Goal: Task Accomplishment & Management: Complete application form

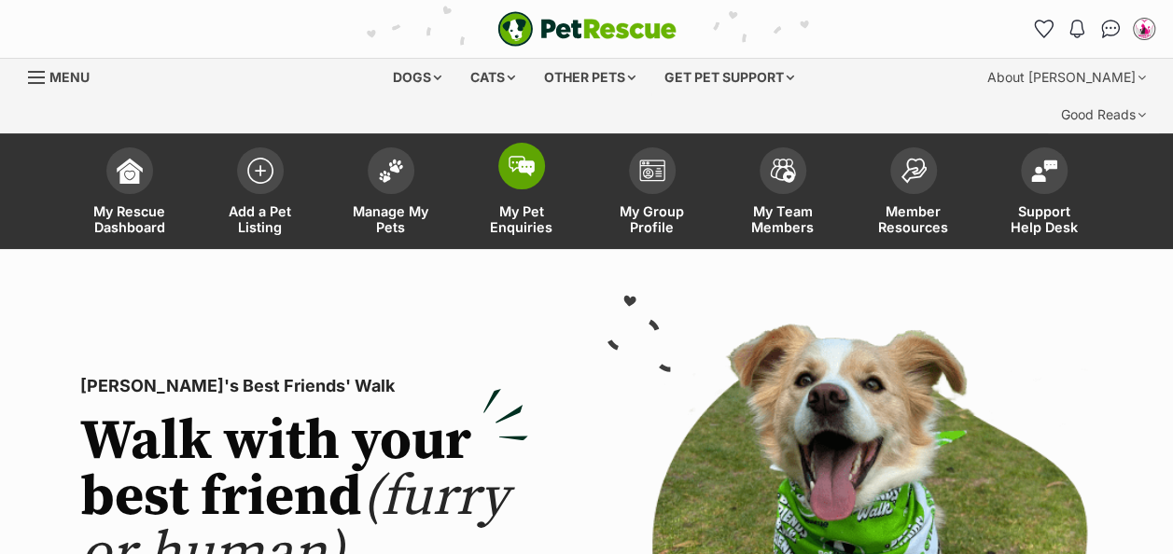
click at [514, 156] on img at bounding box center [522, 166] width 26 height 21
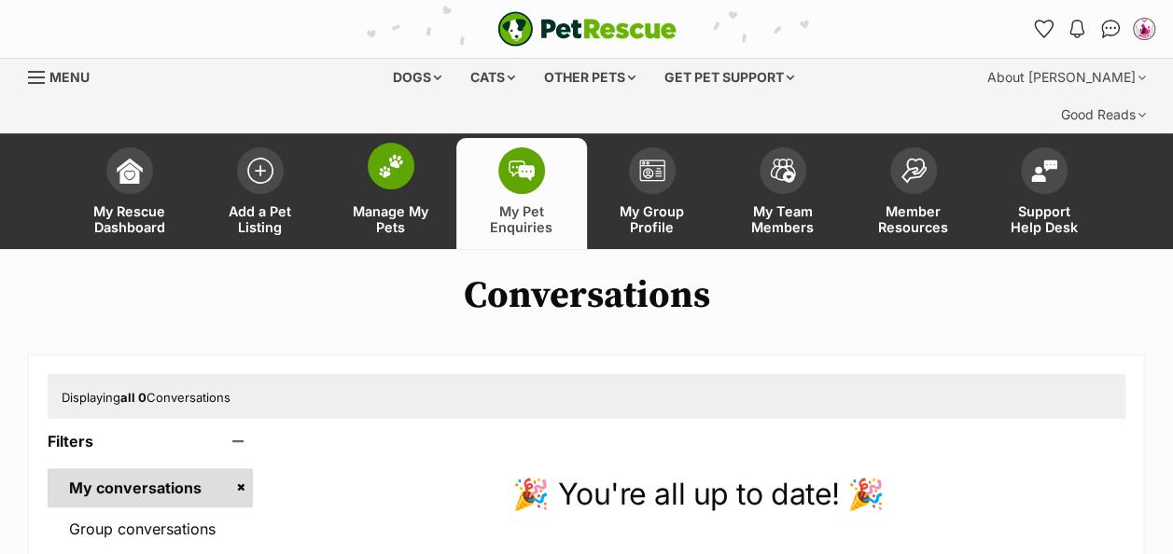
click at [378, 154] on img at bounding box center [391, 166] width 26 height 24
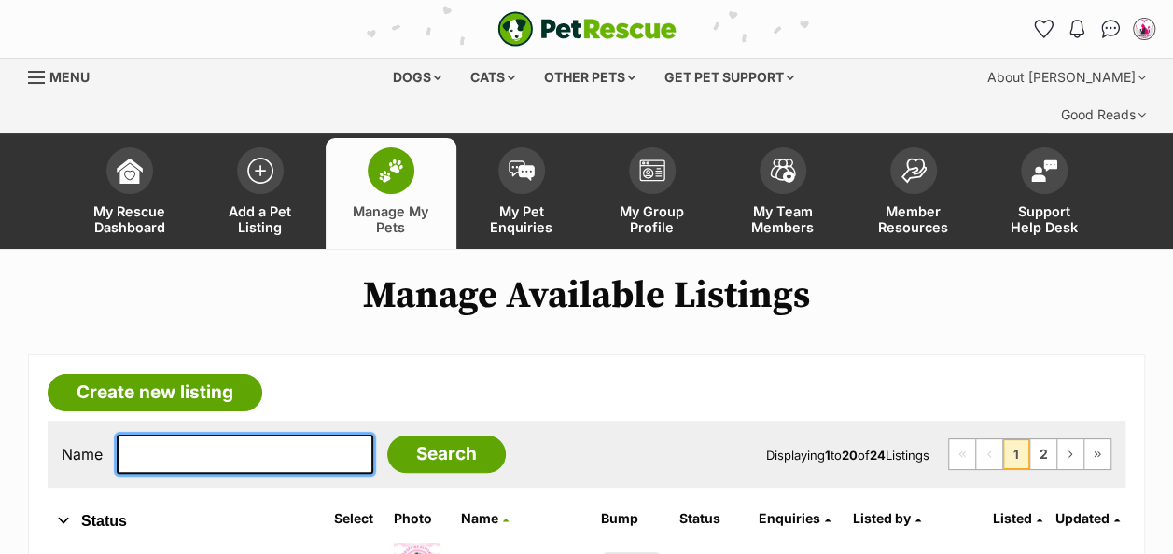
click at [161, 435] on input "text" at bounding box center [245, 454] width 257 height 39
type input "Little Girl"
click at [387, 436] on input "Search" at bounding box center [446, 454] width 119 height 37
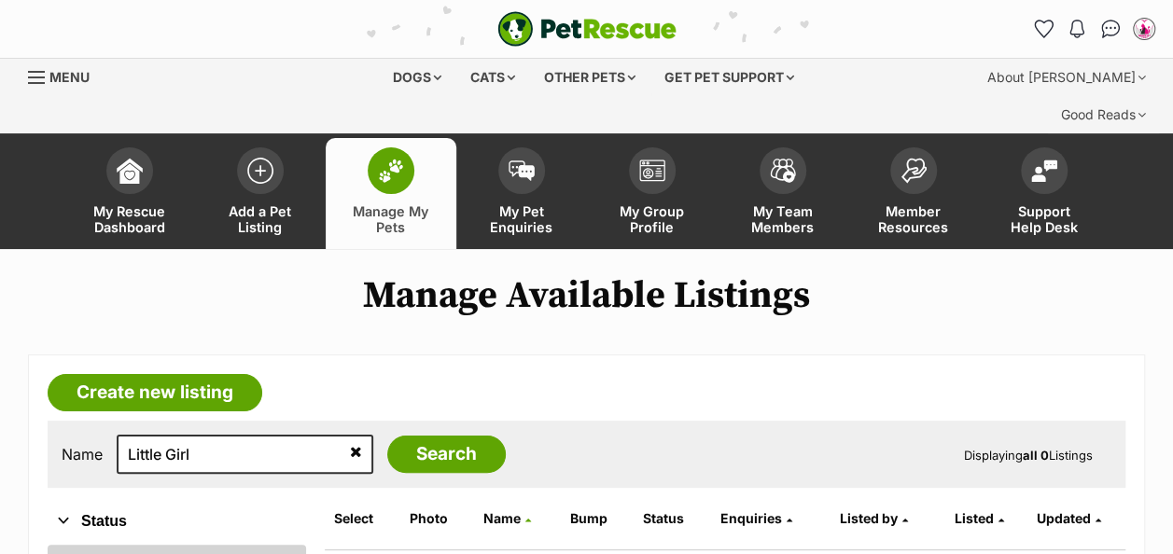
click at [65, 545] on link "All" at bounding box center [177, 562] width 258 height 34
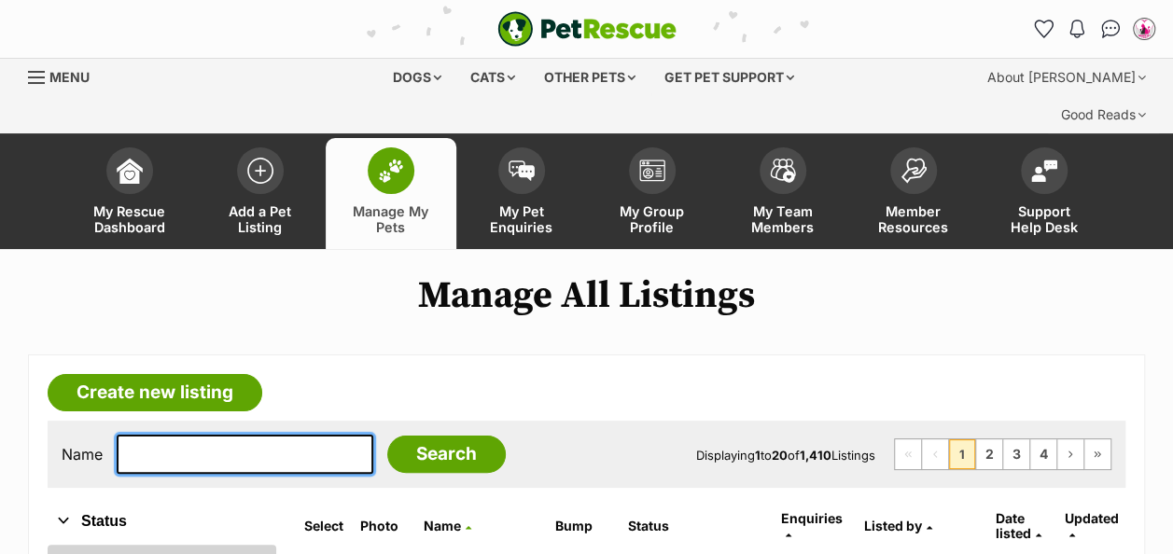
click at [156, 435] on input "text" at bounding box center [245, 454] width 257 height 39
type input "Little Girl"
click at [387, 436] on input "Search" at bounding box center [446, 454] width 119 height 37
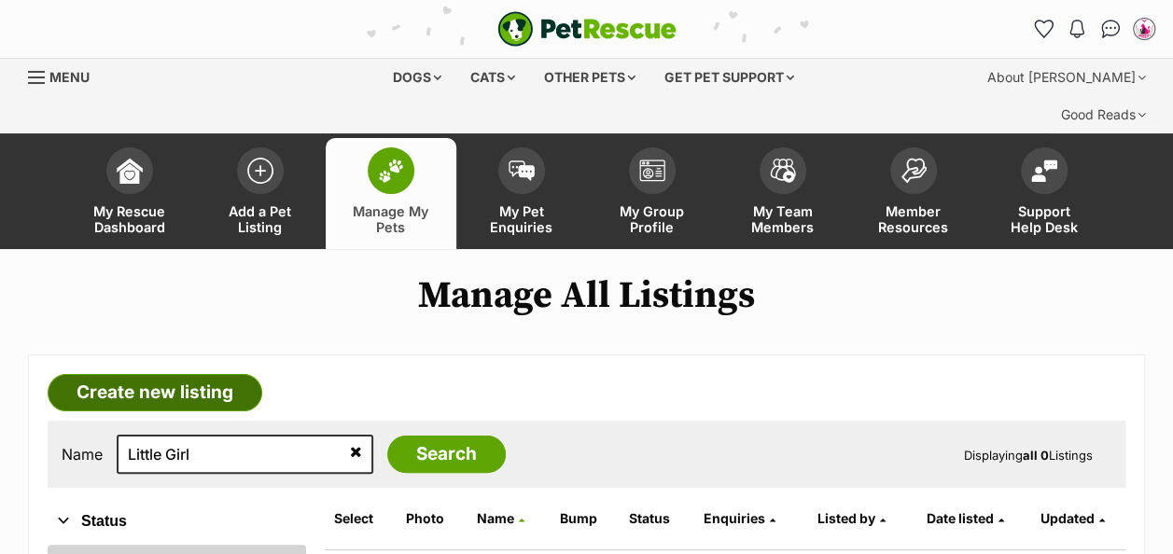
click at [196, 374] on link "Create new listing" at bounding box center [155, 392] width 215 height 37
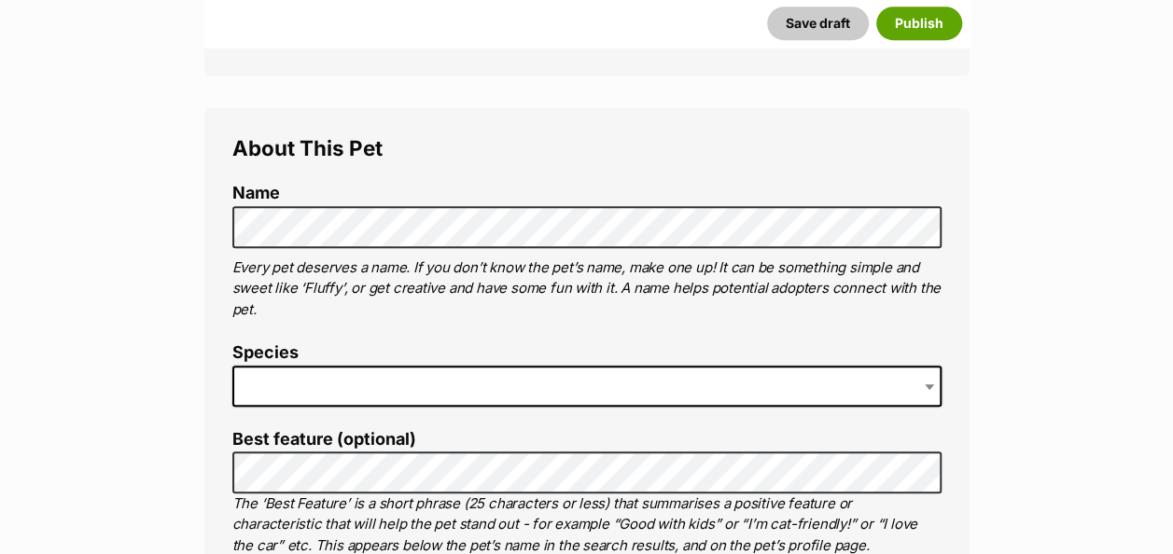
scroll to position [663, 0]
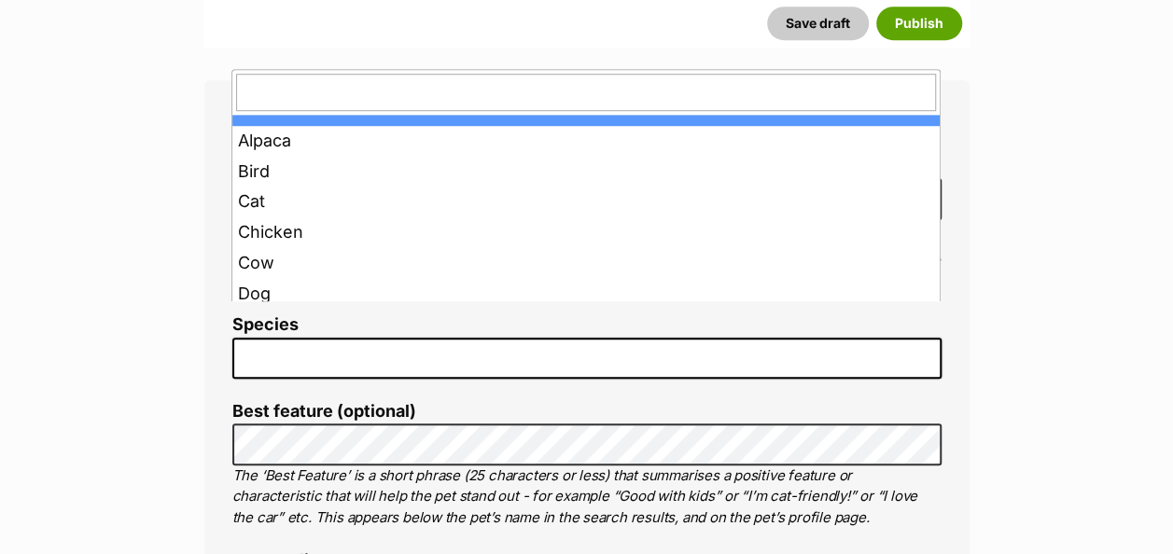
click at [381, 338] on span at bounding box center [586, 358] width 709 height 41
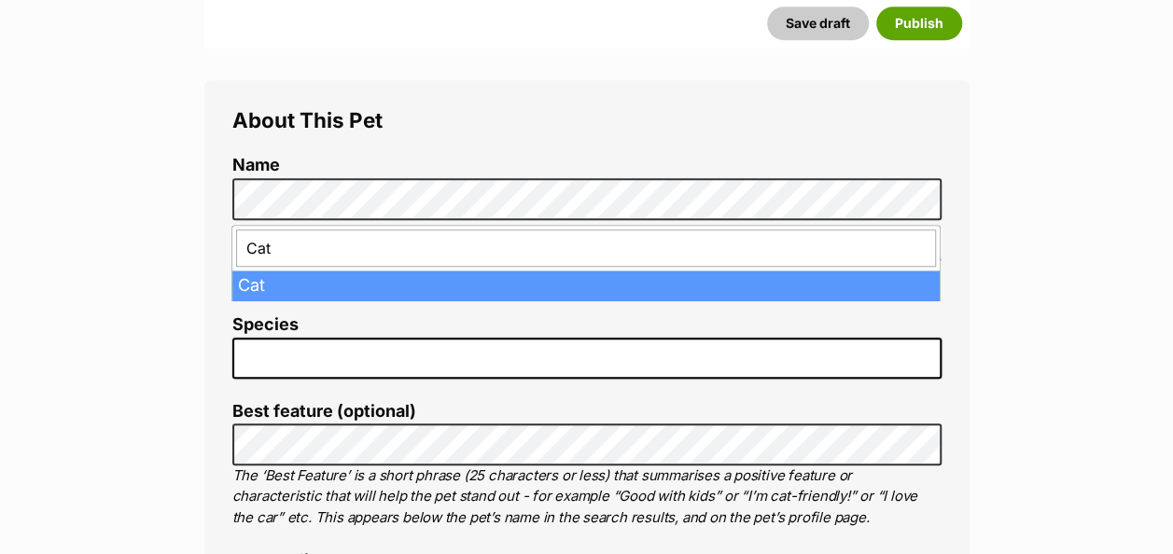
type input "Cat"
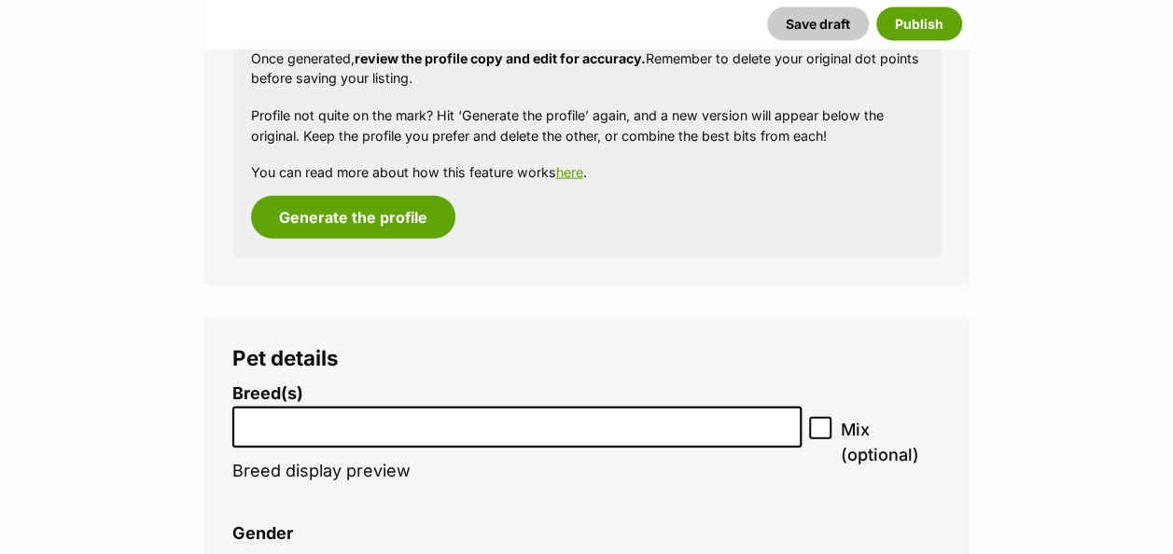
scroll to position [1979, 0]
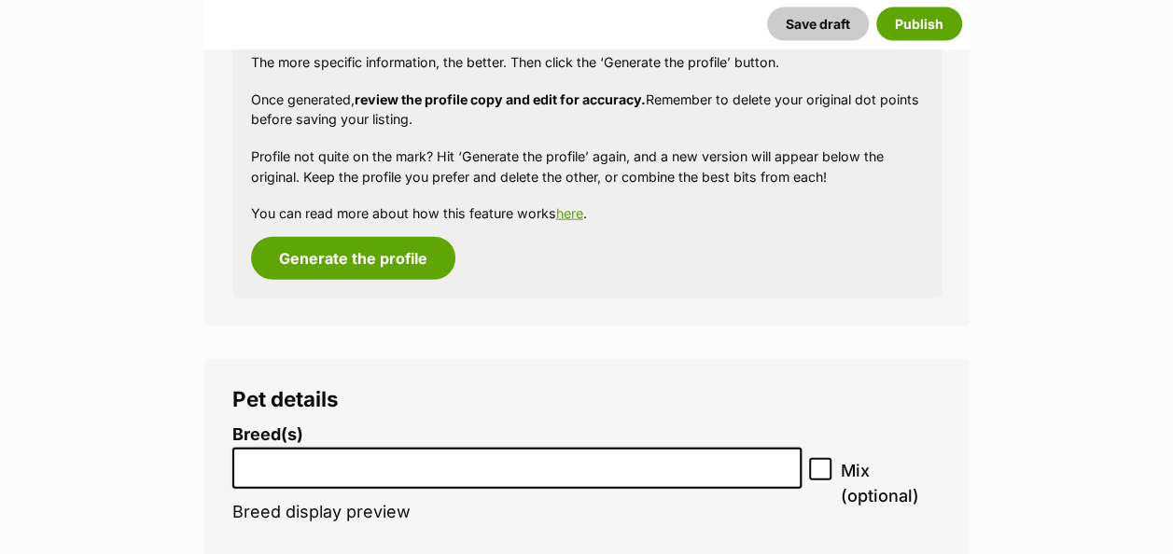
click at [377, 454] on input "search" at bounding box center [517, 464] width 557 height 20
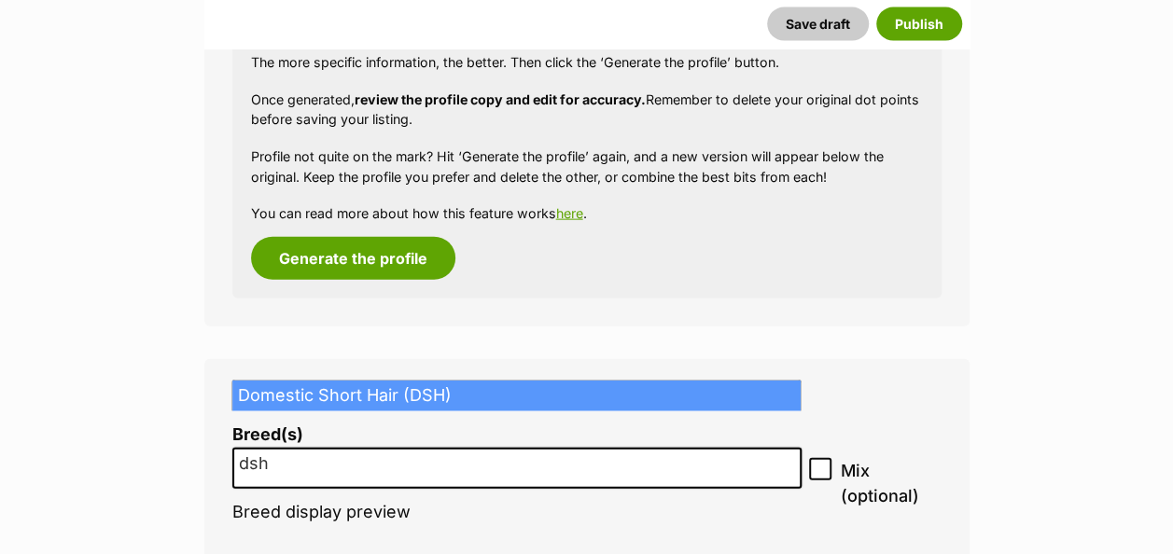
type input "dsh"
select select "252102"
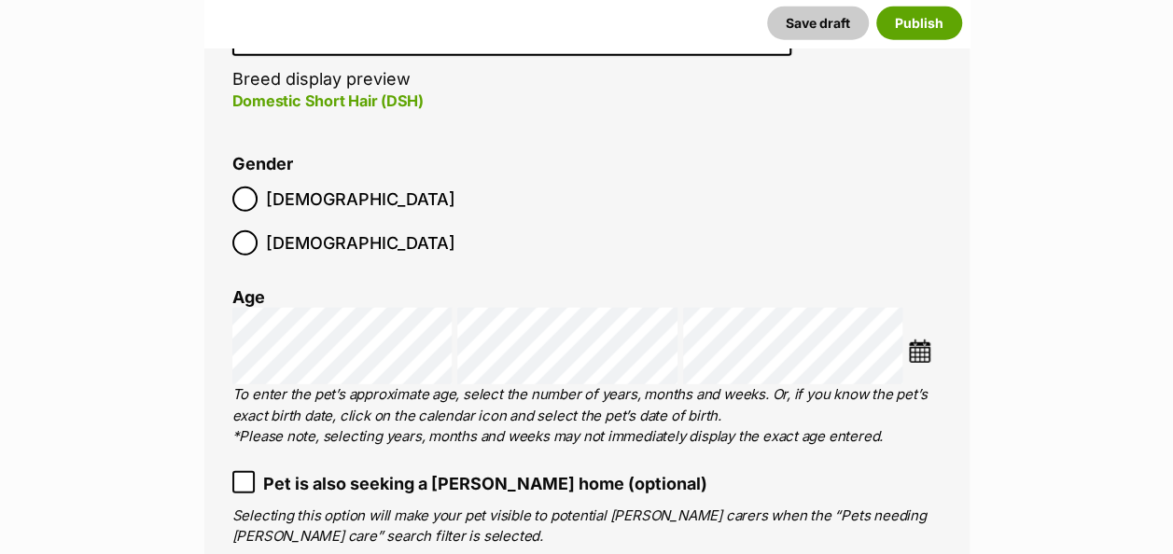
scroll to position [2422, 0]
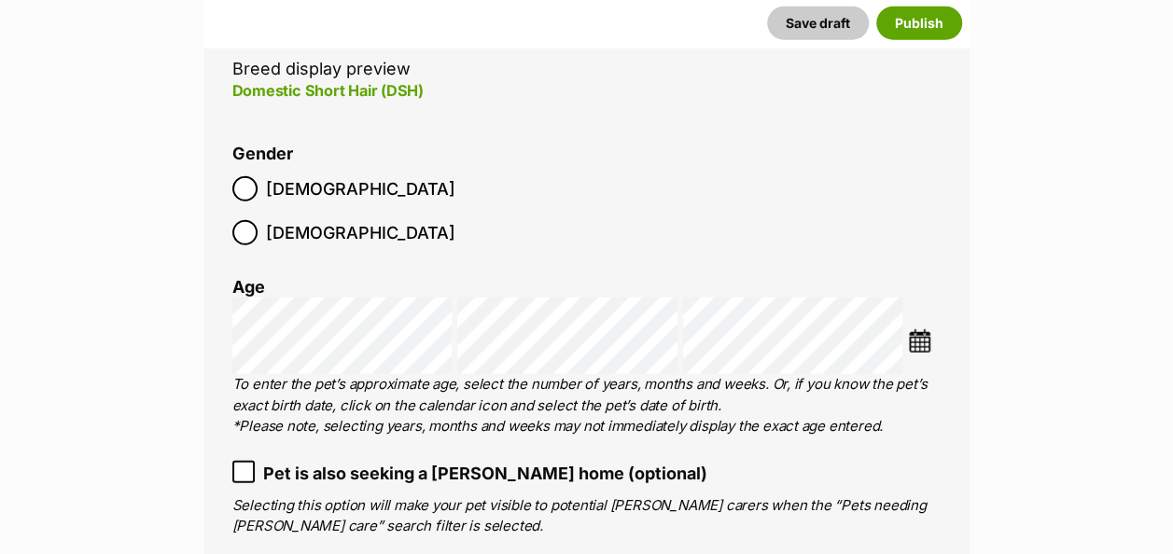
click at [917, 329] on img at bounding box center [919, 340] width 23 height 23
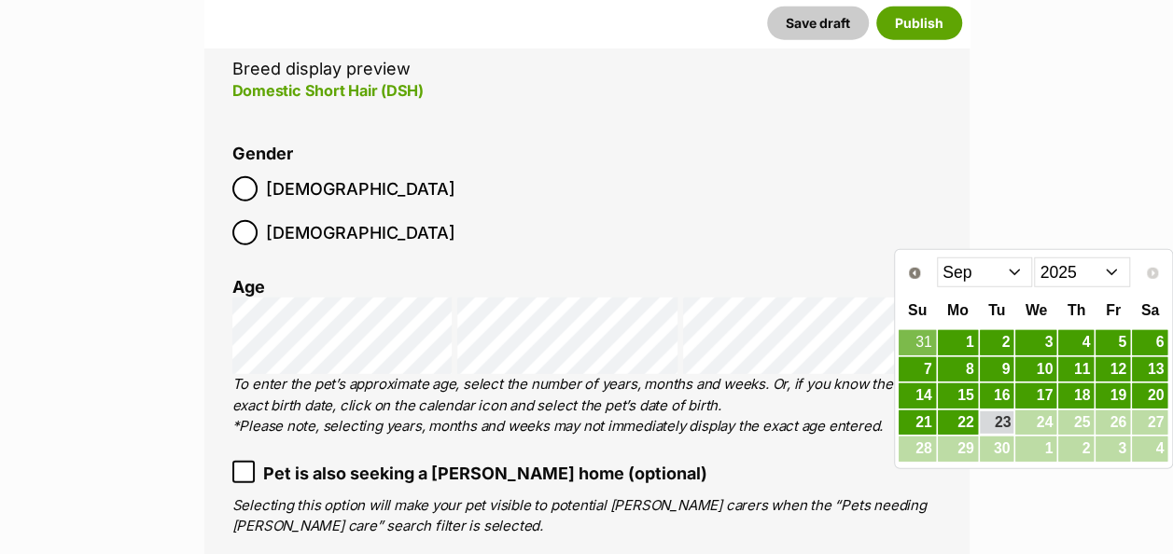
click at [1014, 272] on select "Jan Feb Mar Apr May Jun Jul Aug Sep" at bounding box center [985, 273] width 96 height 30
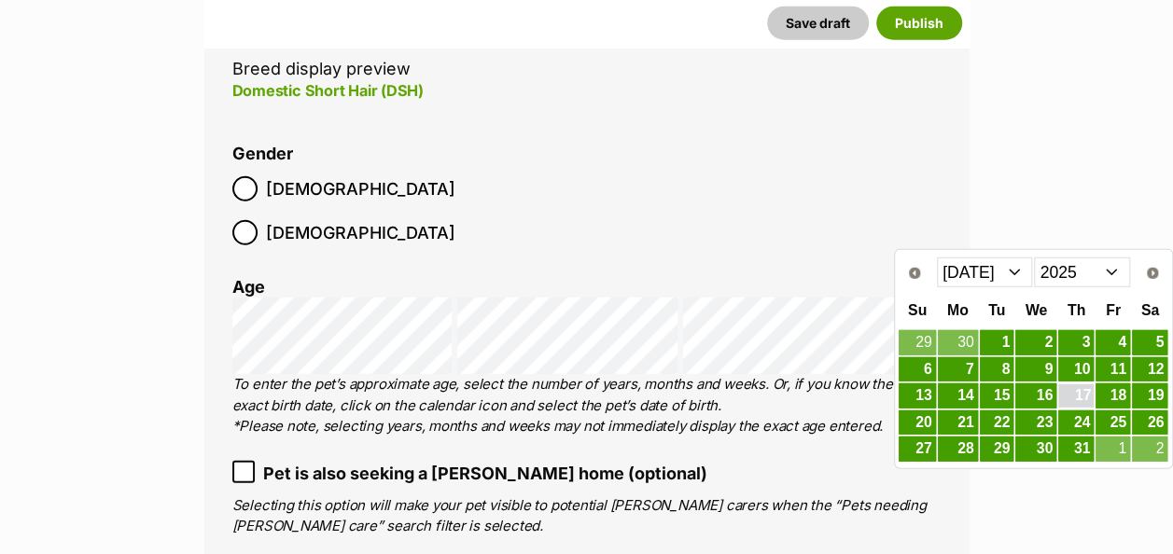
click at [1079, 396] on link "17" at bounding box center [1075, 395] width 35 height 23
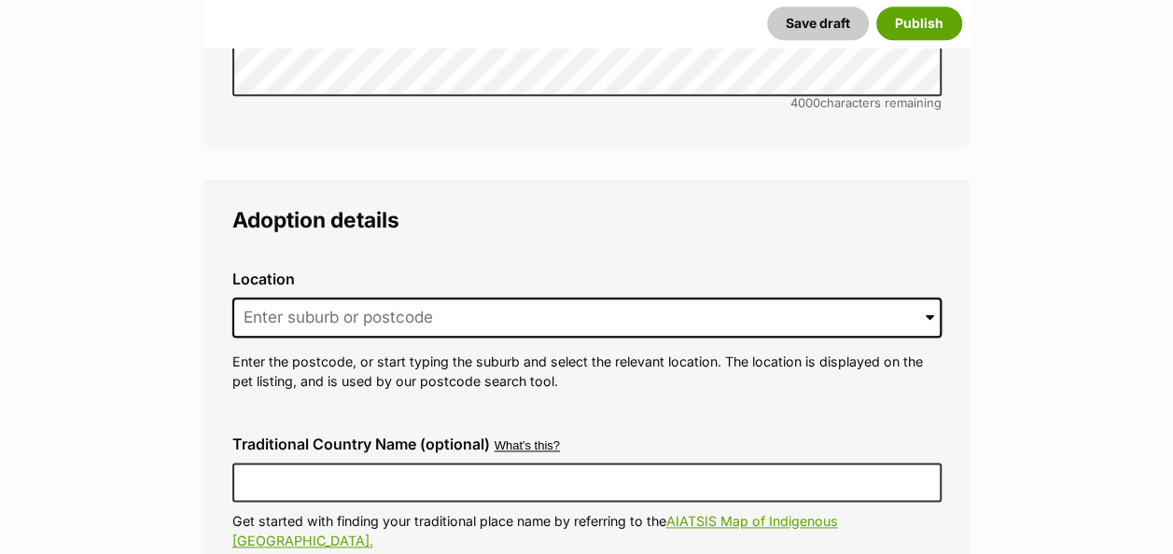
scroll to position [4422, 0]
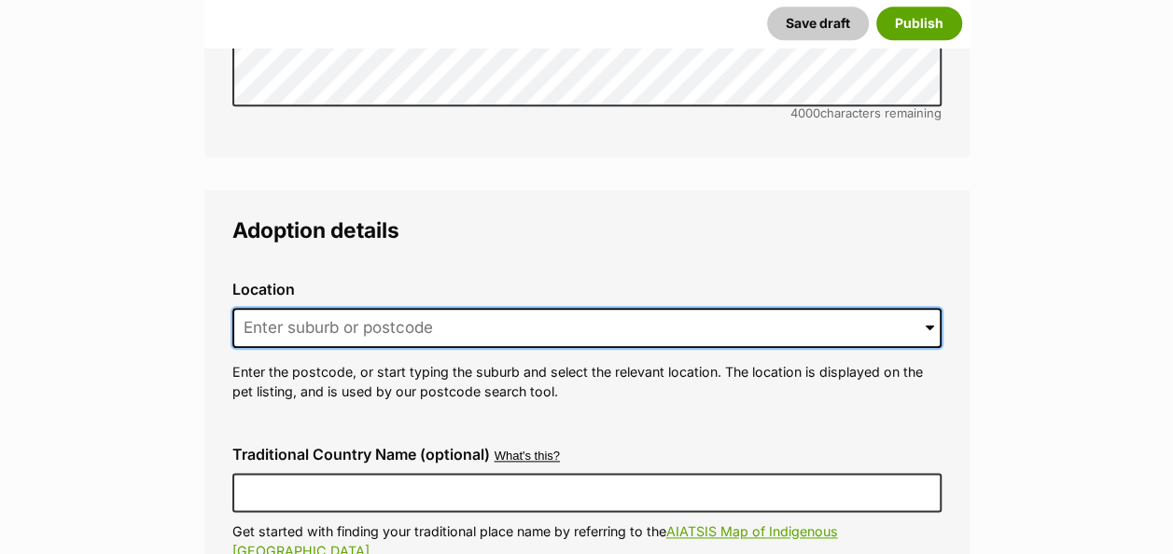
click at [632, 308] on input at bounding box center [586, 328] width 709 height 41
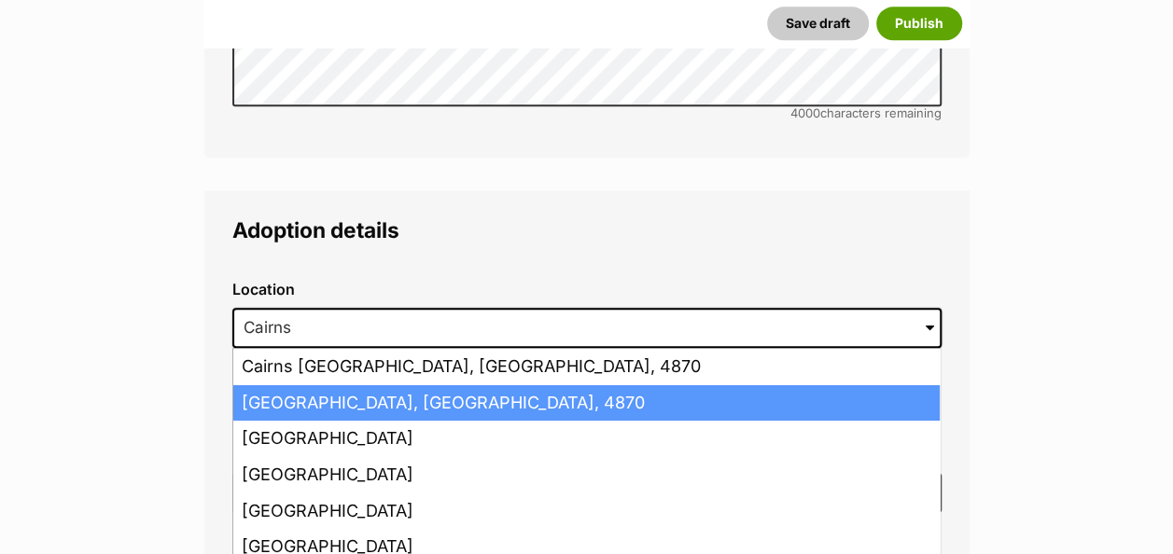
click at [524, 385] on li "Cairns, Queensland, 4870" at bounding box center [586, 403] width 706 height 36
type input "Cairns, Queensland, 4870"
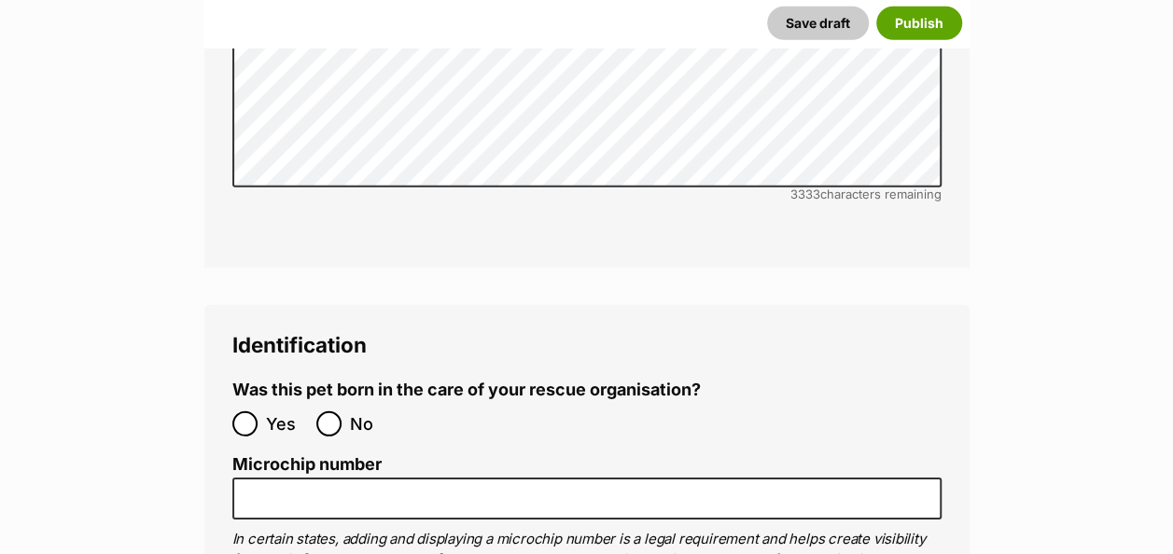
scroll to position [6159, 0]
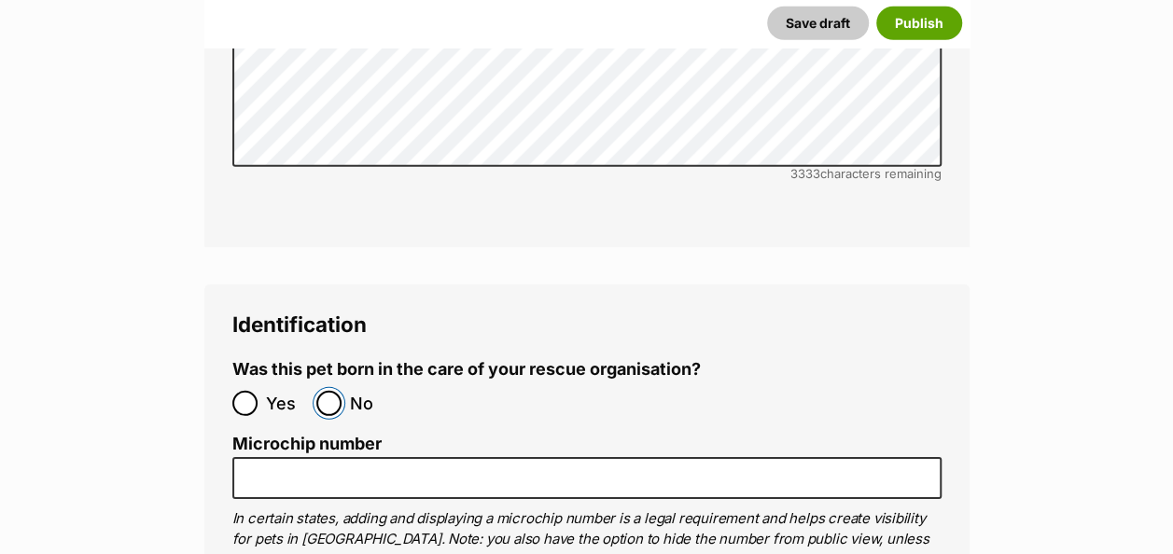
click at [328, 391] on input "No" at bounding box center [328, 403] width 25 height 25
radio input "true"
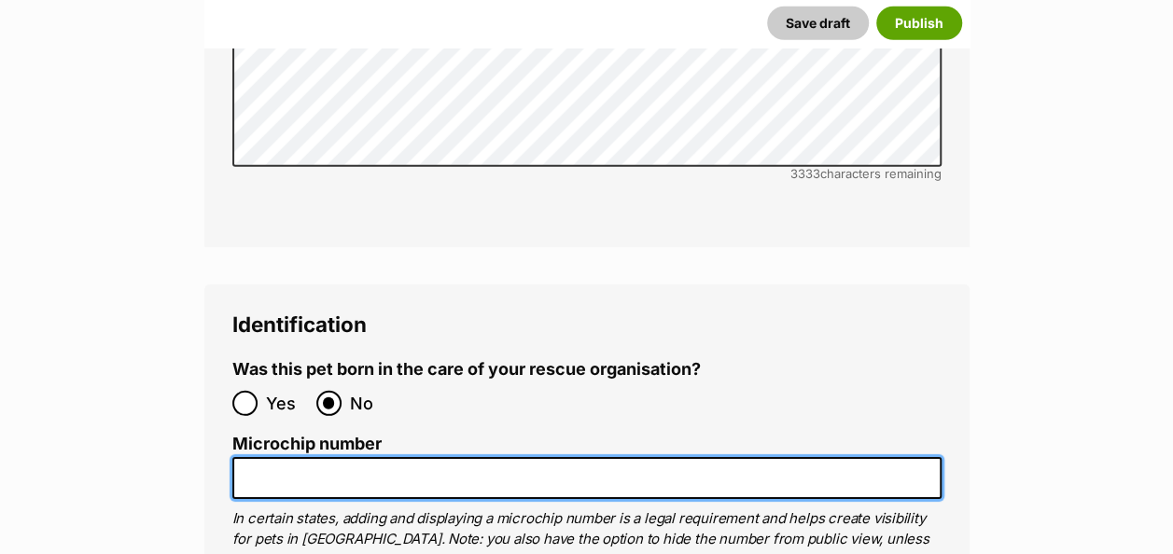
click at [328, 457] on input "Microchip number" at bounding box center [586, 478] width 709 height 42
paste input "991003001063507"
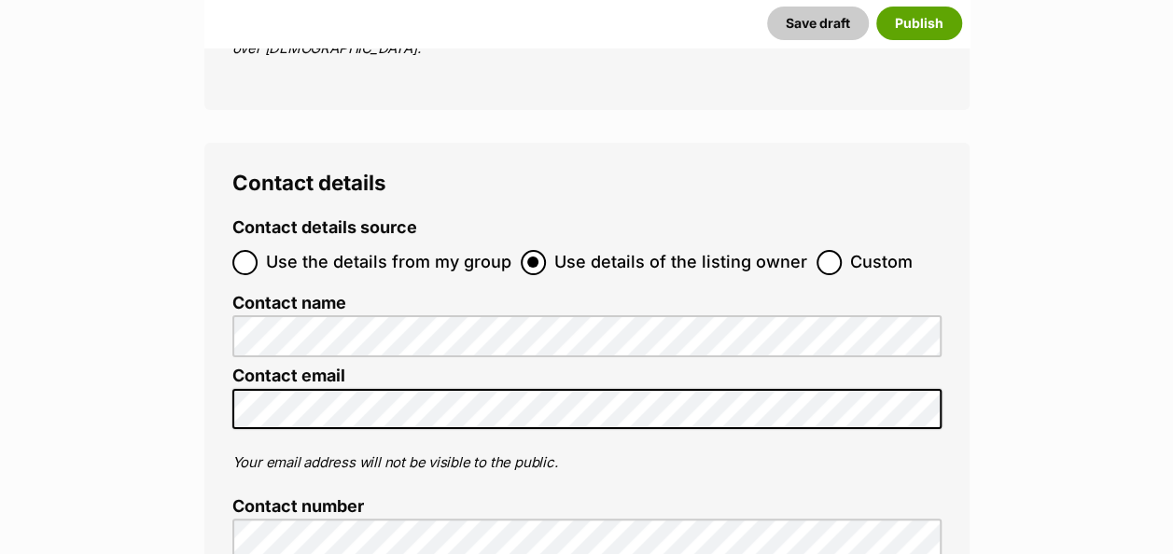
scroll to position [6988, 0]
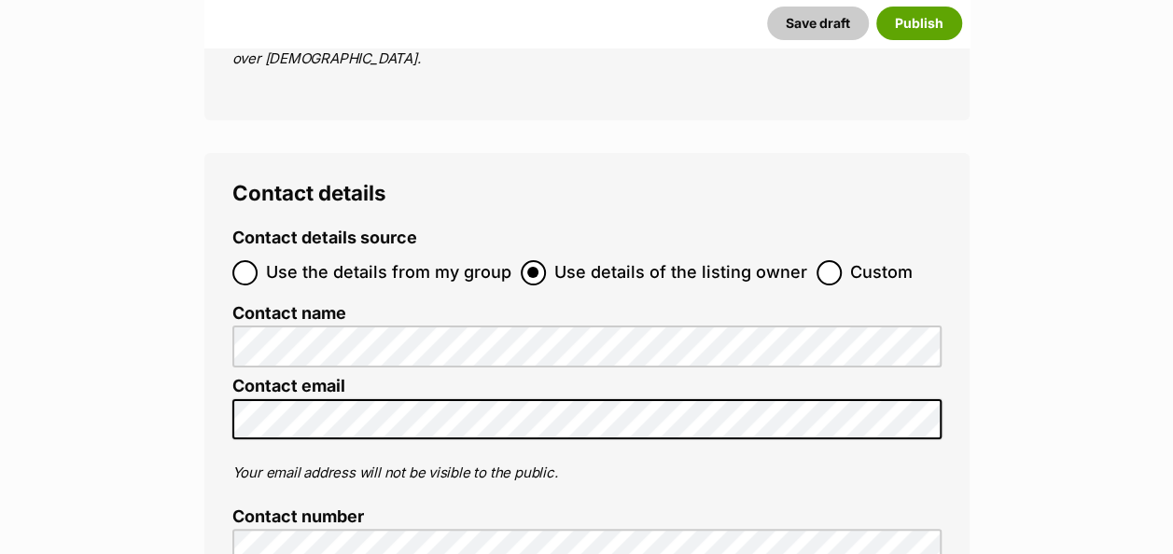
type input "991003001063507"
click at [257, 260] on label "Use the details from my group" at bounding box center [371, 272] width 279 height 25
click at [257, 260] on input "Use the details from my group" at bounding box center [244, 272] width 25 height 25
radio input "true"
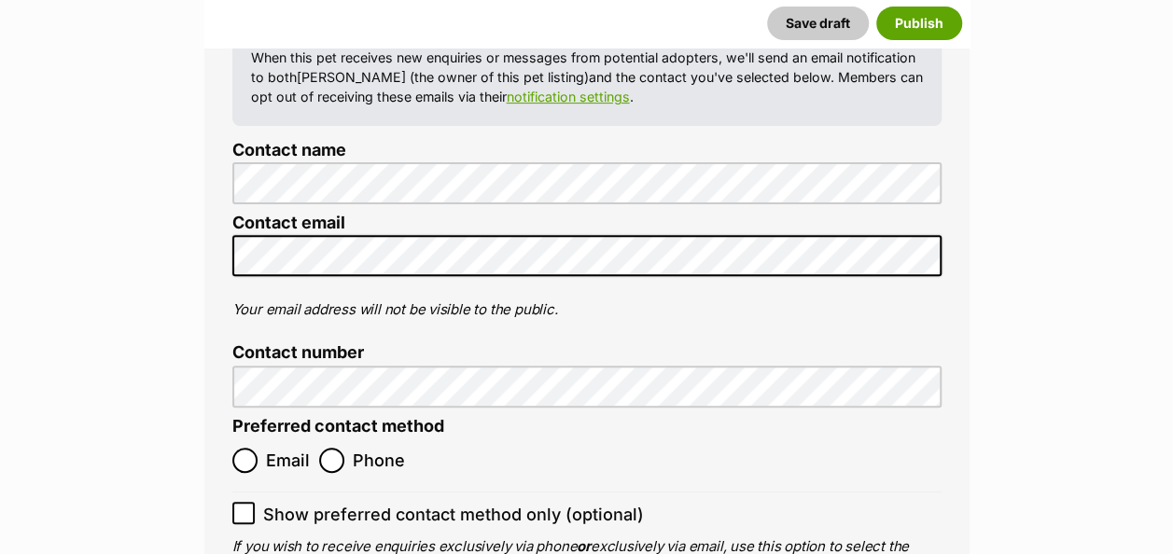
scroll to position [7301, 0]
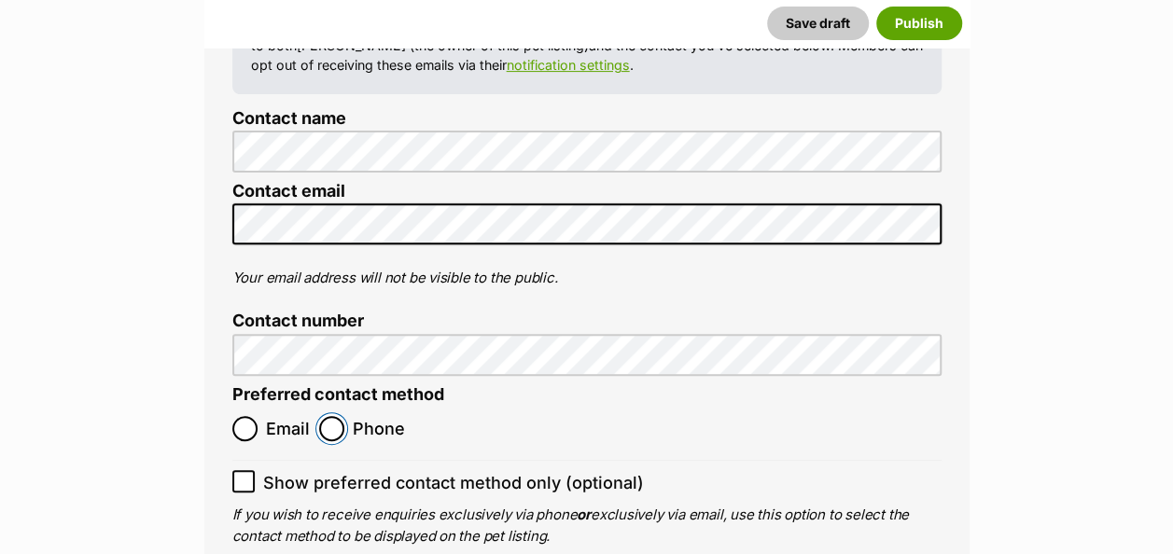
click at [338, 416] on input "Phone" at bounding box center [331, 428] width 25 height 25
radio input "true"
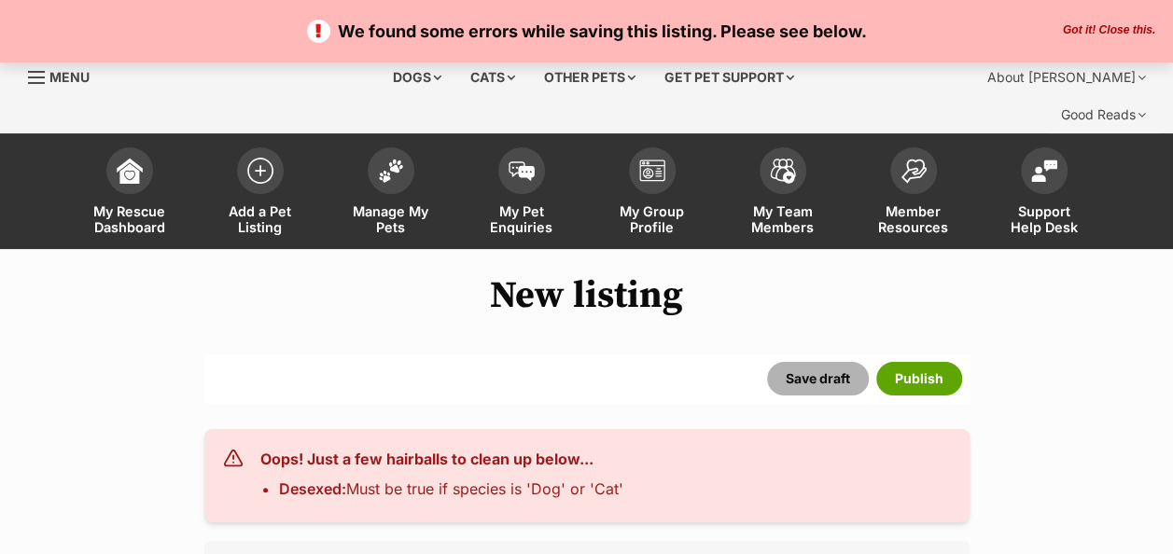
click at [831, 362] on button "Save draft" at bounding box center [818, 379] width 102 height 34
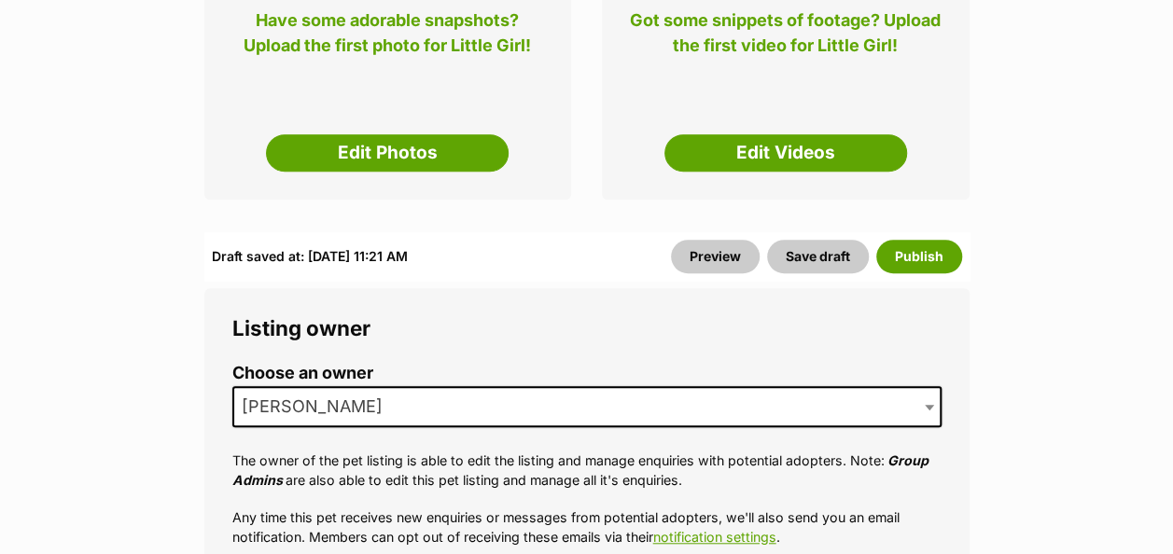
scroll to position [538, 0]
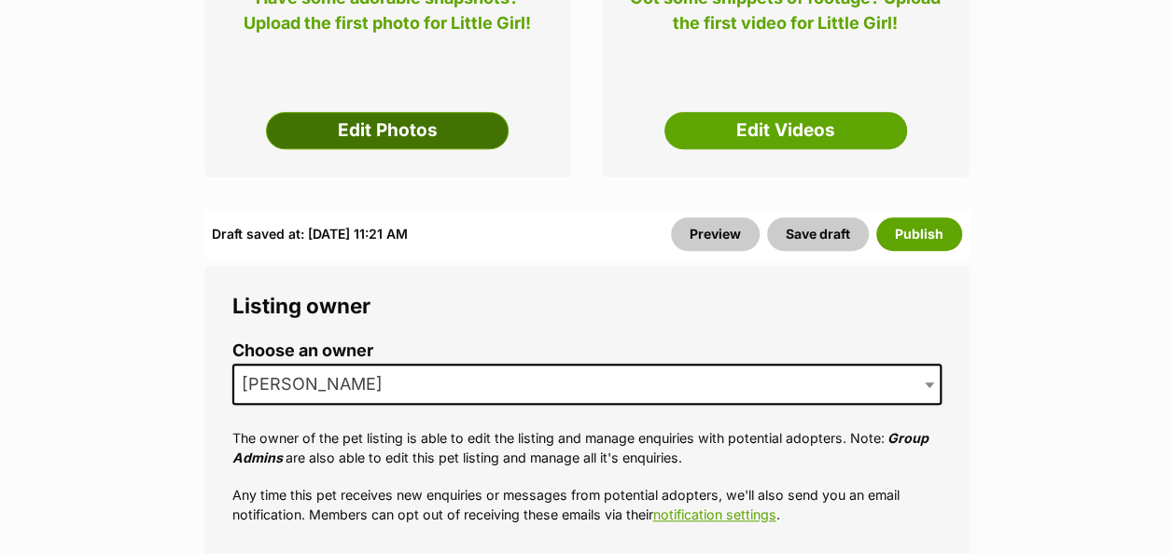
click at [347, 112] on link "Edit Photos" at bounding box center [387, 130] width 243 height 37
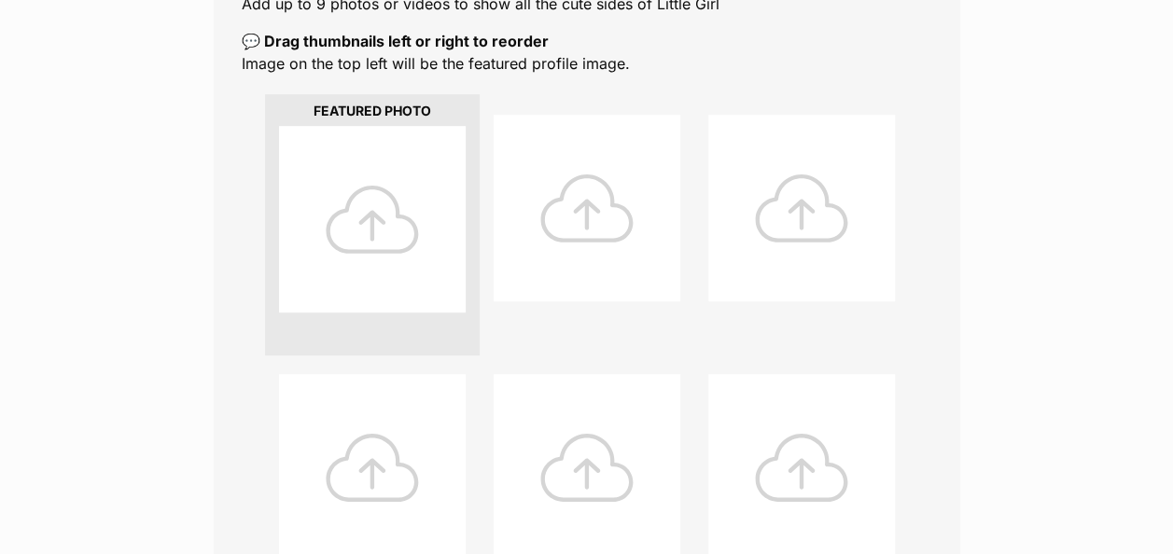
scroll to position [444, 0]
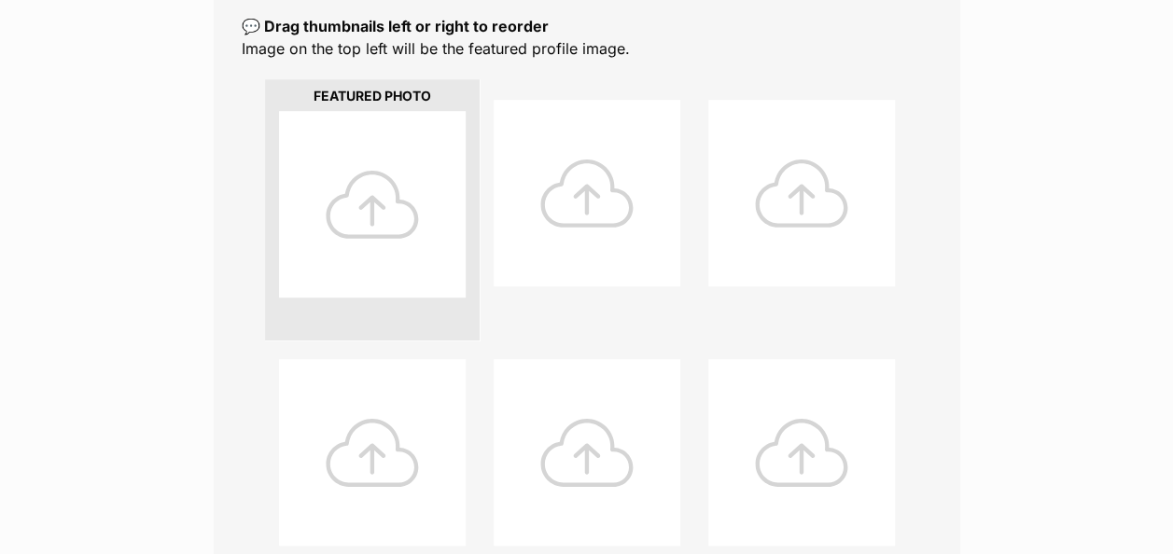
click at [377, 164] on div at bounding box center [372, 204] width 187 height 187
click at [373, 198] on div at bounding box center [372, 204] width 187 height 187
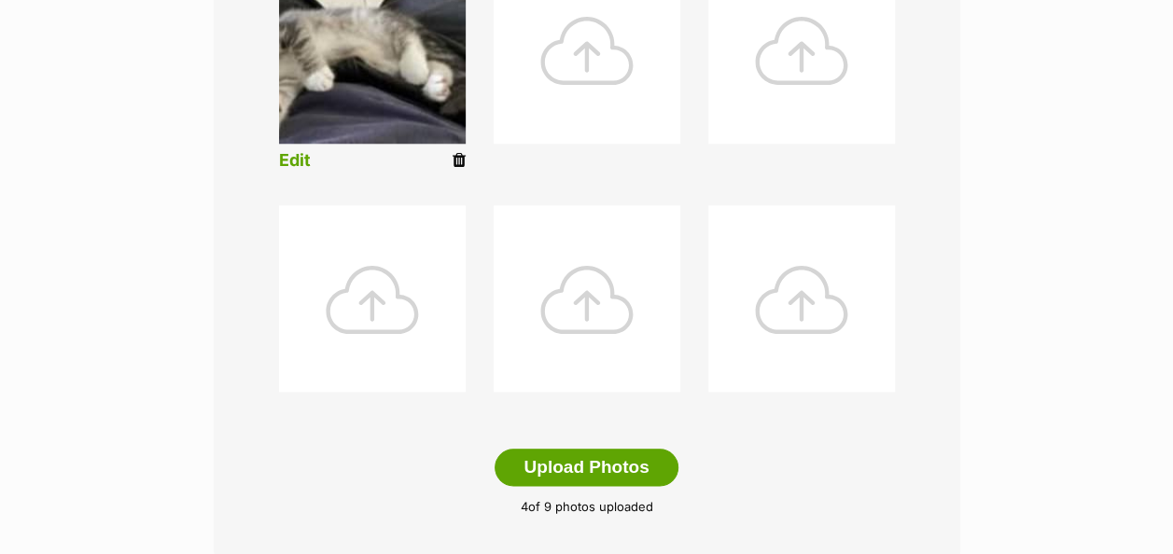
scroll to position [866, 0]
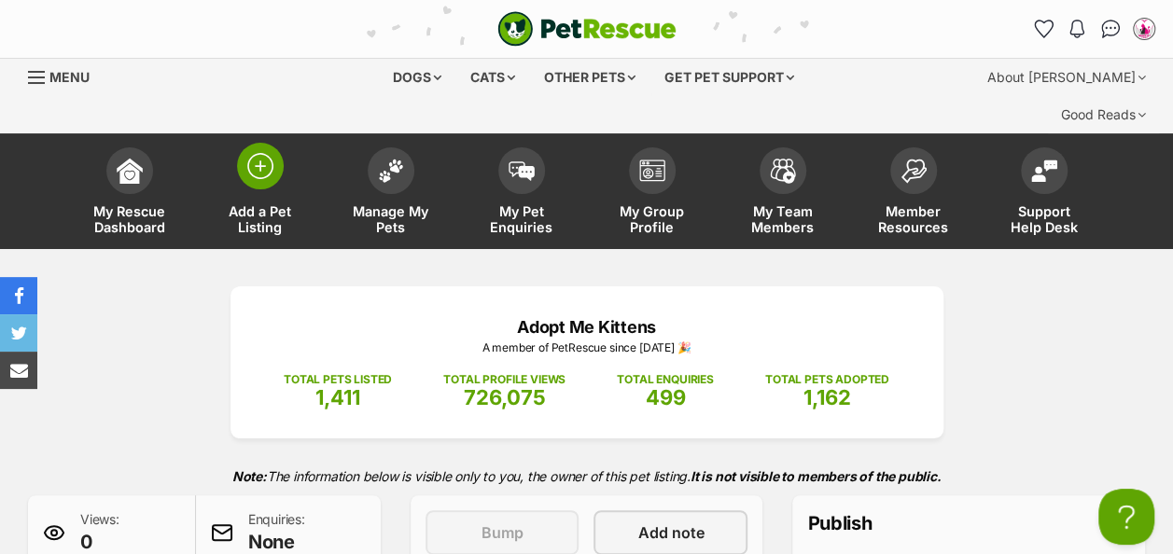
click at [262, 153] on img at bounding box center [260, 166] width 26 height 26
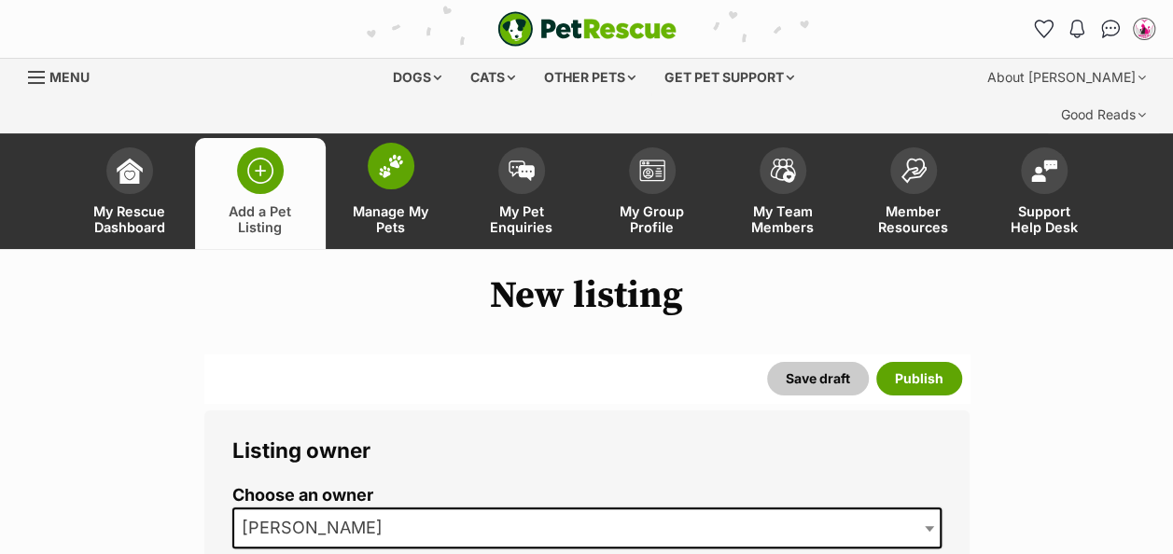
click at [388, 154] on img at bounding box center [391, 166] width 26 height 24
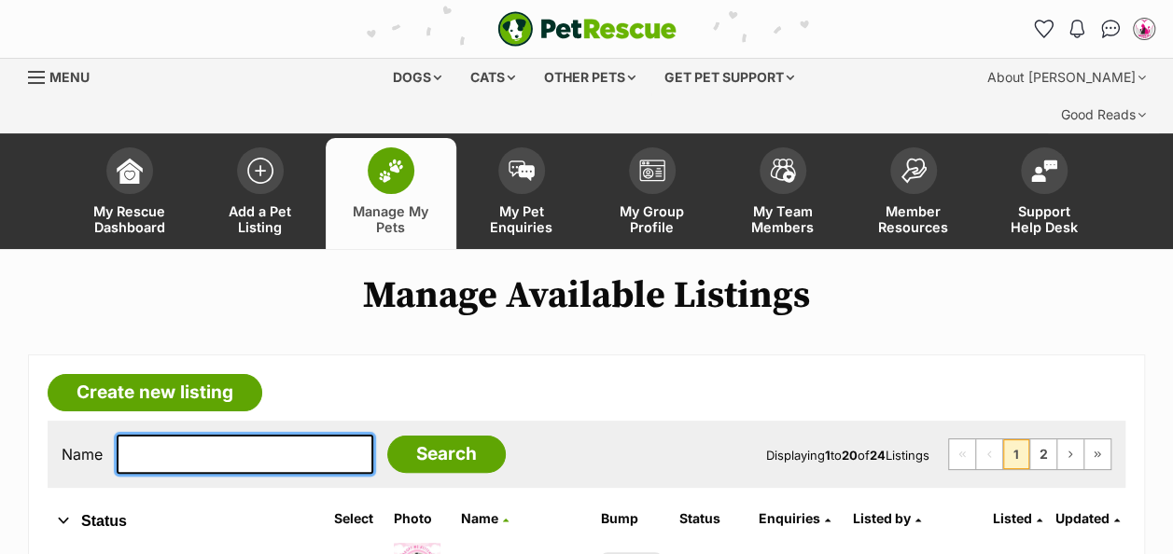
click at [145, 435] on input "text" at bounding box center [245, 454] width 257 height 39
type input "[PERSON_NAME]"
click at [387, 436] on input "Search" at bounding box center [446, 454] width 119 height 37
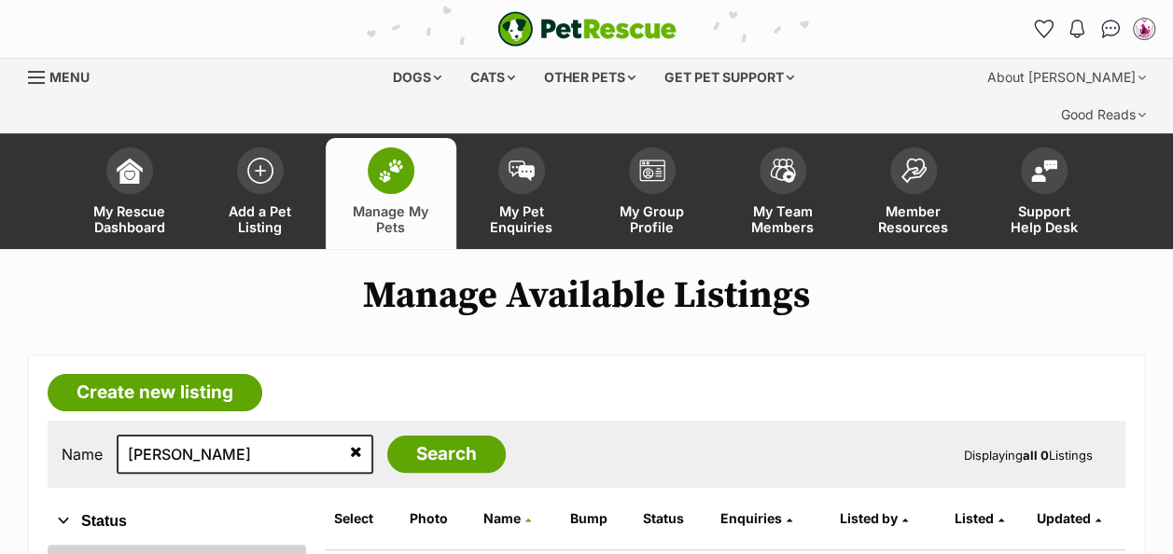
click at [67, 545] on link "All" at bounding box center [177, 562] width 258 height 34
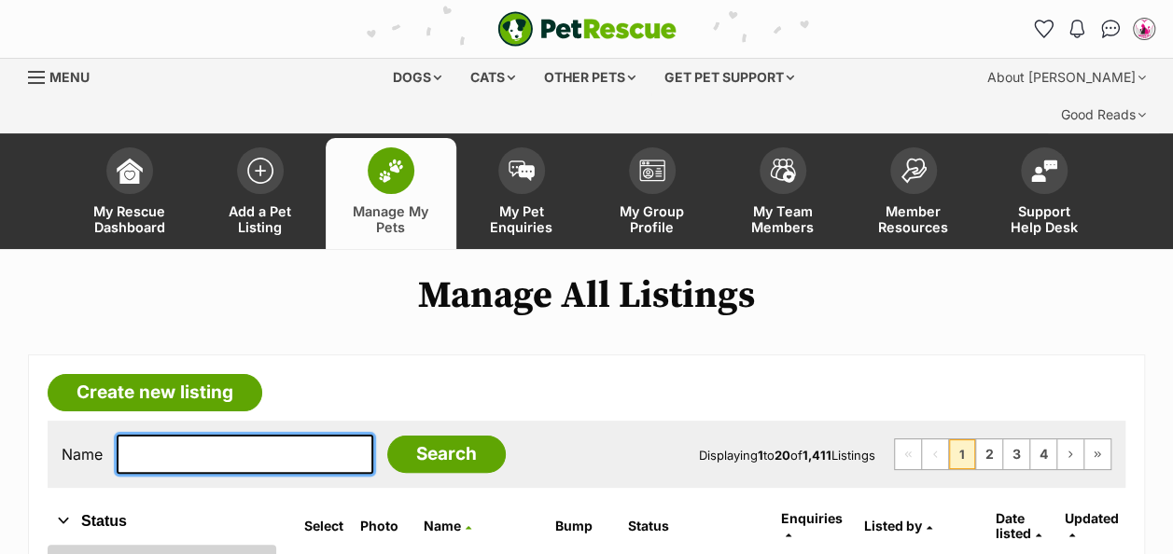
click at [221, 435] on input "text" at bounding box center [245, 454] width 257 height 39
type input "er"
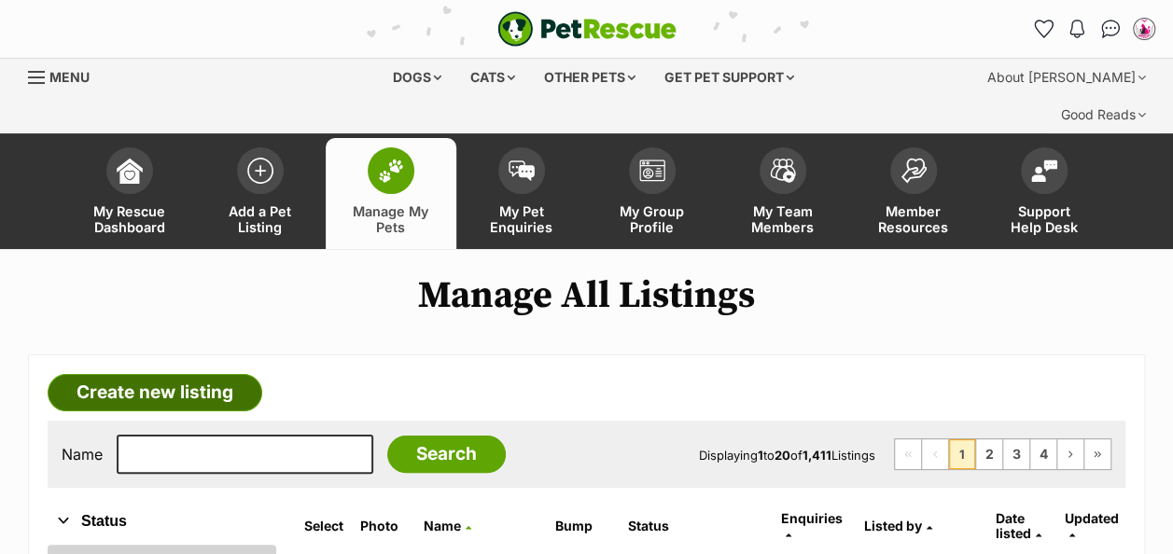
click at [205, 374] on link "Create new listing" at bounding box center [155, 392] width 215 height 37
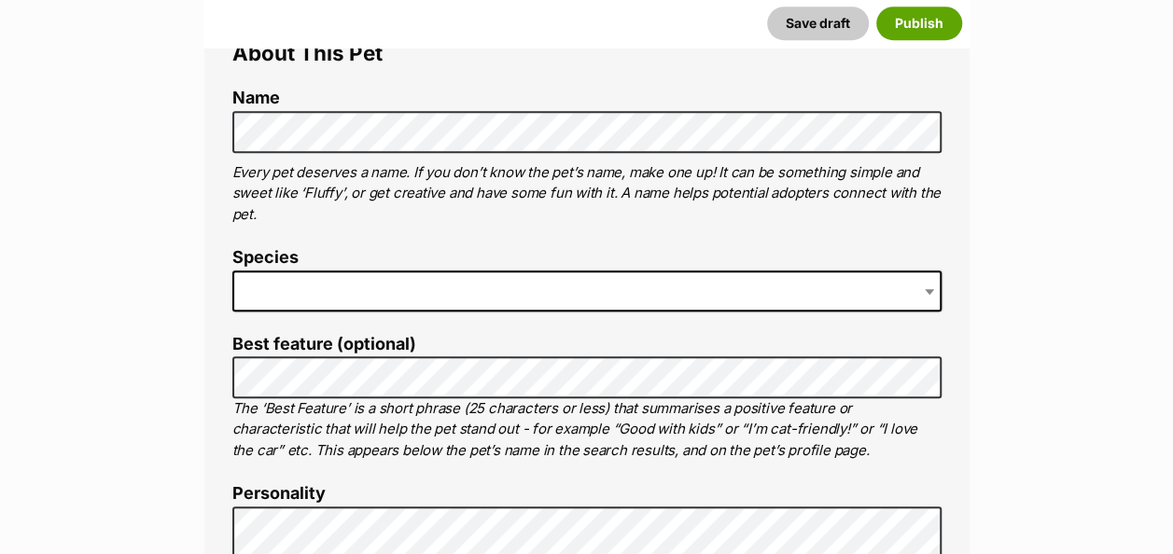
scroll to position [719, 0]
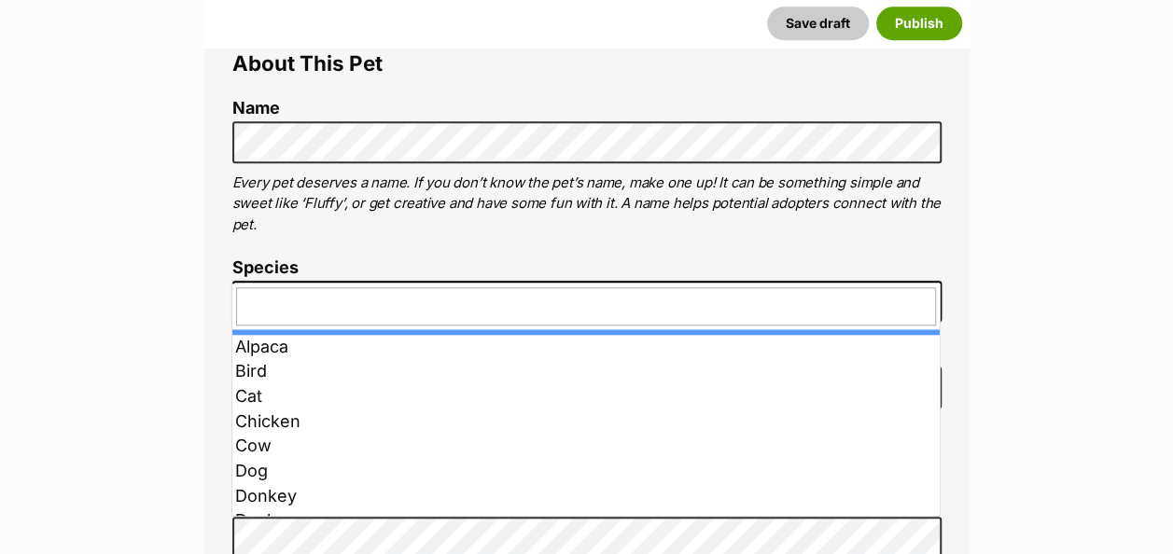
click at [424, 281] on span at bounding box center [586, 301] width 709 height 41
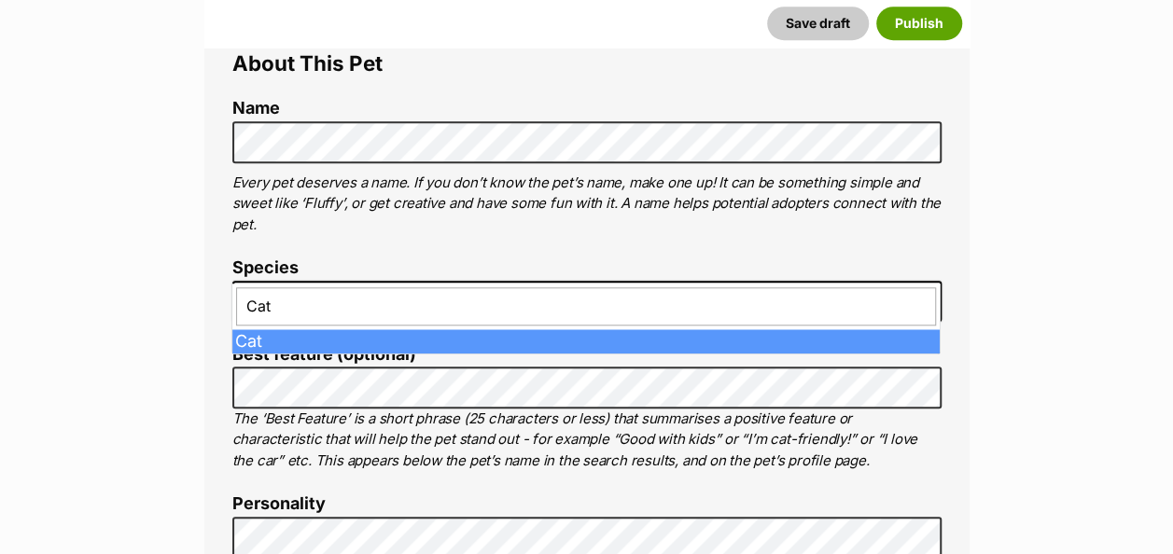
type input "Cat"
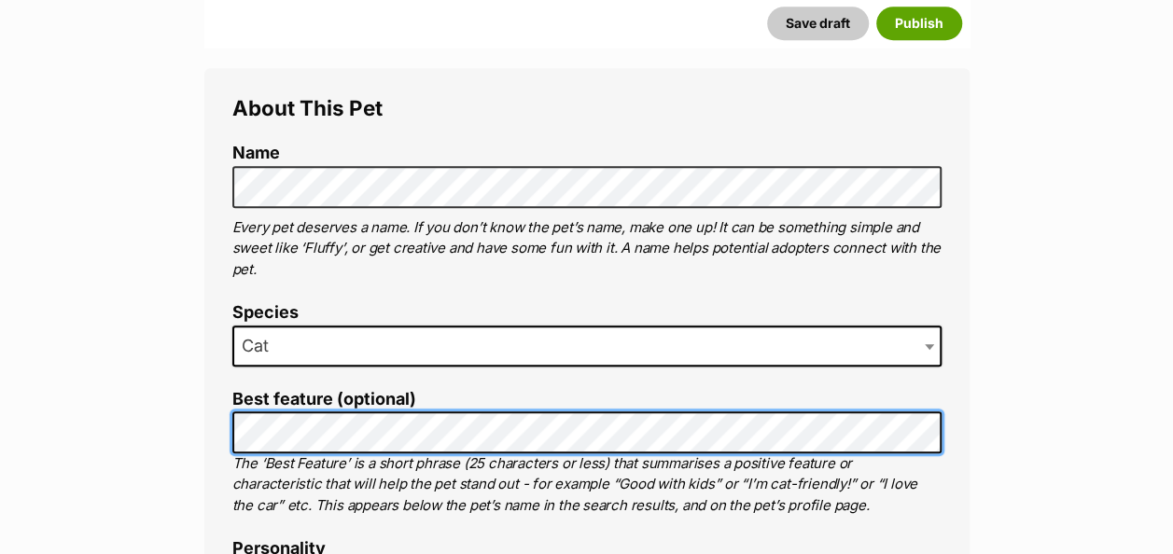
scroll to position [0, 0]
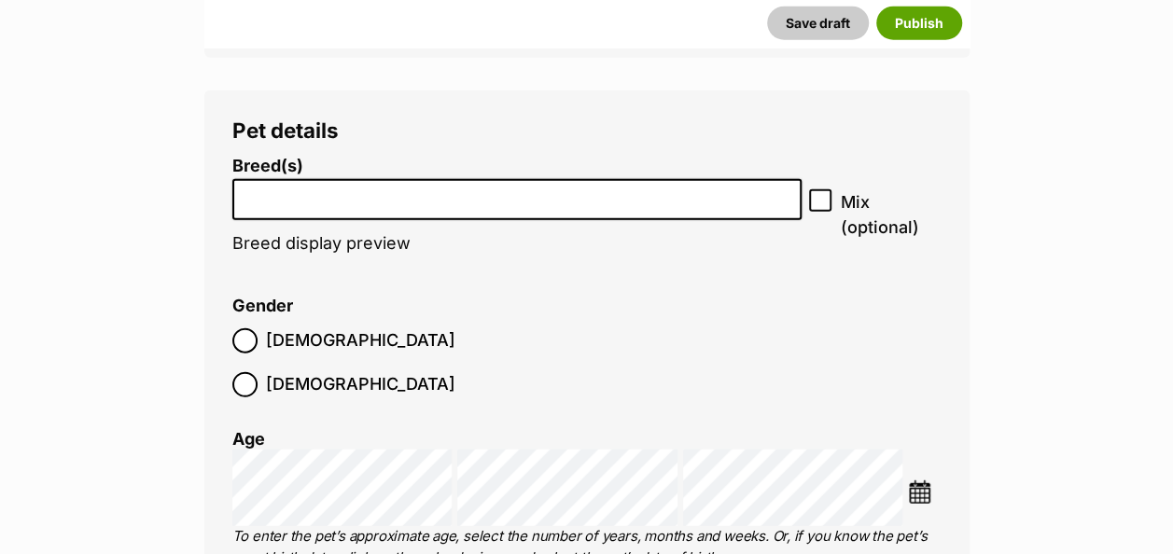
click at [371, 186] on input "search" at bounding box center [517, 196] width 557 height 20
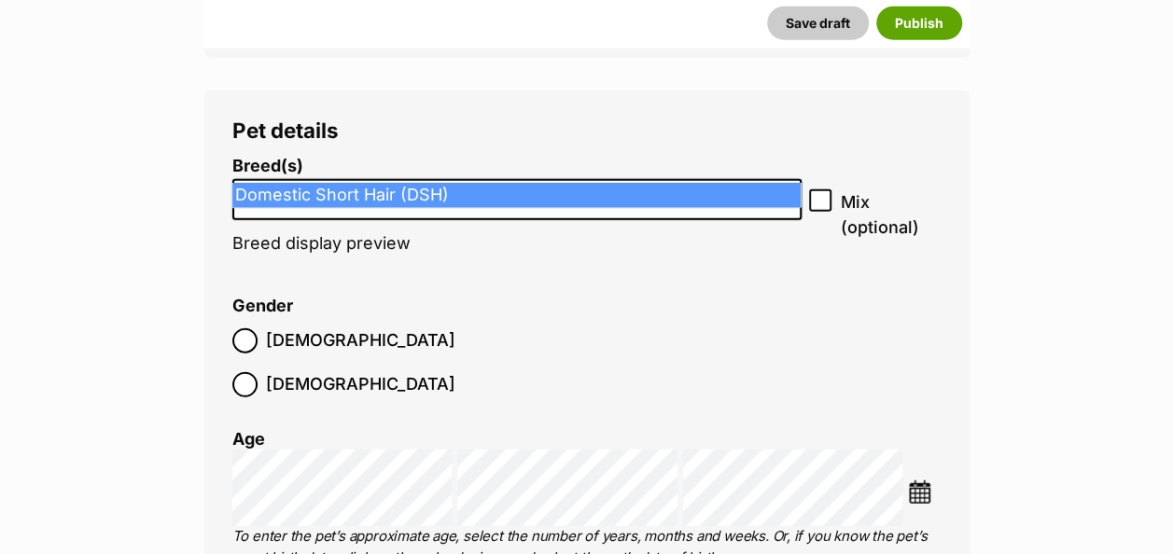
type input "dsh"
select select "252102"
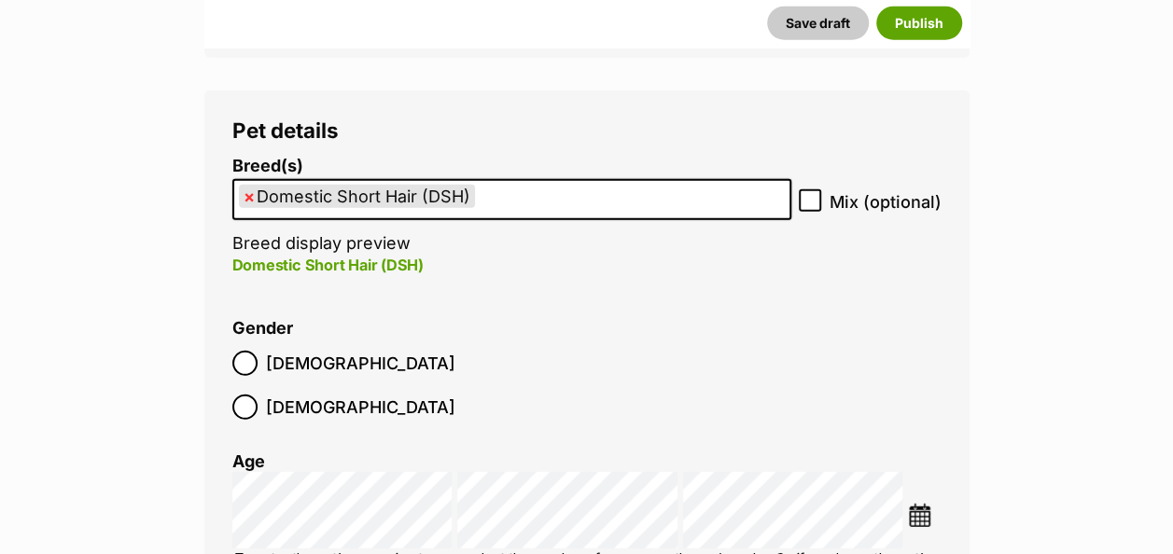
click at [925, 504] on img at bounding box center [919, 515] width 23 height 23
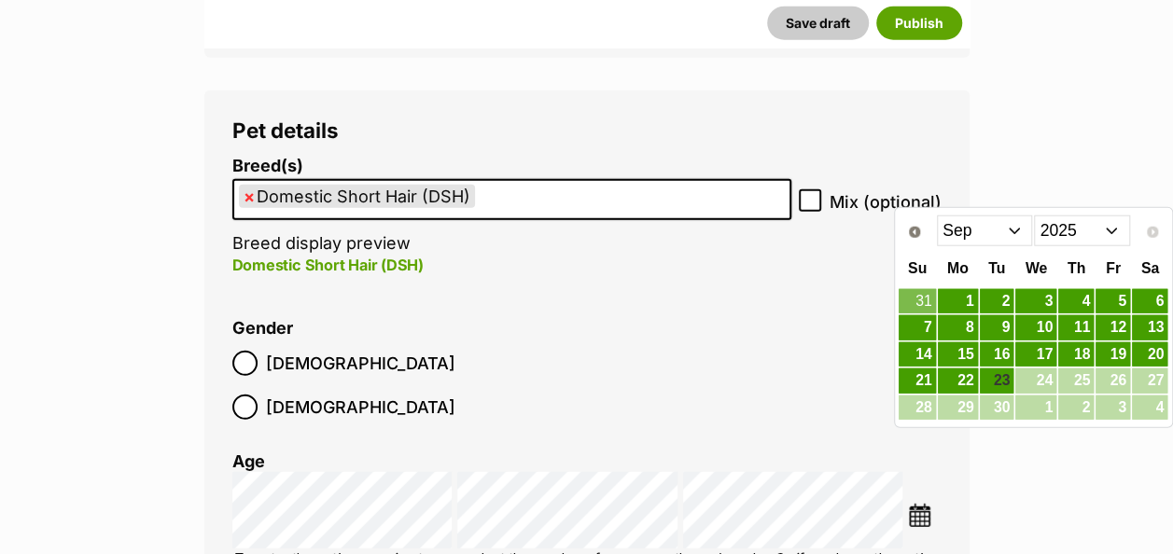
click at [1013, 228] on select "Jan Feb Mar Apr May Jun Jul Aug Sep" at bounding box center [985, 231] width 96 height 30
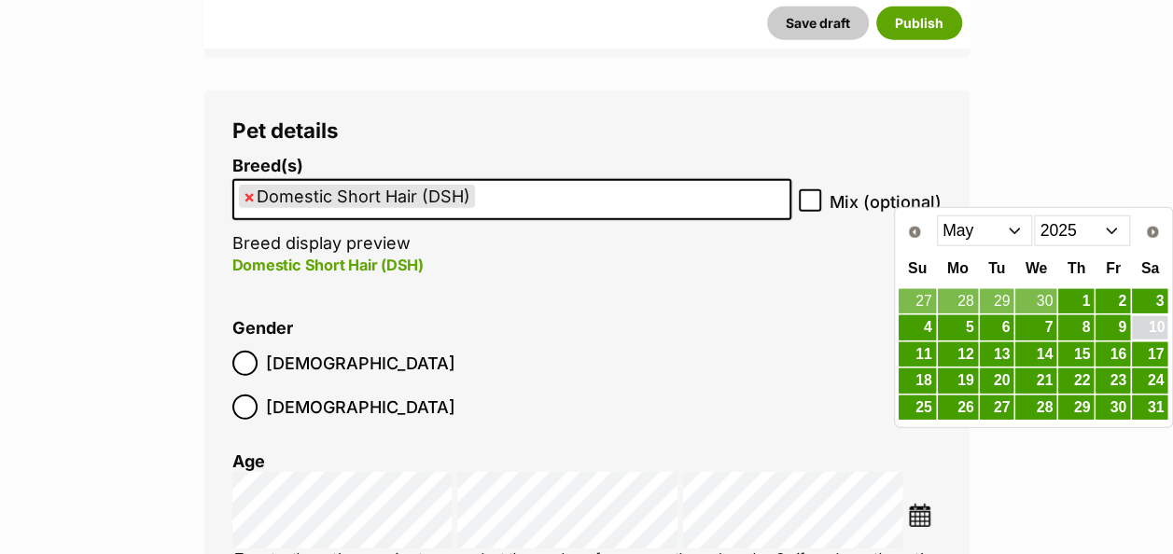
click at [1153, 324] on link "10" at bounding box center [1149, 327] width 35 height 23
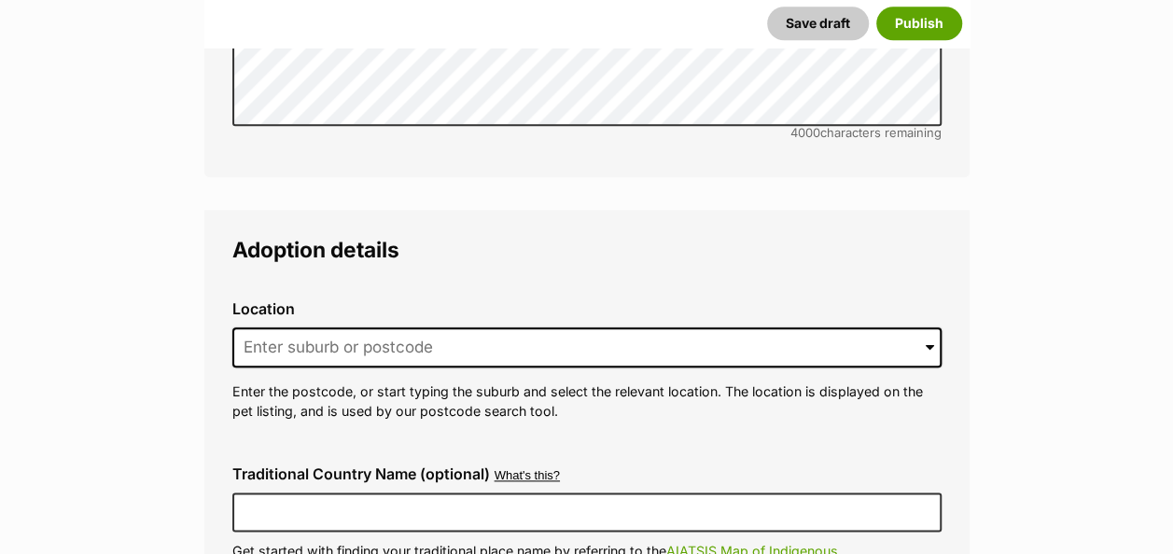
scroll to position [4465, 0]
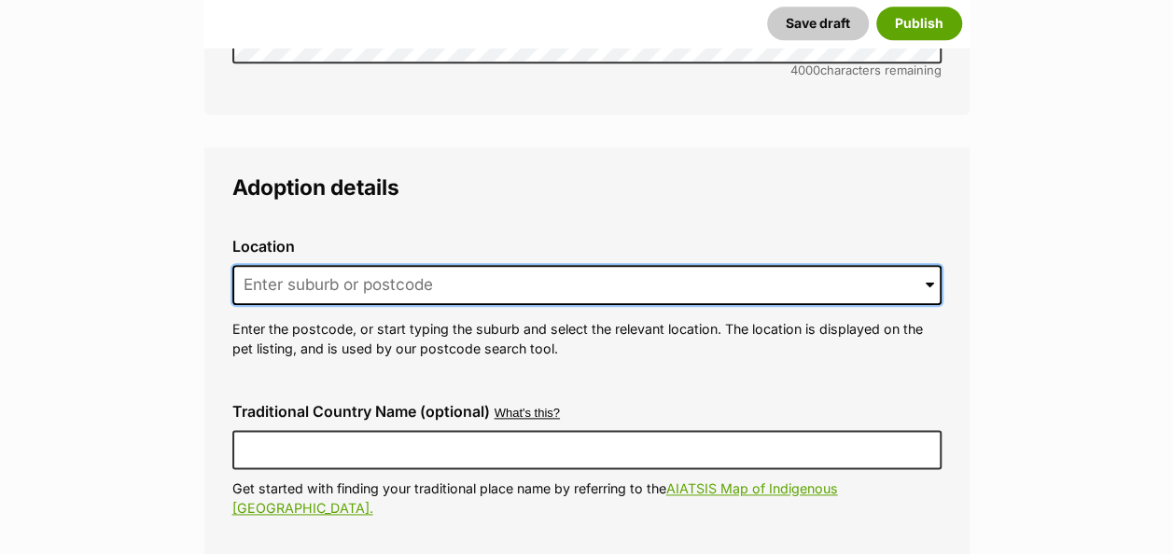
click at [603, 265] on input at bounding box center [586, 285] width 709 height 41
type input "c"
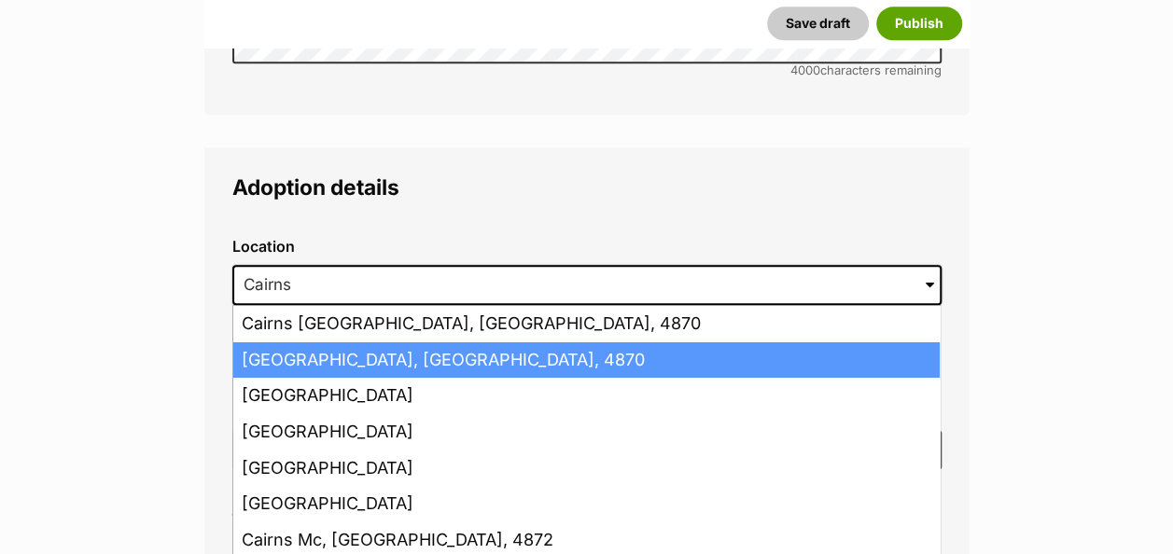
click at [481, 342] on li "Cairns, Queensland, 4870" at bounding box center [586, 360] width 706 height 36
type input "Cairns, Queensland, 4870"
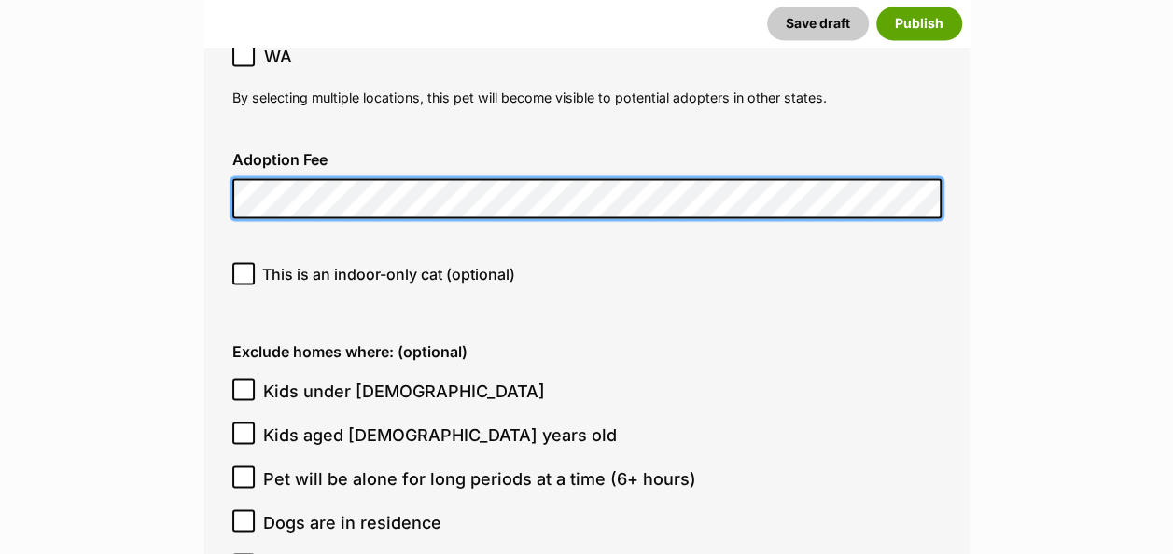
scroll to position [5075, 0]
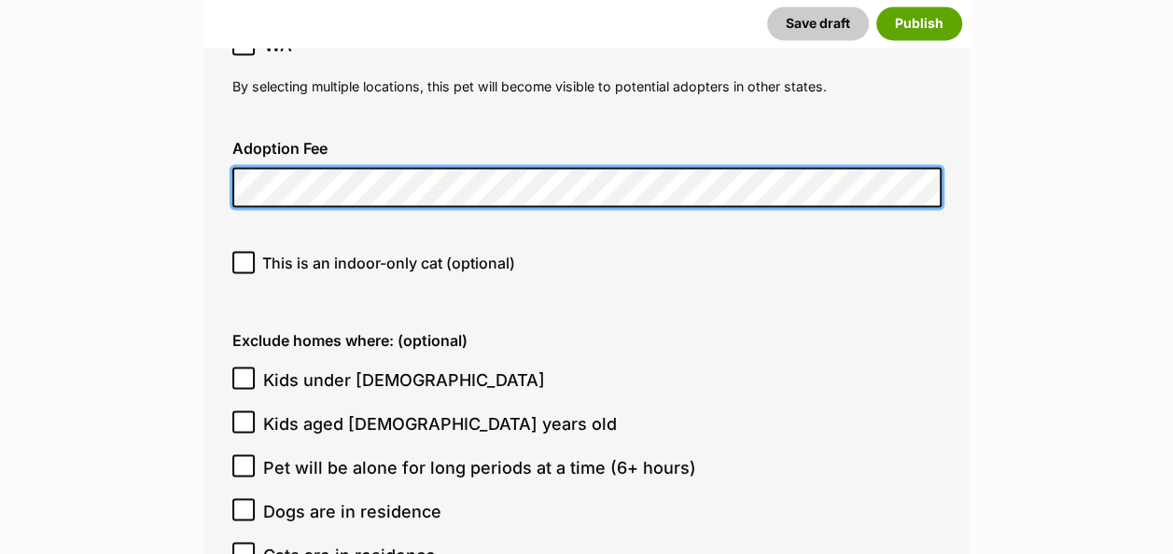
click at [248, 371] on icon at bounding box center [243, 377] width 13 height 13
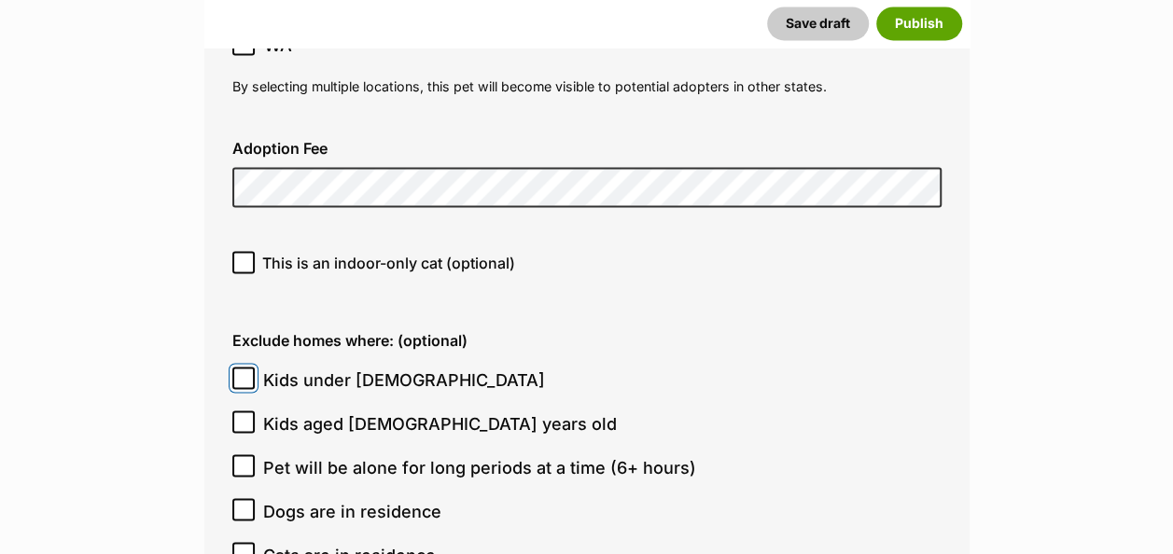
click at [248, 367] on input "Kids under 5 years old" at bounding box center [243, 378] width 22 height 22
checkbox input "true"
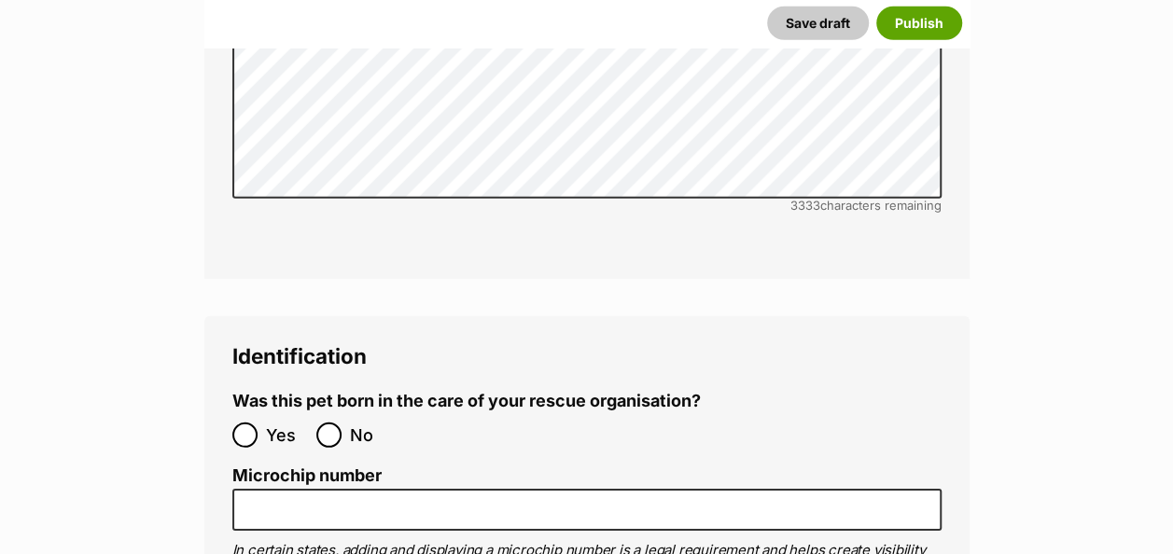
scroll to position [6223, 0]
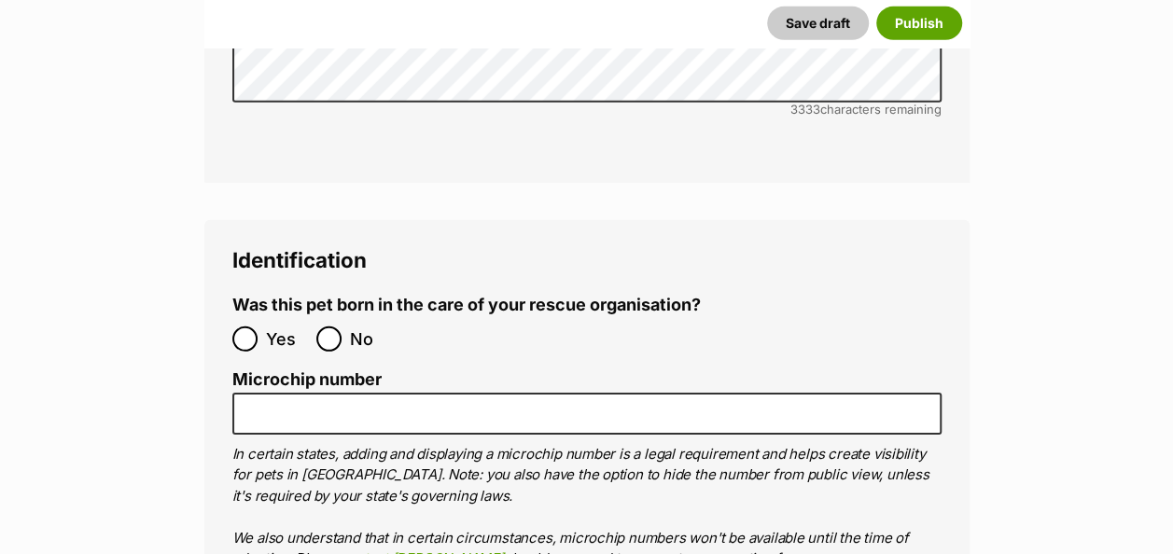
click at [341, 327] on label "No" at bounding box center [353, 339] width 75 height 25
click at [341, 327] on input "No" at bounding box center [328, 339] width 25 height 25
radio input "true"
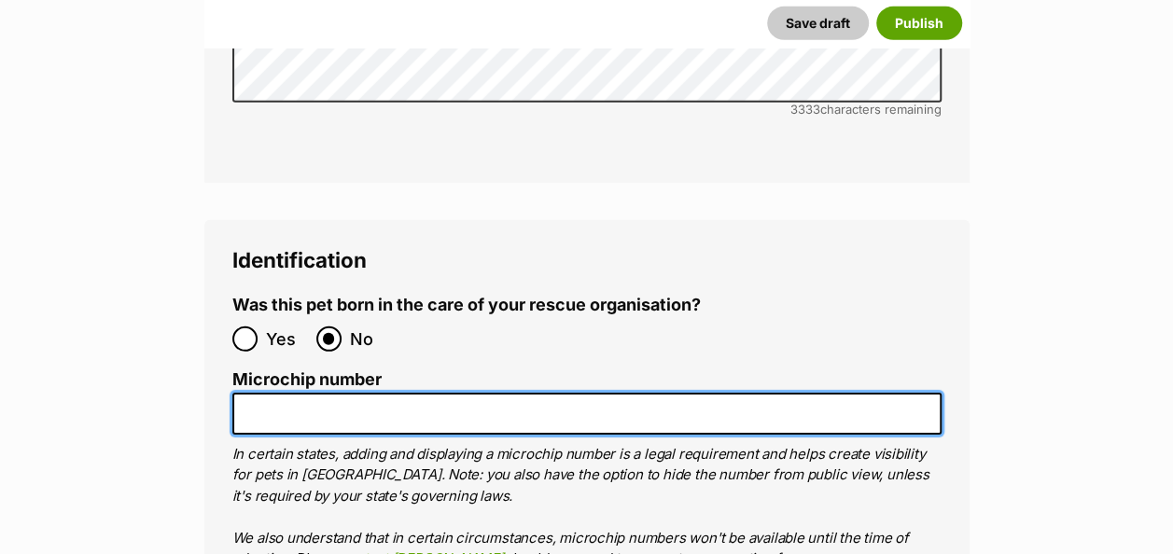
click at [277, 393] on input "Microchip number" at bounding box center [586, 414] width 709 height 42
paste input "991003003337503"
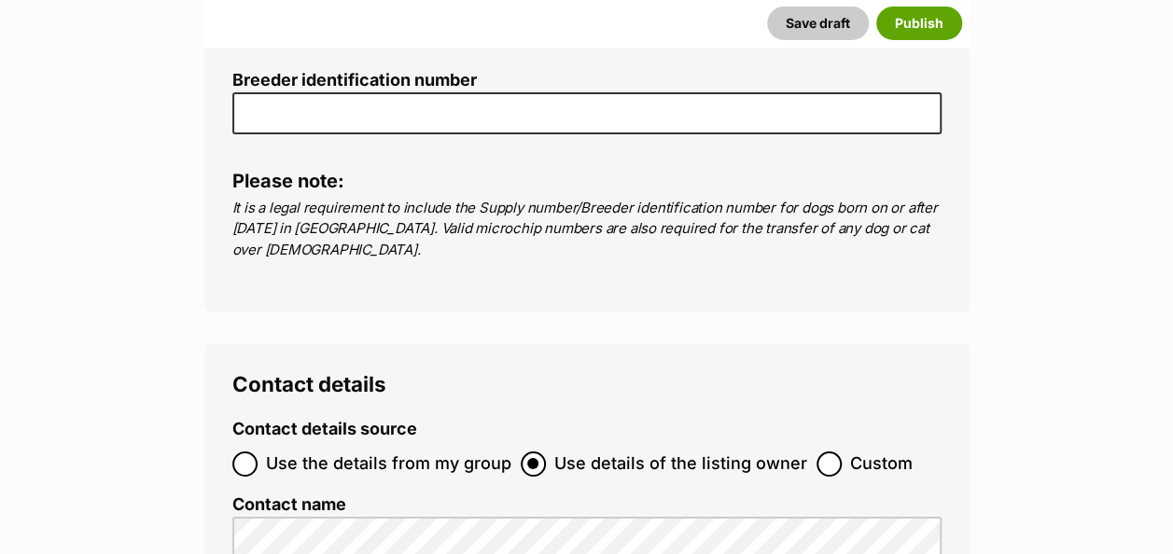
scroll to position [6819, 0]
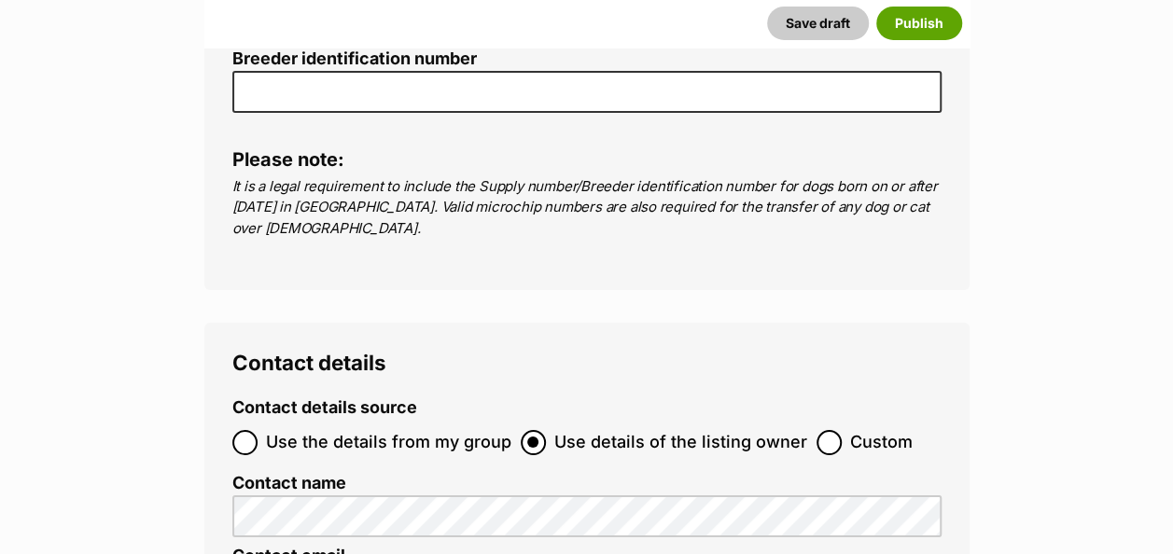
type input "991003003337503"
click at [243, 430] on input "Use the details from my group" at bounding box center [244, 442] width 25 height 25
radio input "true"
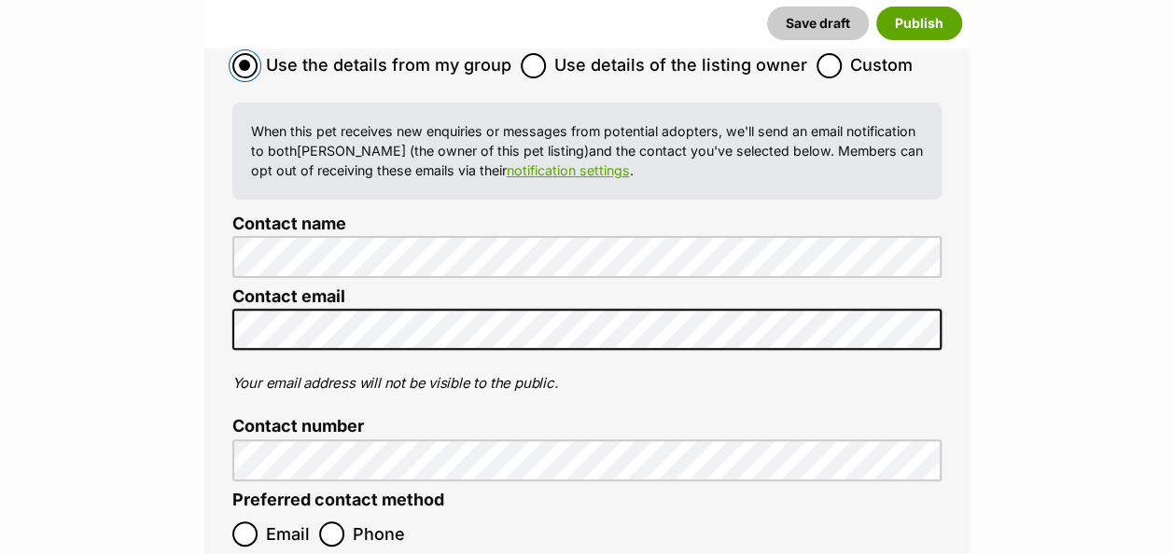
scroll to position [7379, 0]
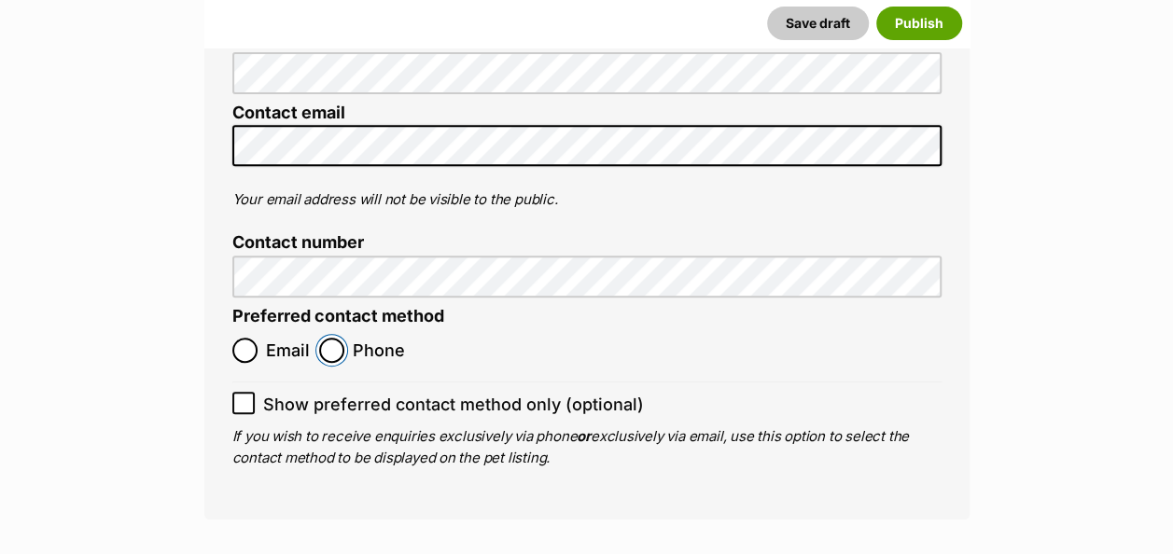
click at [334, 338] on input "Phone" at bounding box center [331, 350] width 25 height 25
radio input "true"
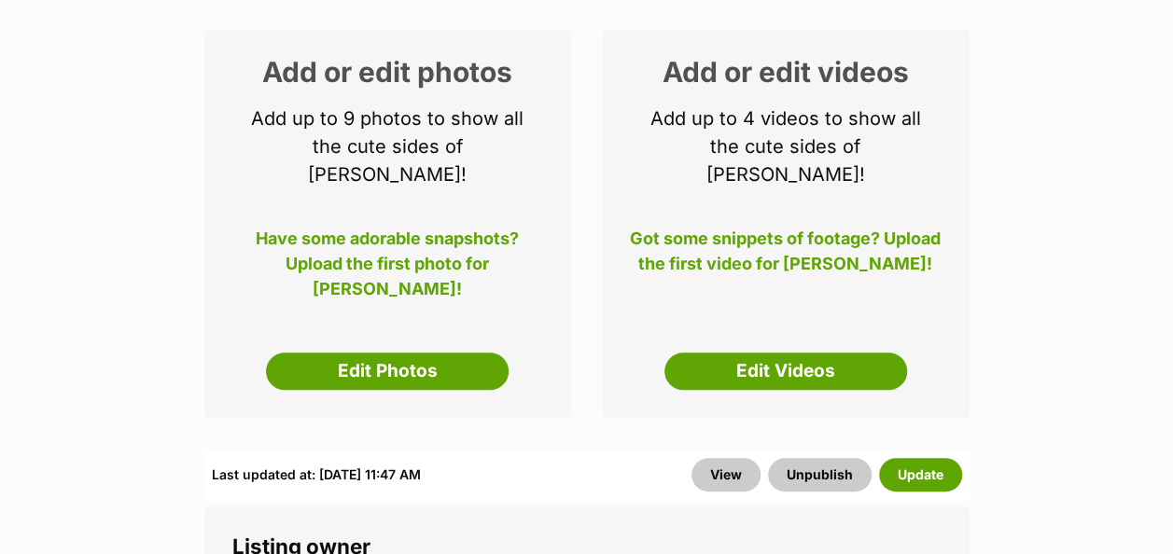
scroll to position [470, 0]
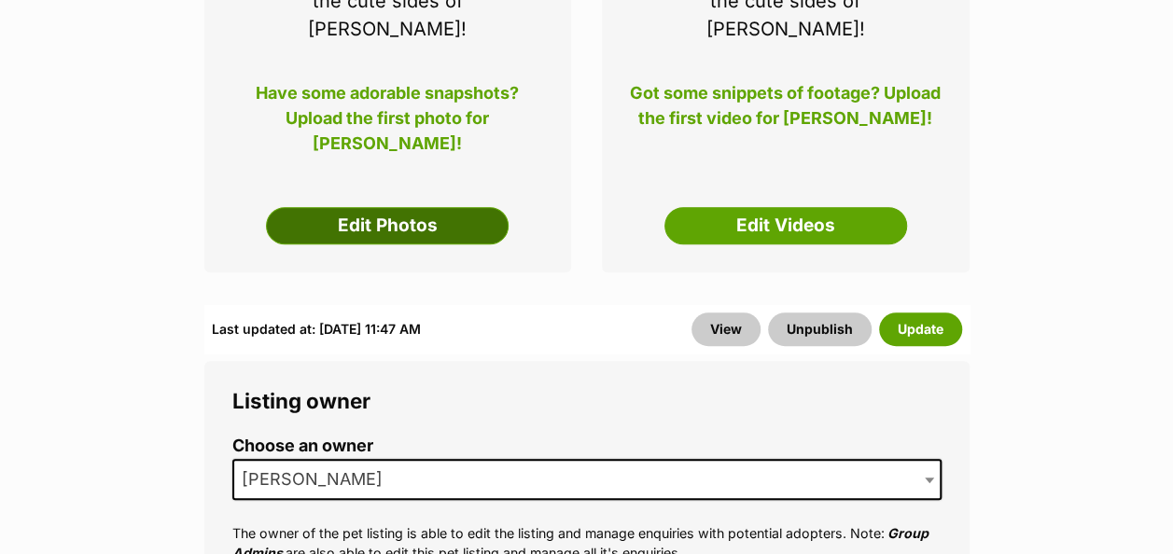
click at [370, 207] on link "Edit Photos" at bounding box center [387, 225] width 243 height 37
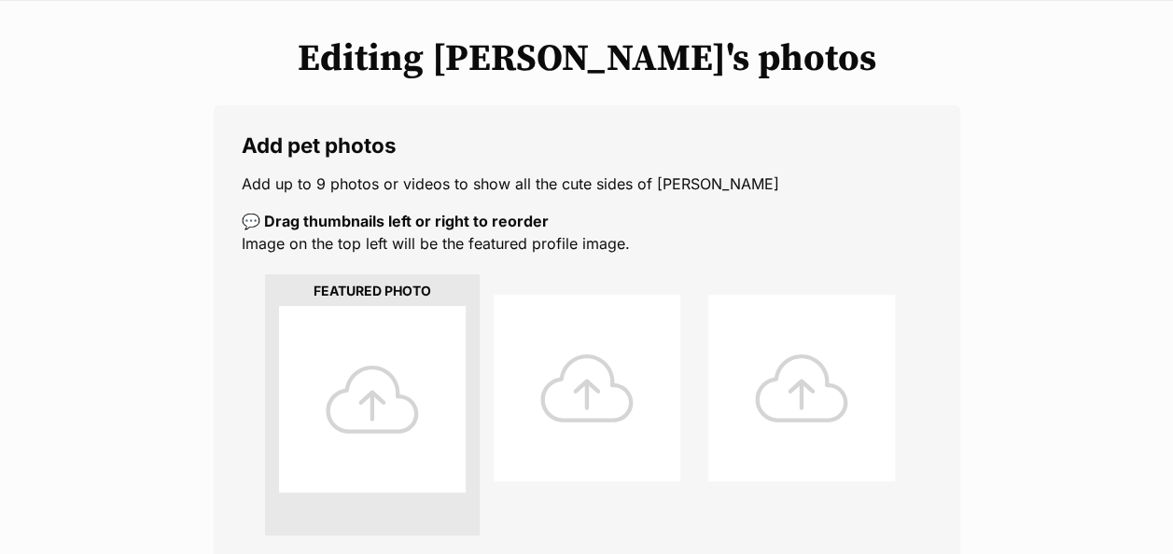
scroll to position [279, 0]
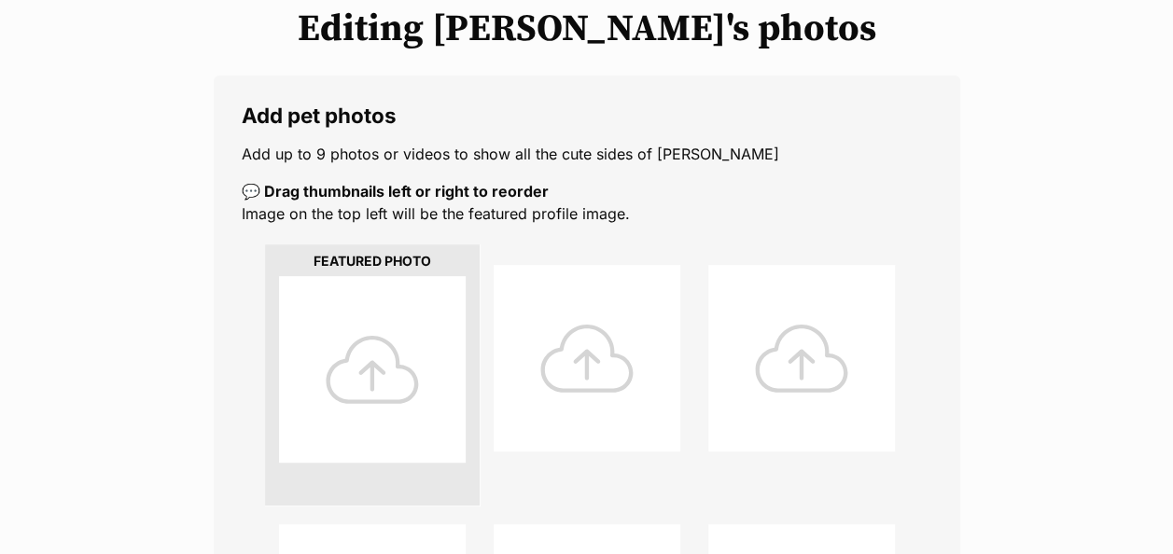
click at [366, 323] on div at bounding box center [372, 369] width 187 height 187
click at [379, 359] on div at bounding box center [372, 369] width 187 height 187
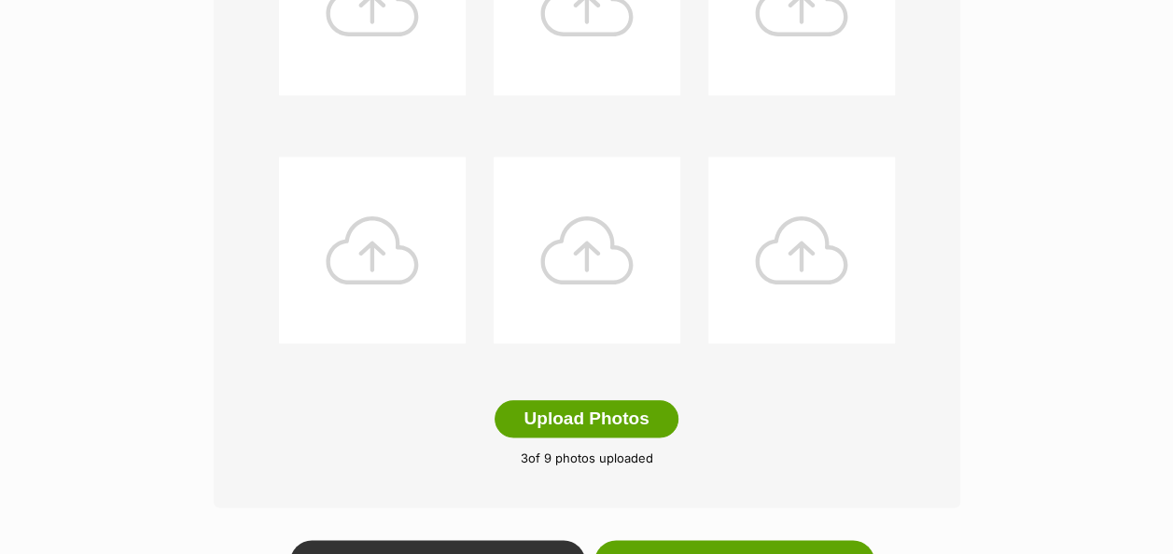
scroll to position [931, 0]
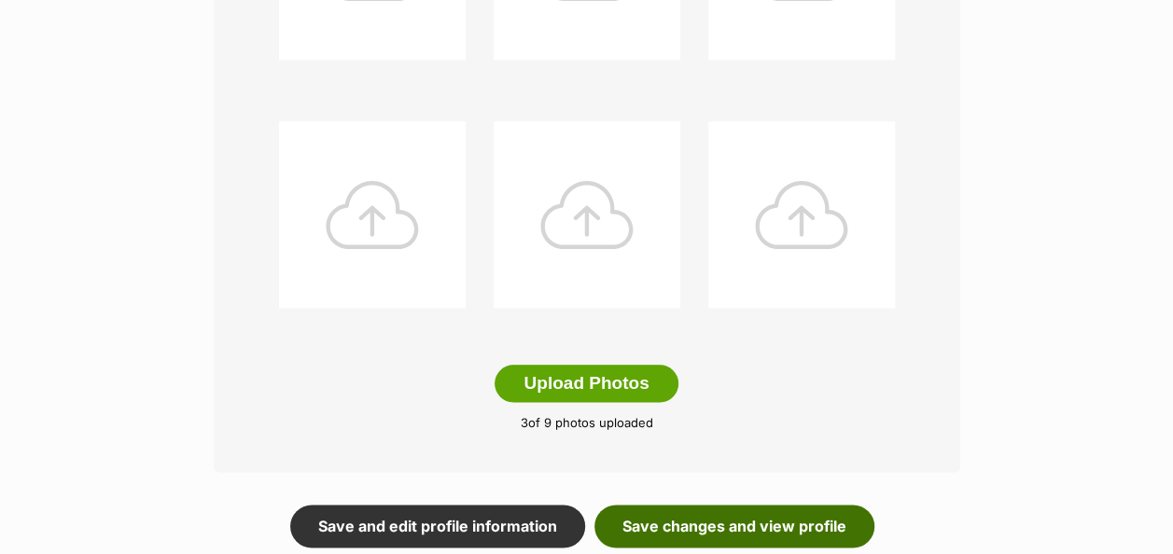
click at [742, 505] on link "Save changes and view profile" at bounding box center [734, 526] width 280 height 43
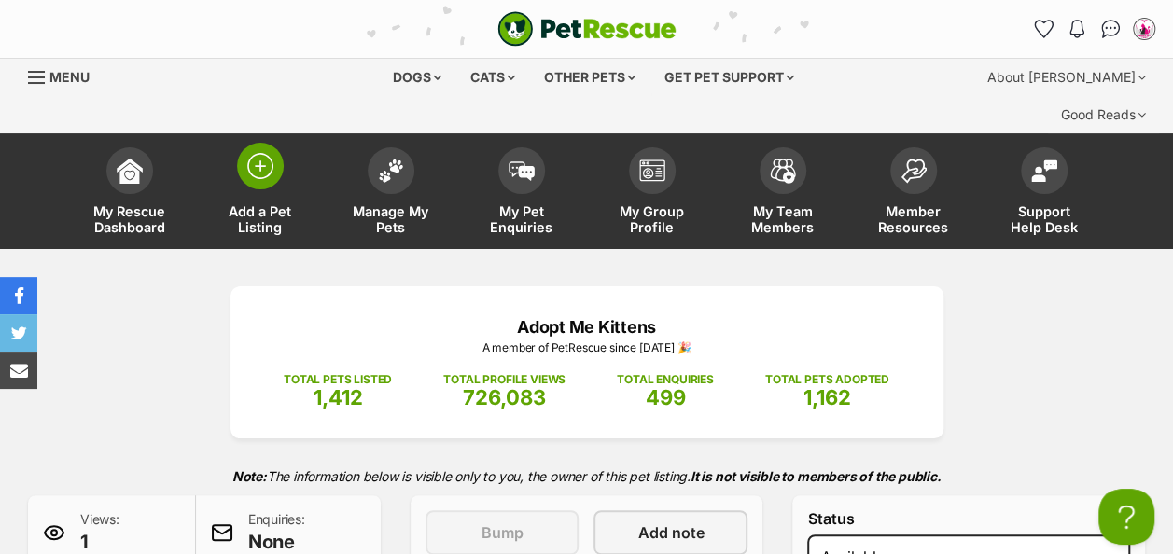
click at [264, 153] on img at bounding box center [260, 166] width 26 height 26
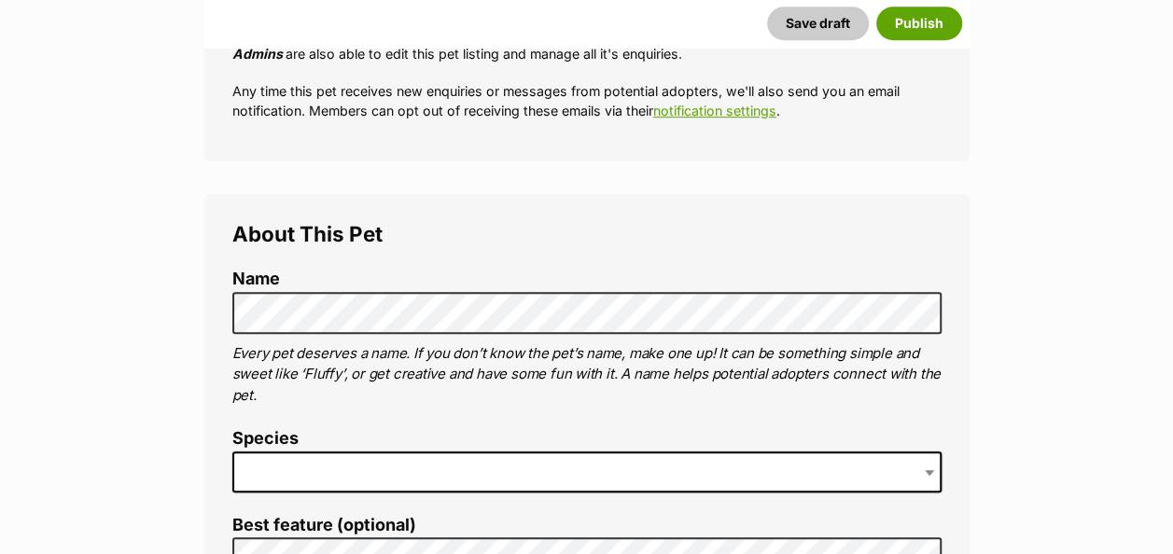
scroll to position [578, 0]
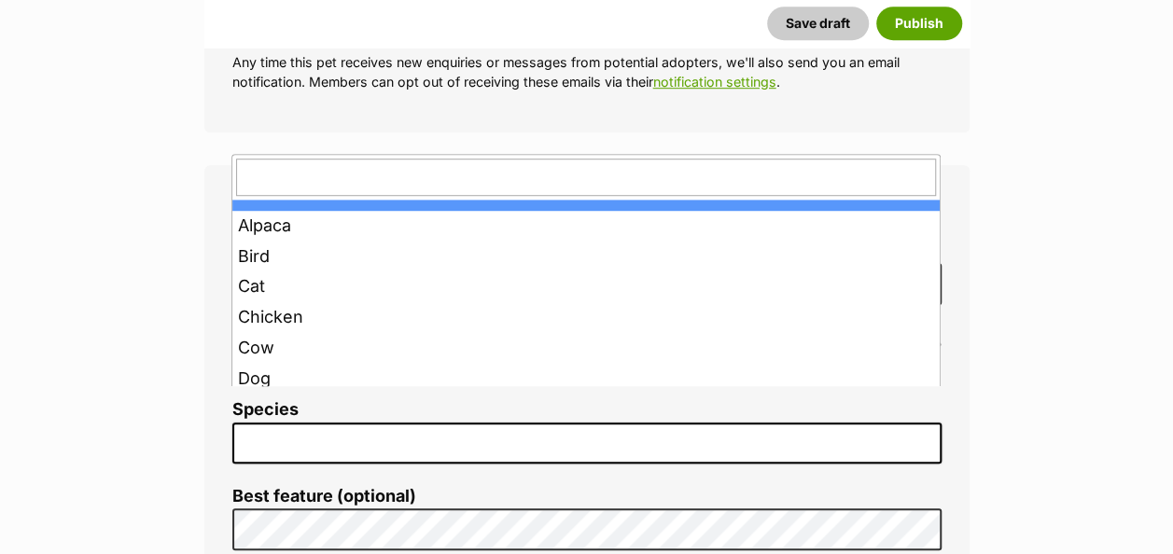
click at [314, 423] on span at bounding box center [586, 443] width 709 height 41
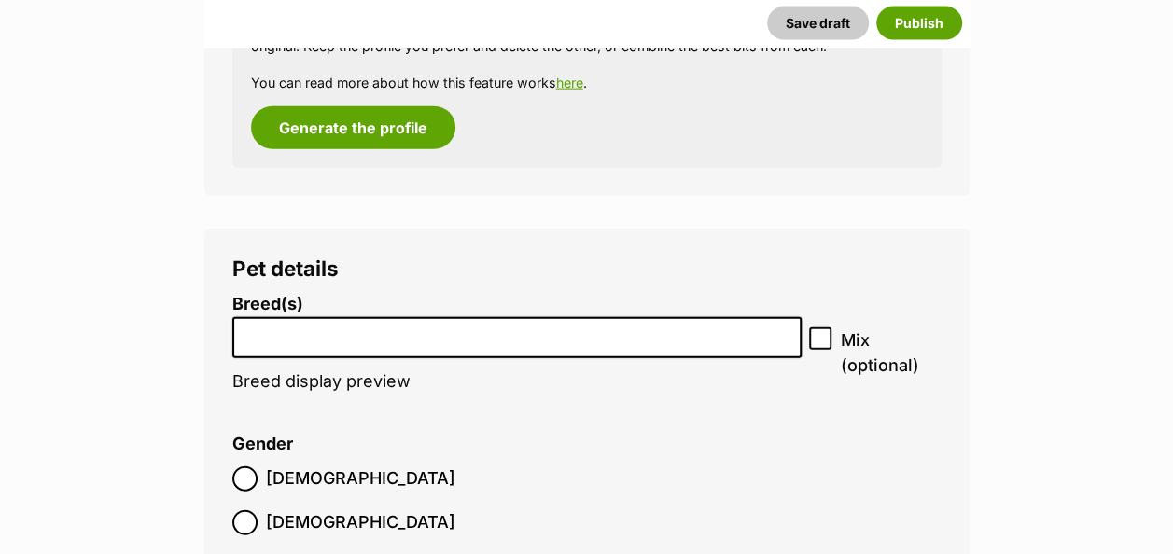
scroll to position [2089, 0]
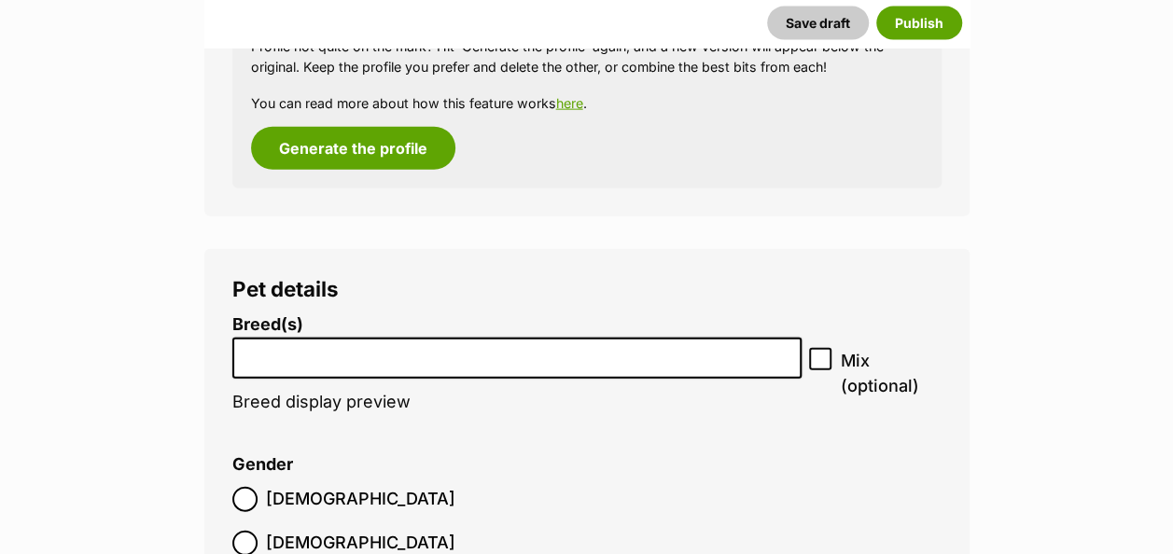
click at [504, 344] on input "search" at bounding box center [517, 354] width 557 height 20
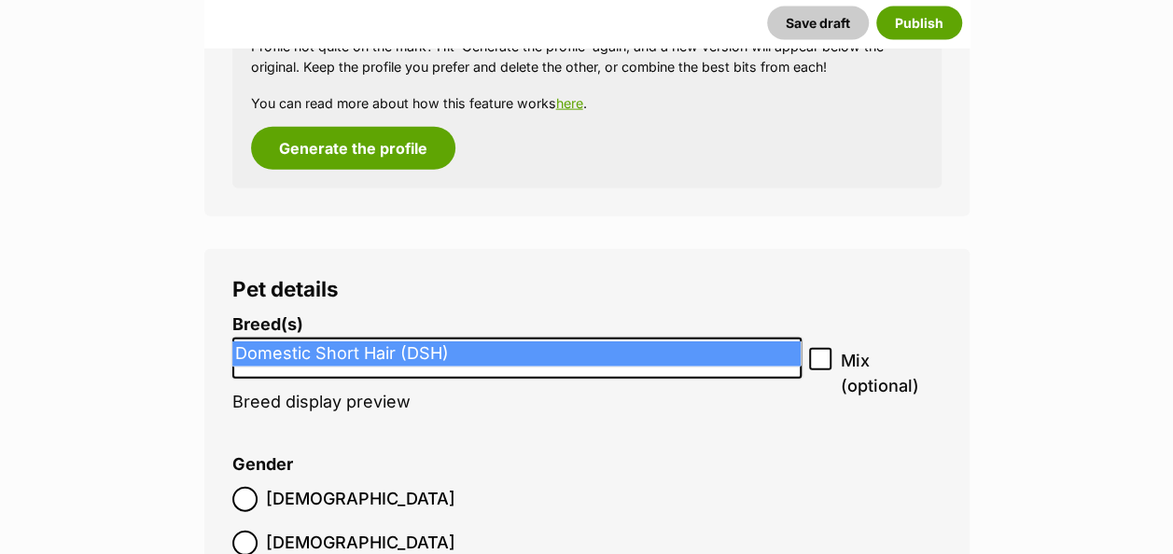
type input "dsh"
select select "252102"
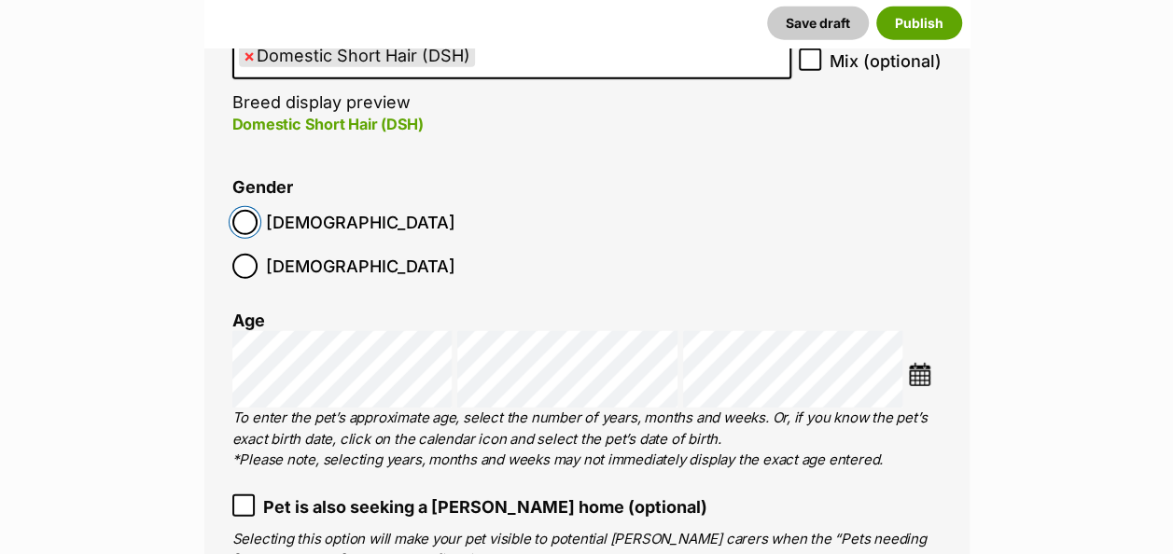
scroll to position [2398, 0]
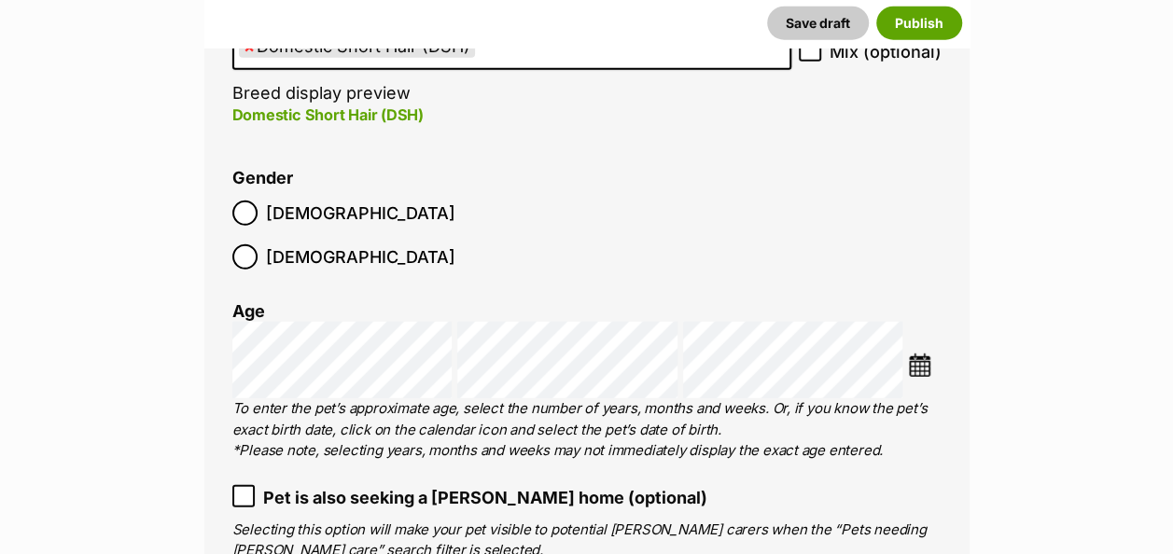
click at [922, 354] on img at bounding box center [919, 365] width 23 height 23
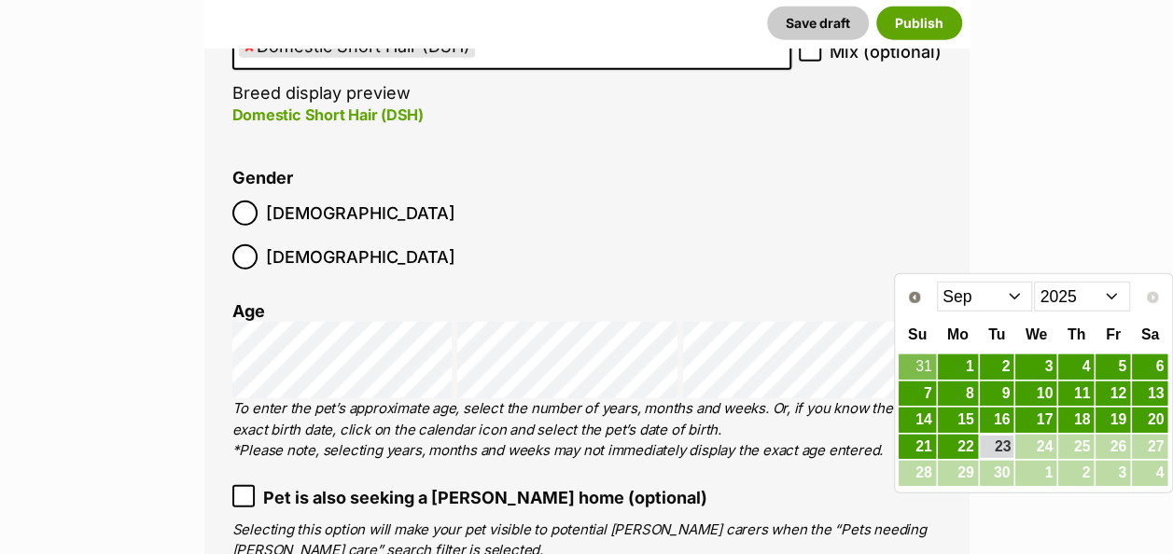
click at [1017, 293] on select "Jan Feb Mar Apr May Jun Jul Aug Sep" at bounding box center [985, 297] width 96 height 30
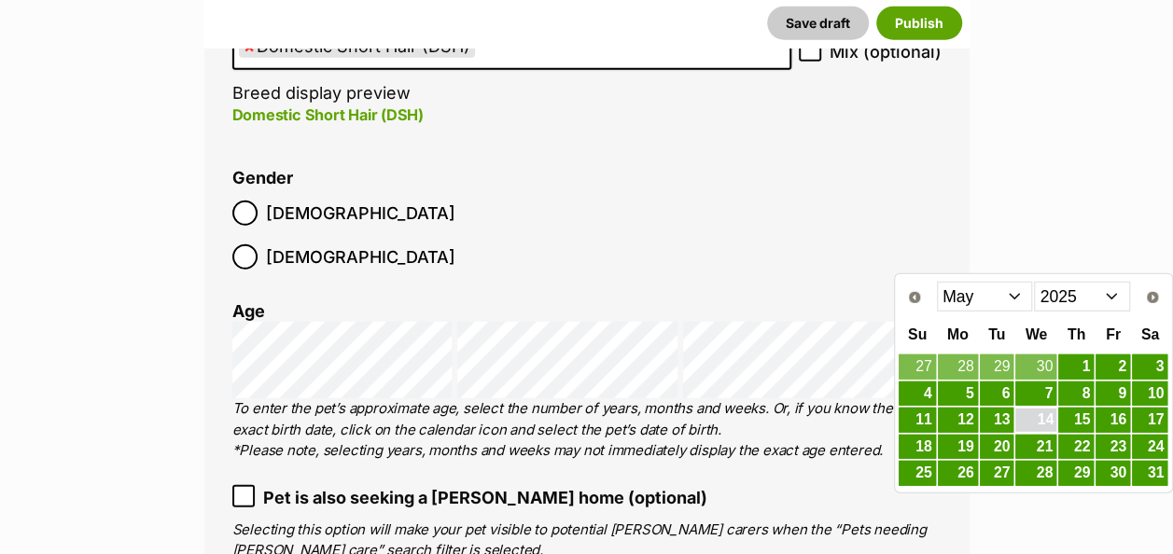
click at [1038, 416] on link "14" at bounding box center [1035, 420] width 41 height 23
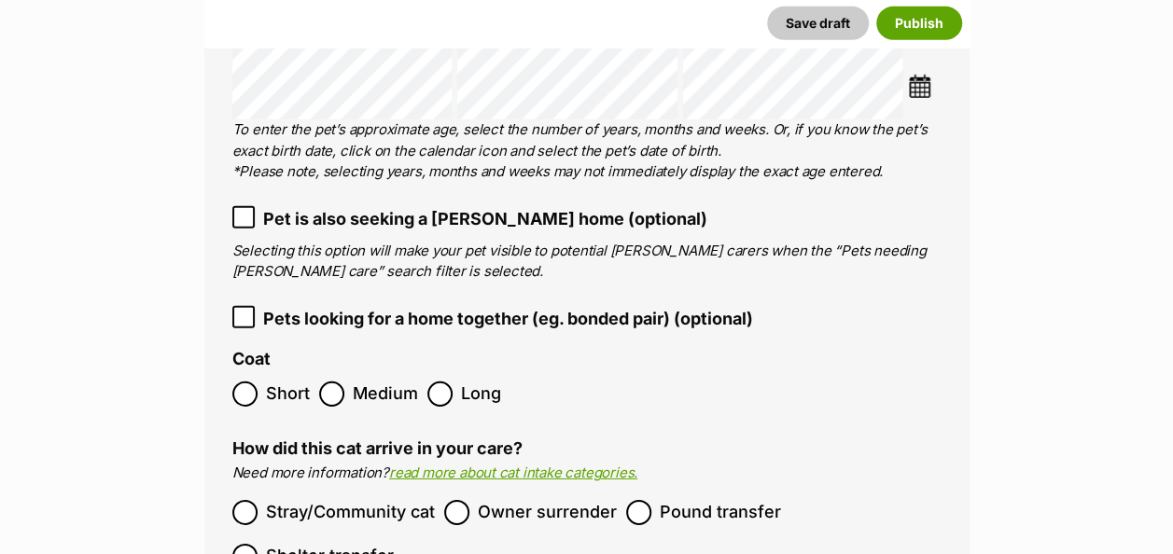
scroll to position [2688, 0]
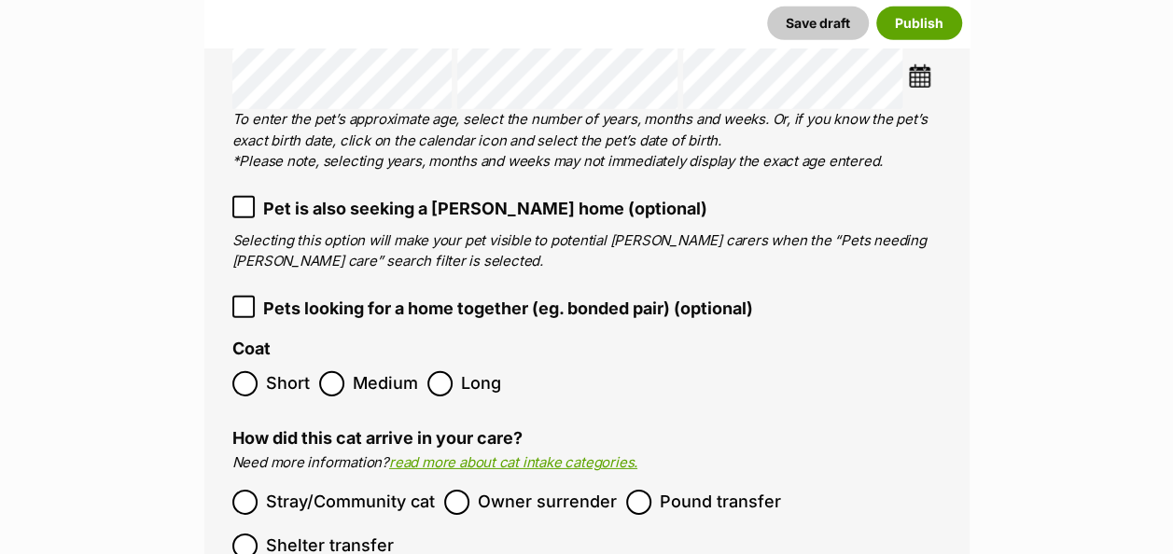
click at [243, 300] on icon at bounding box center [243, 306] width 13 height 13
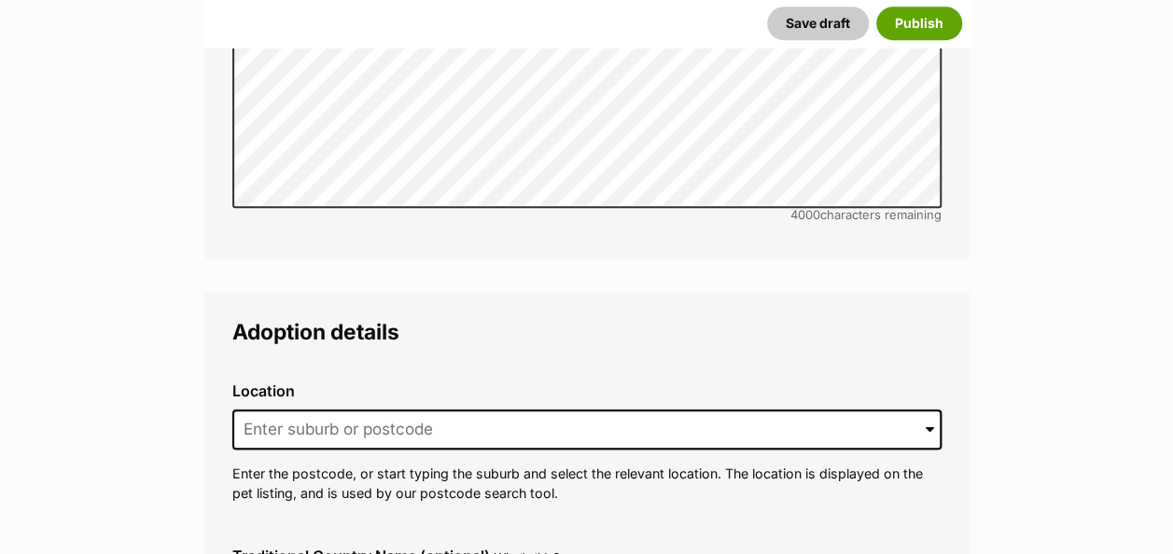
scroll to position [4334, 0]
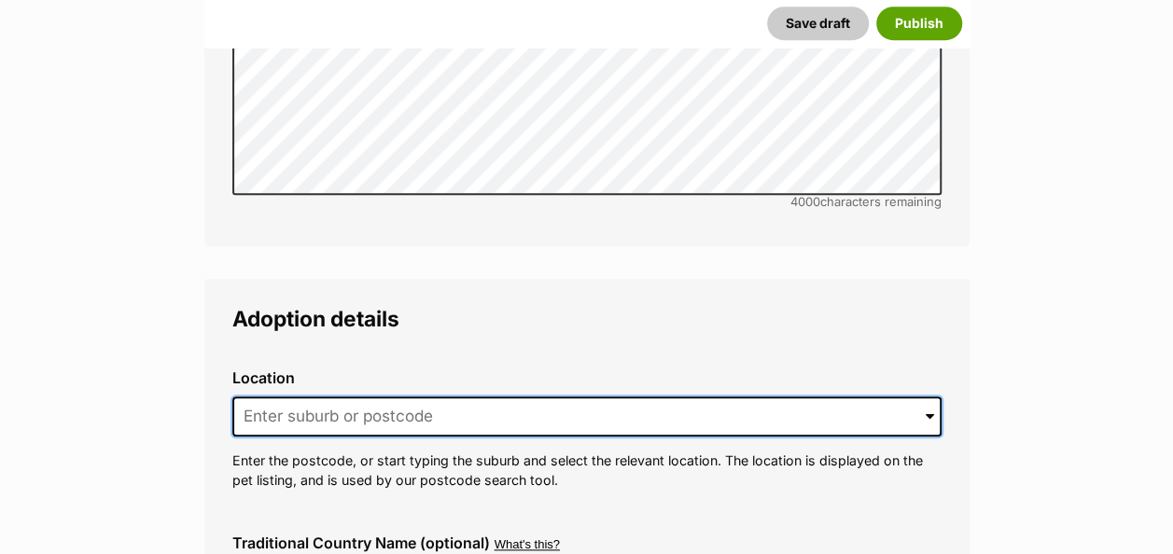
click at [493, 397] on input at bounding box center [586, 417] width 709 height 41
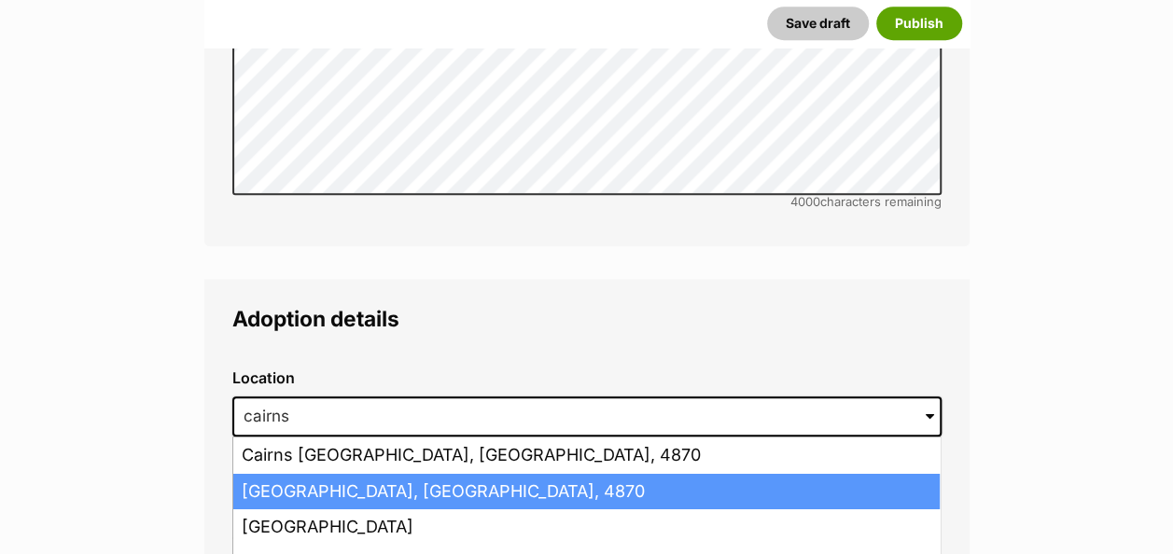
click at [461, 474] on li "Cairns, Queensland, 4870" at bounding box center [586, 492] width 706 height 36
type input "Cairns, Queensland, 4870"
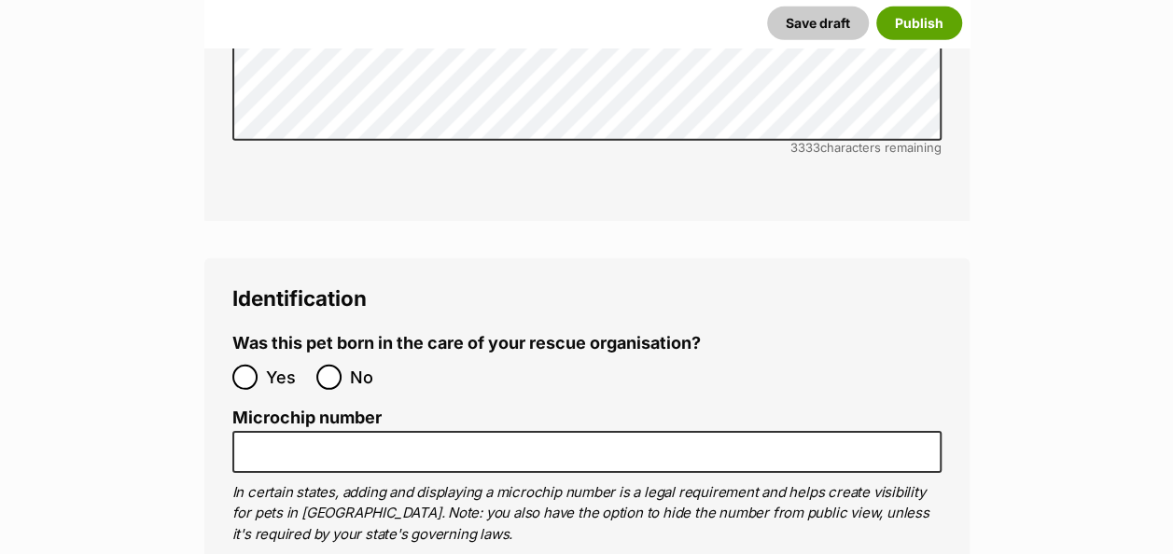
scroll to position [6195, 0]
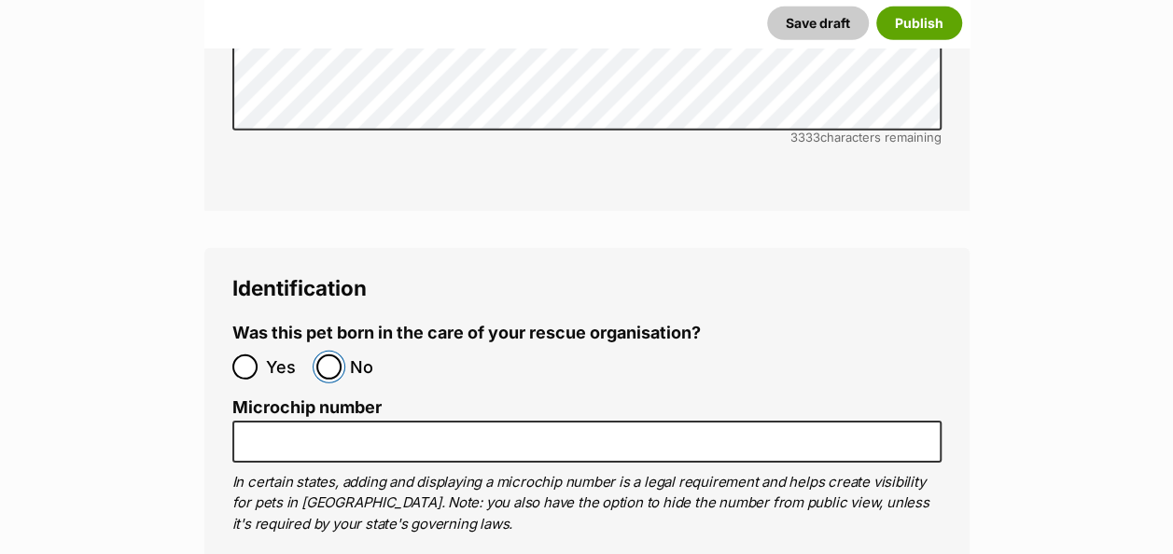
click at [334, 355] on input "No" at bounding box center [328, 367] width 25 height 25
radio input "true"
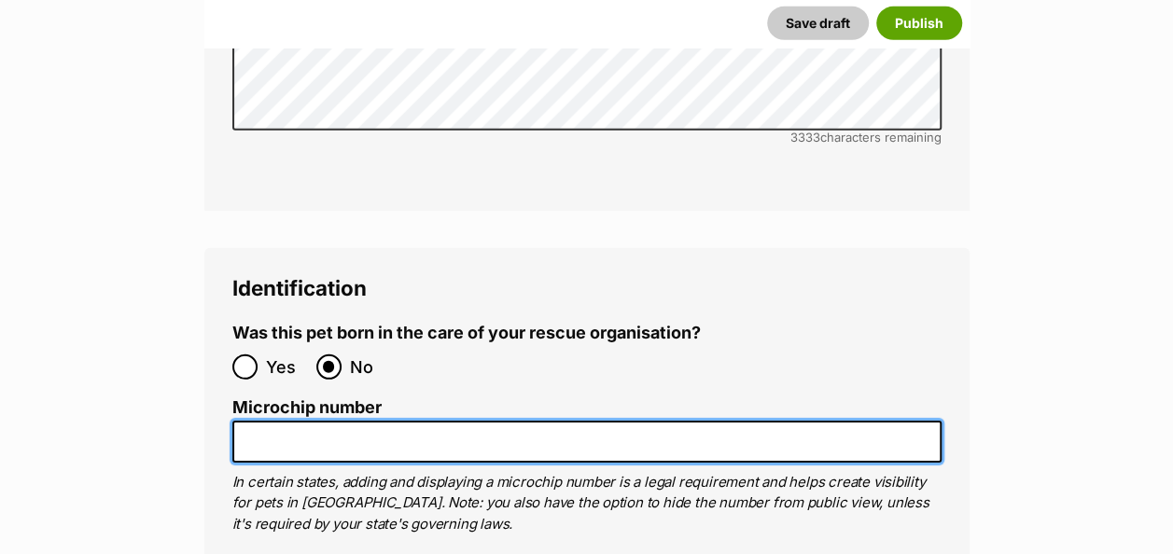
click at [275, 421] on input "Microchip number" at bounding box center [586, 442] width 709 height 42
paste input "991003001063509"
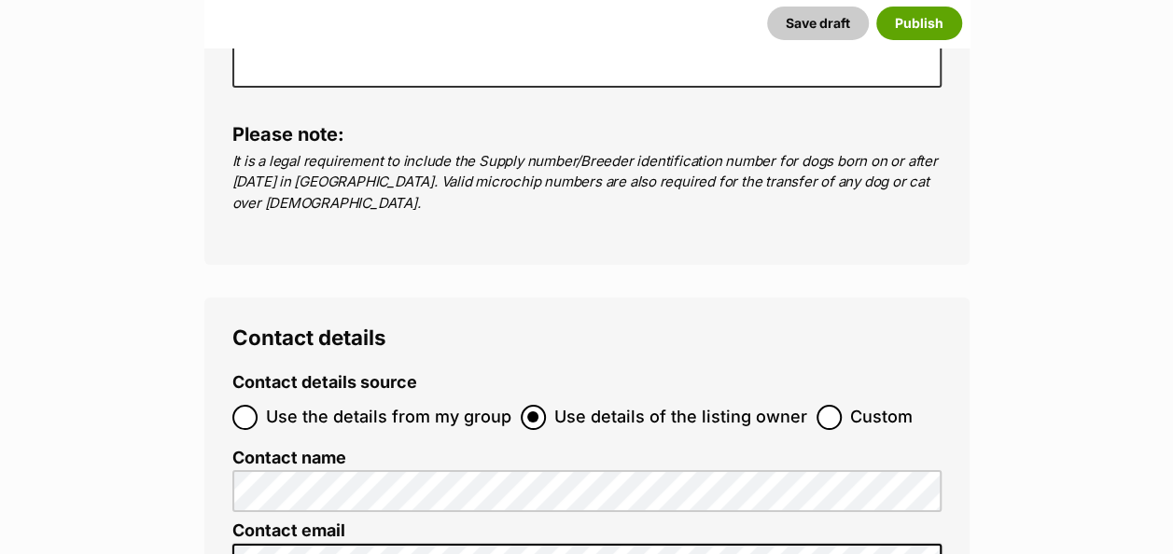
scroll to position [6865, 0]
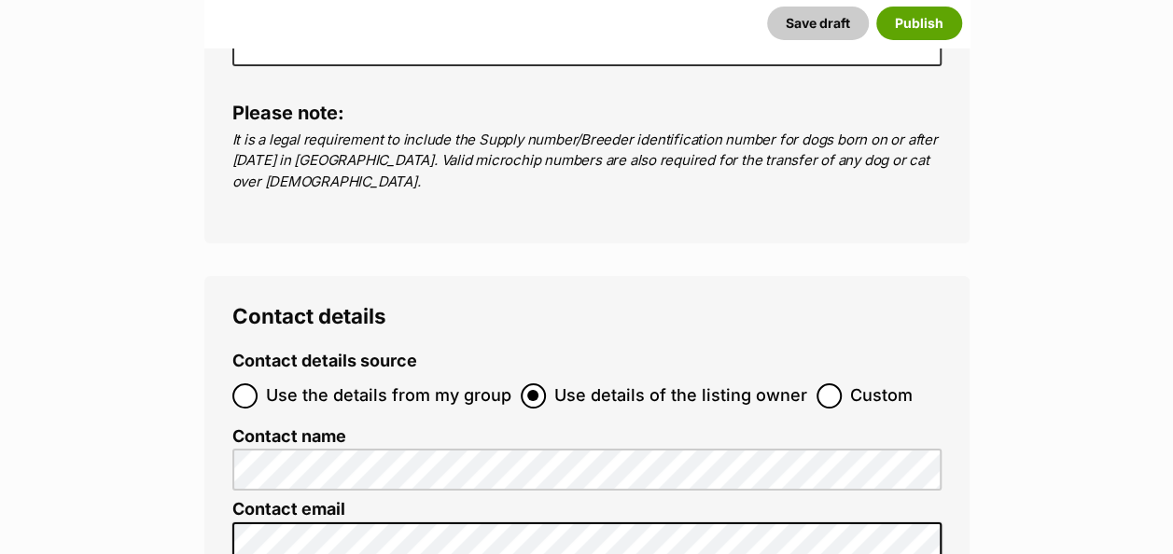
type input "991003001063509"
click at [244, 384] on input "Use the details from my group" at bounding box center [244, 396] width 25 height 25
radio input "true"
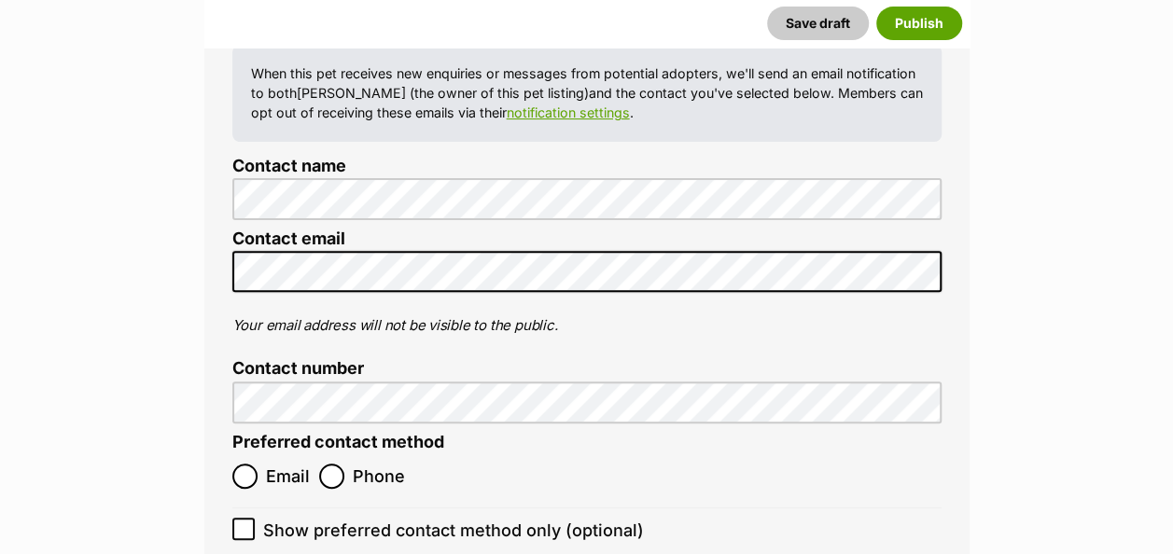
scroll to position [7264, 0]
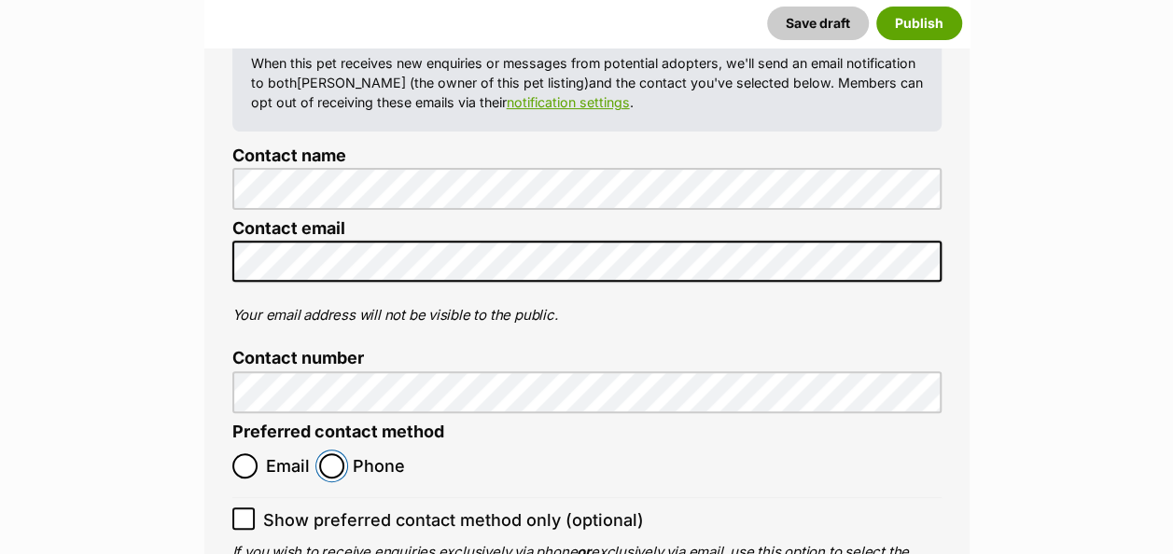
click at [332, 454] on input "Phone" at bounding box center [331, 466] width 25 height 25
radio input "true"
click at [670, 344] on ol "Contact details source Use the details from my group Use details of the listing…" at bounding box center [586, 269] width 709 height 632
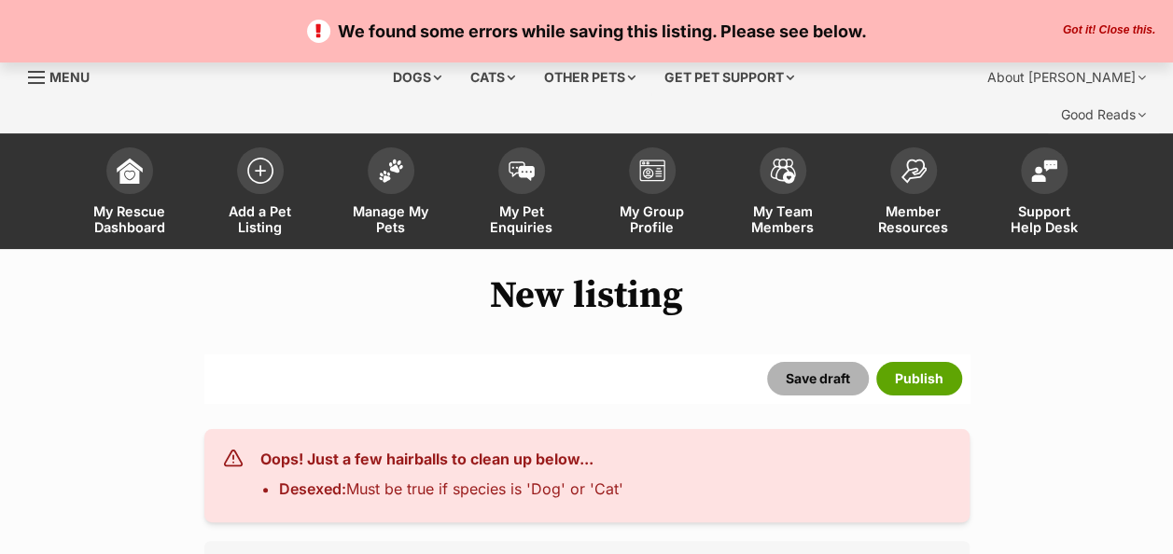
click at [821, 362] on button "Save draft" at bounding box center [818, 379] width 102 height 34
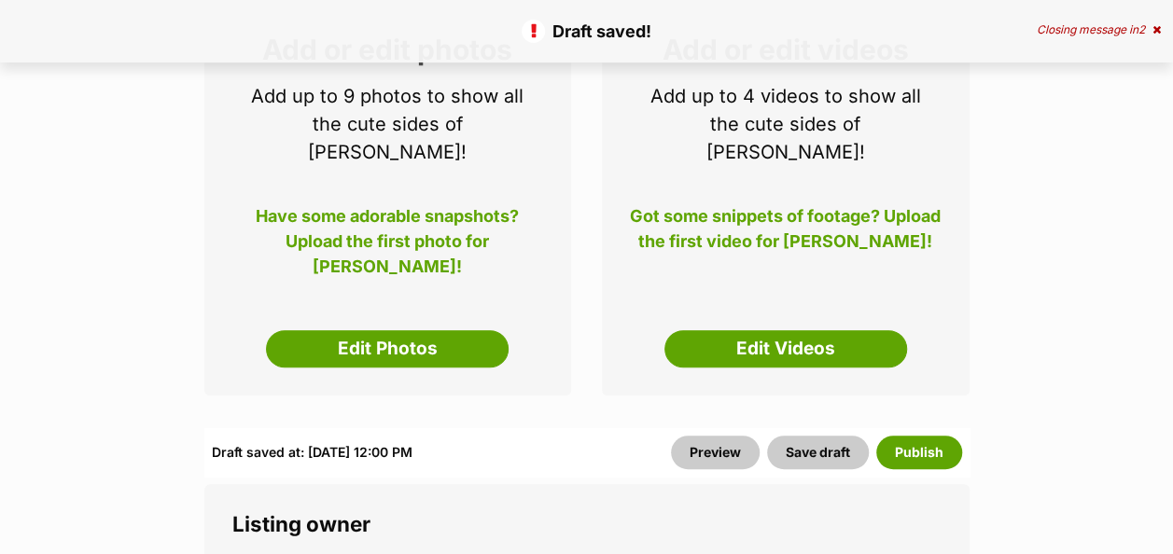
scroll to position [414, 0]
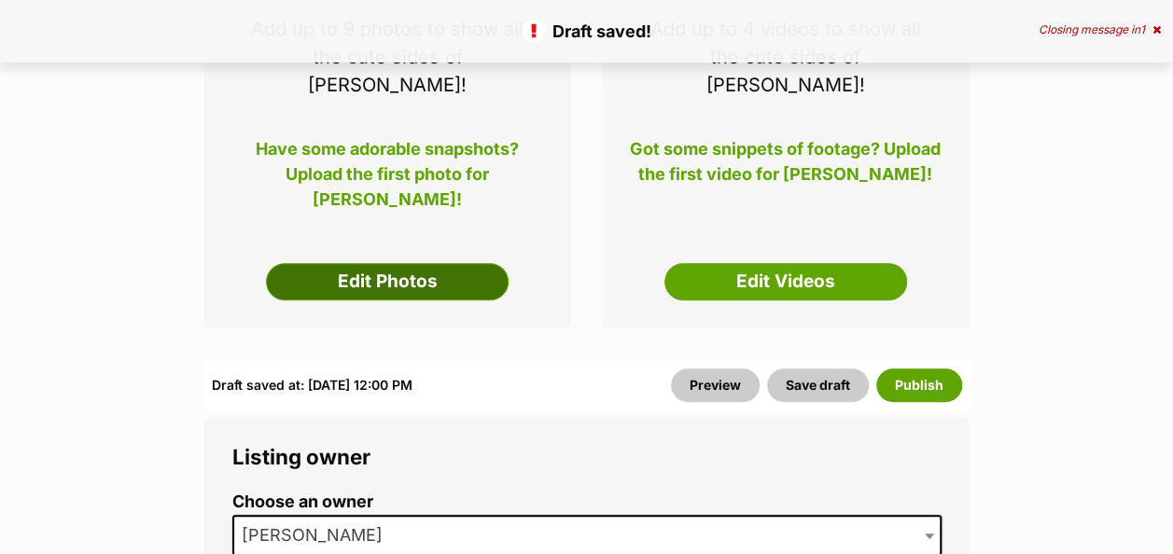
click at [390, 263] on link "Edit Photos" at bounding box center [387, 281] width 243 height 37
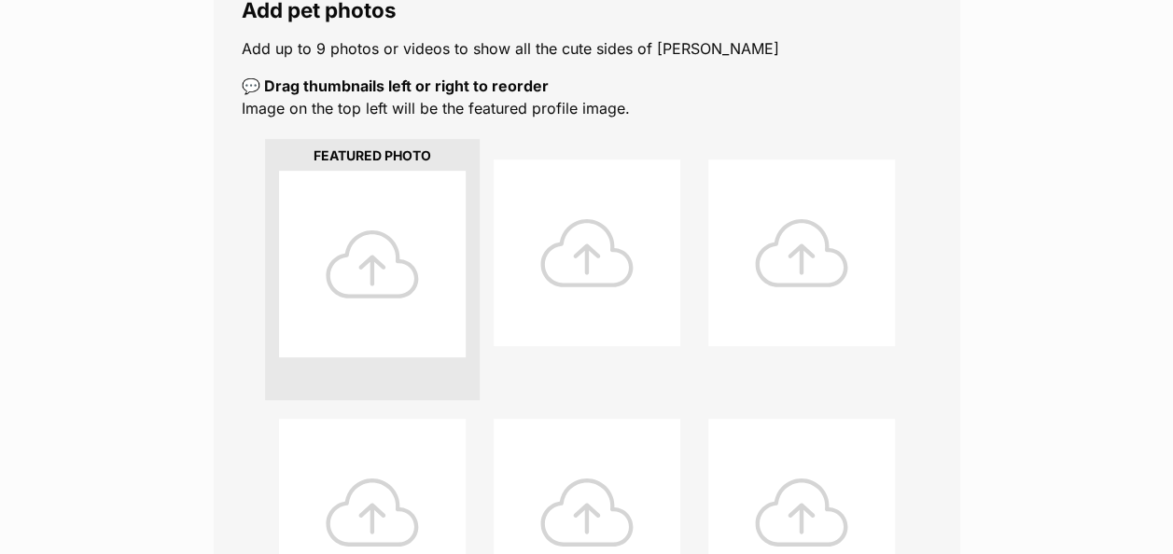
scroll to position [394, 0]
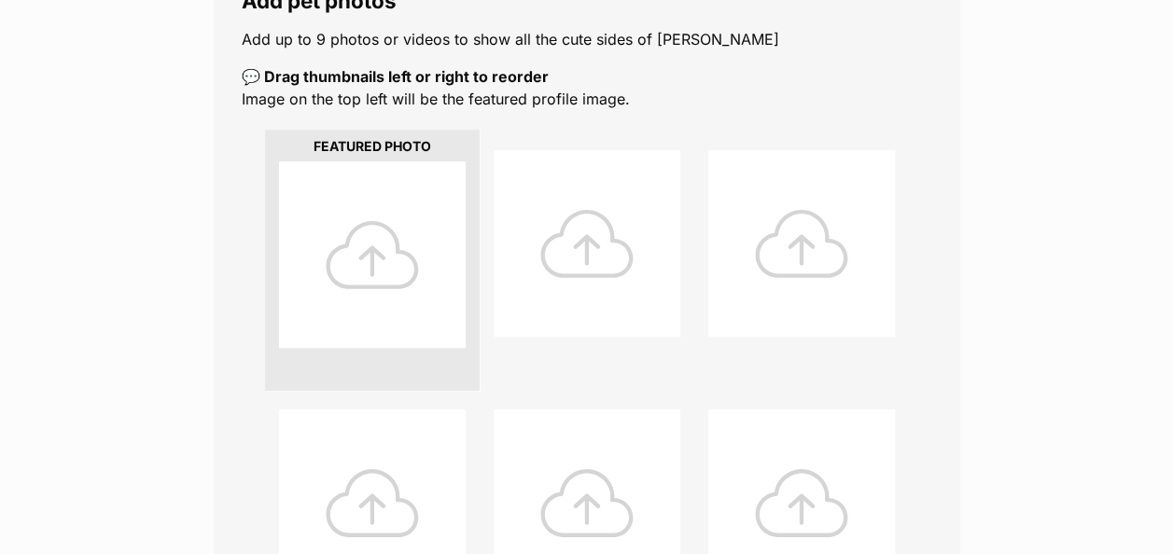
click at [386, 216] on div at bounding box center [372, 254] width 187 height 187
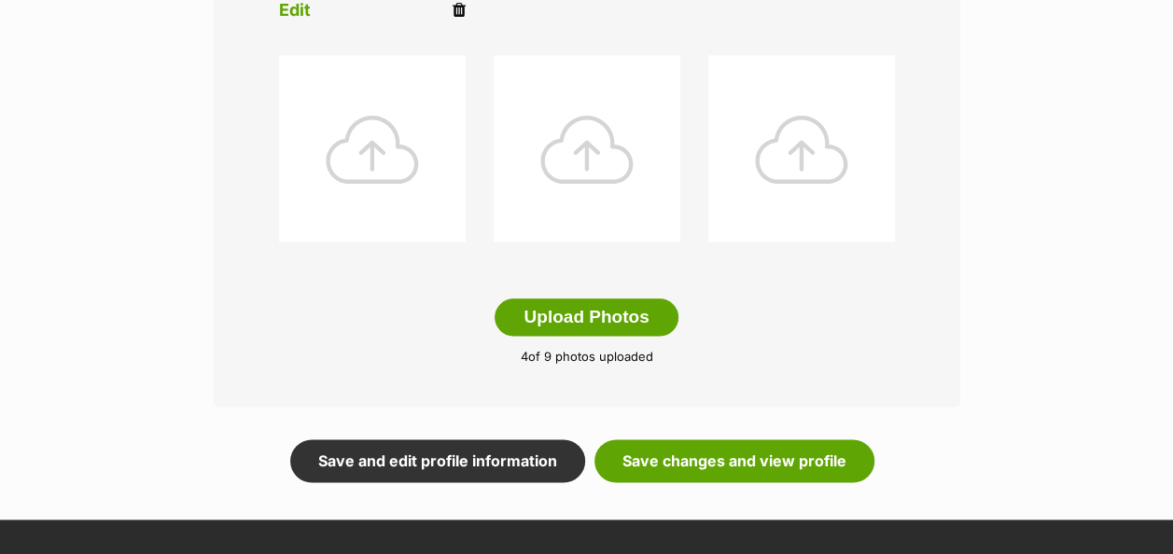
scroll to position [1061, 0]
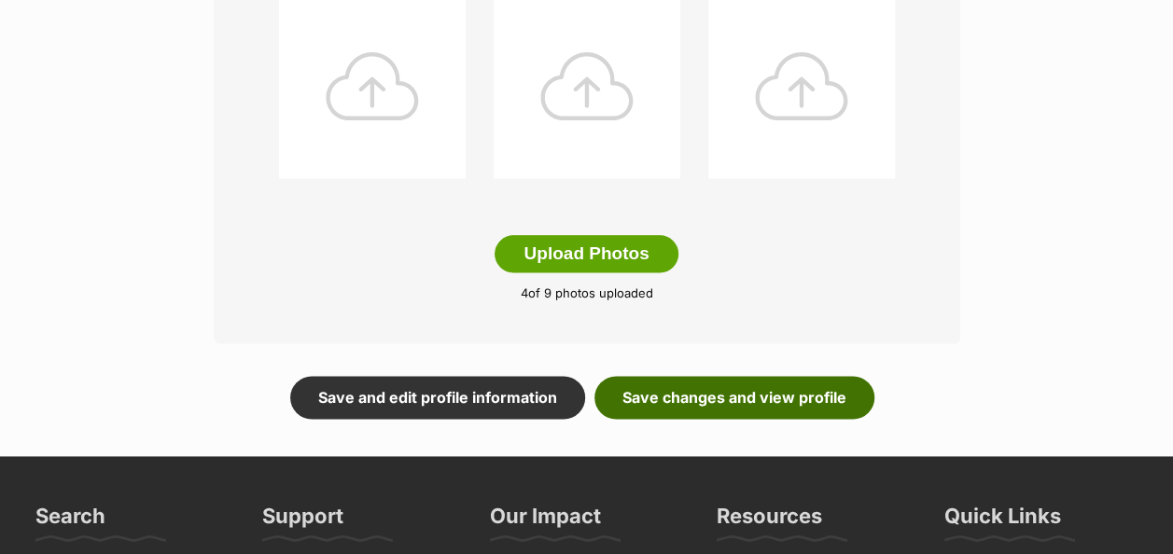
click at [775, 376] on link "Save changes and view profile" at bounding box center [734, 397] width 280 height 43
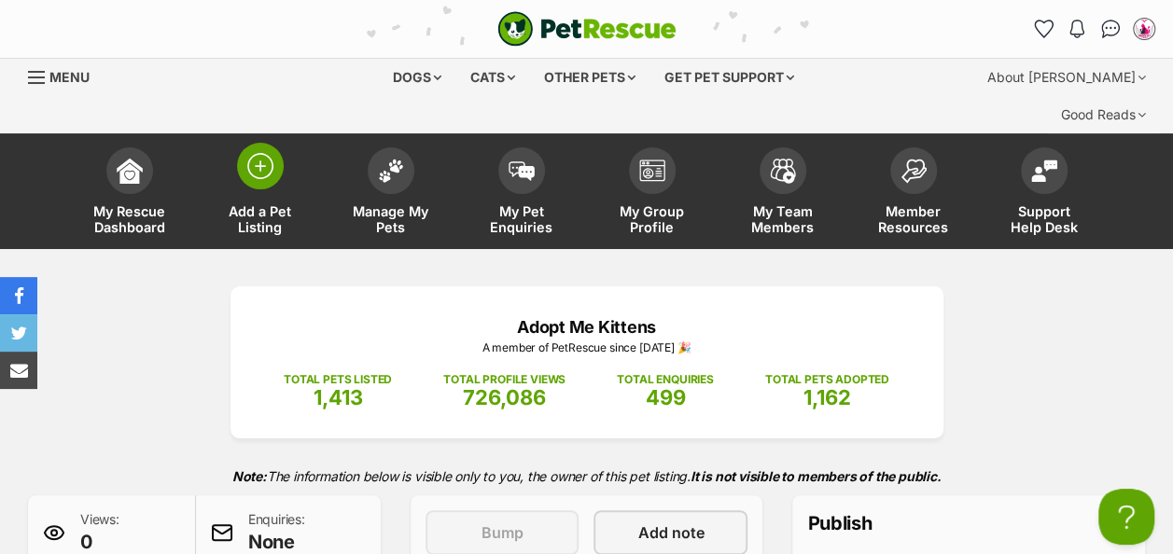
click at [269, 153] on img at bounding box center [260, 166] width 26 height 26
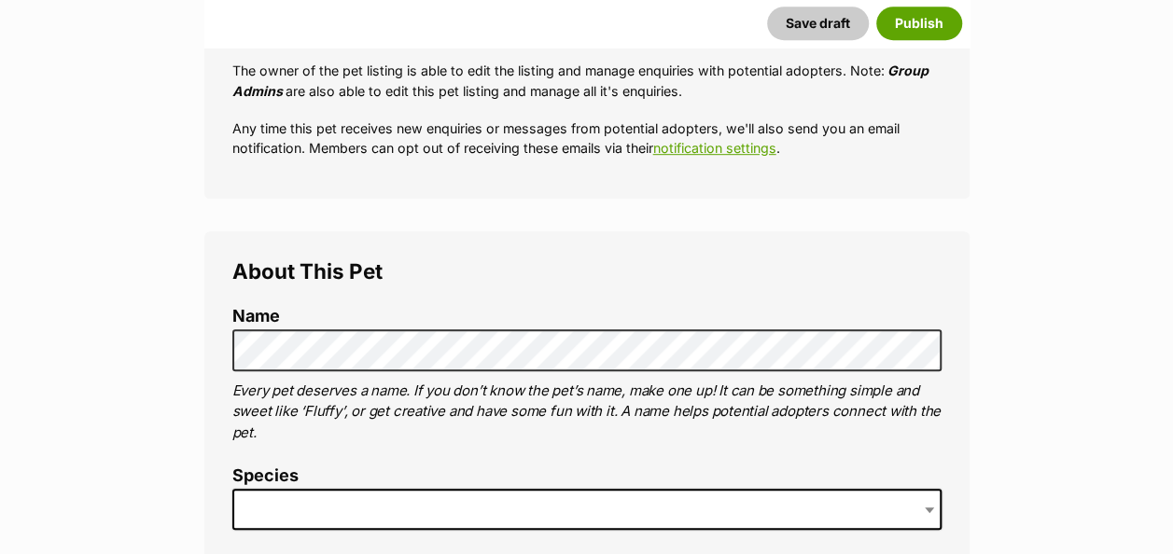
scroll to position [578, 0]
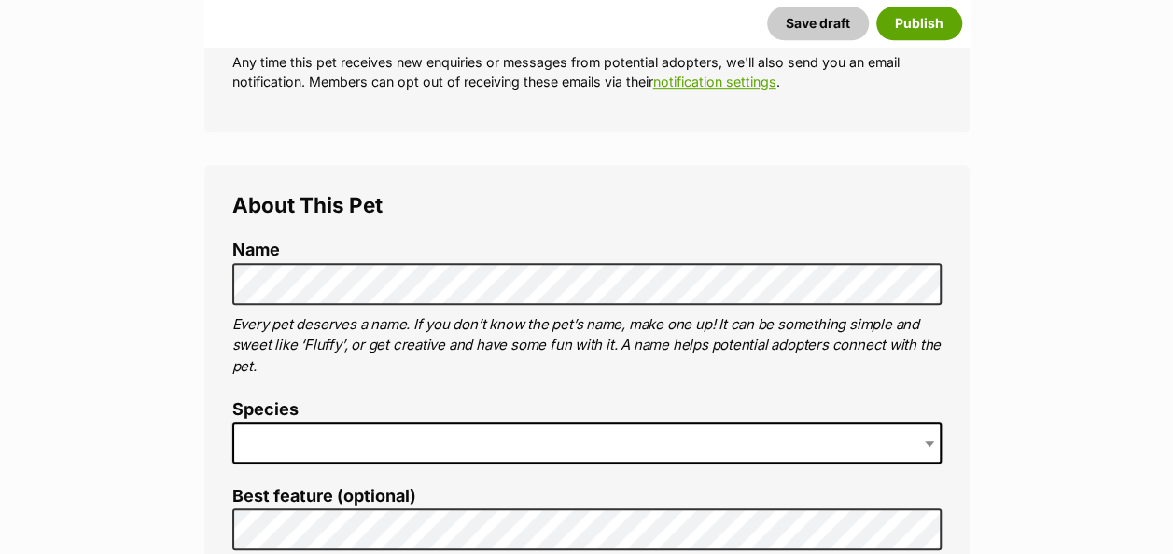
drag, startPoint x: 320, startPoint y: 381, endPoint x: 315, endPoint y: 399, distance: 19.2
click at [315, 400] on li "Species" at bounding box center [586, 438] width 709 height 77
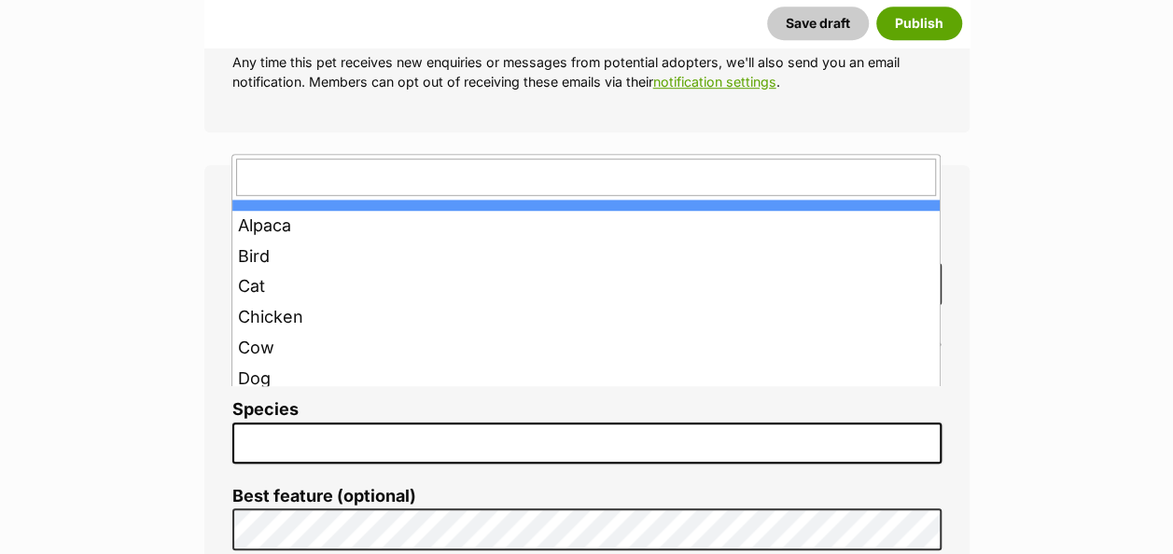
click at [315, 423] on span at bounding box center [586, 443] width 709 height 41
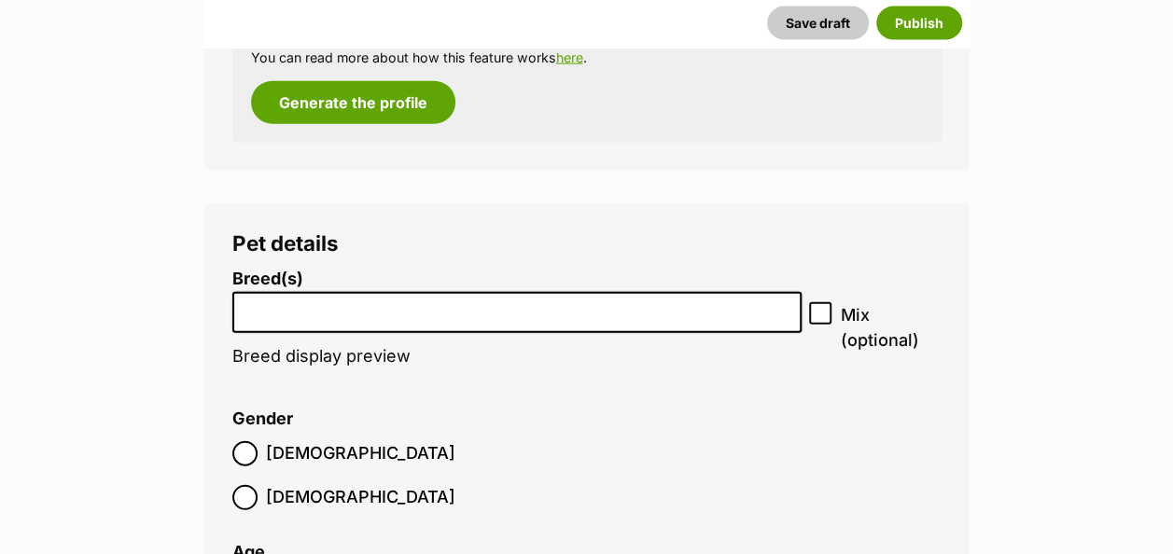
scroll to position [2217, 0]
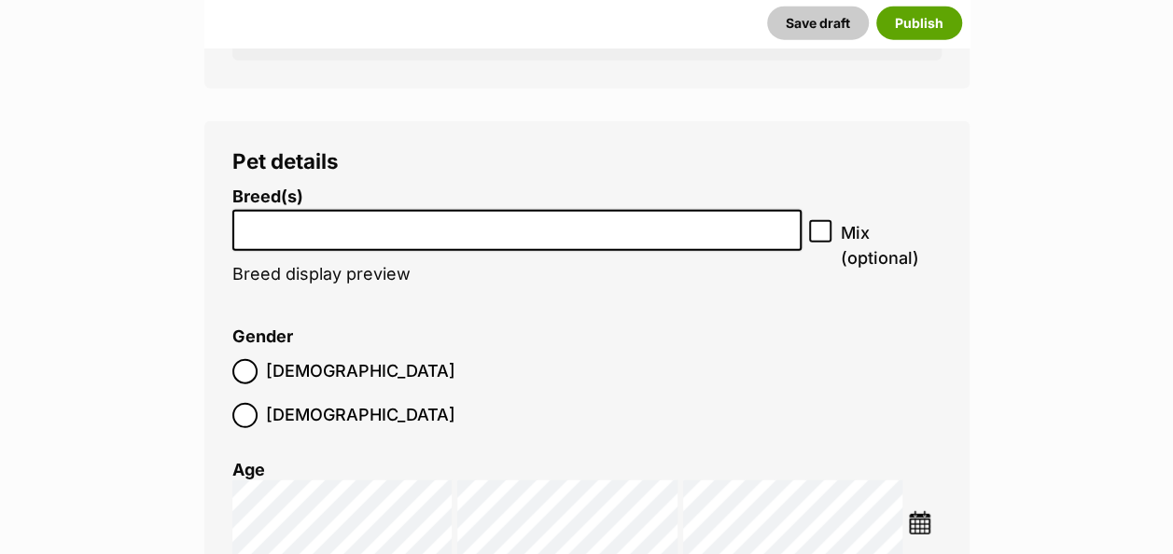
click at [373, 216] on input "search" at bounding box center [517, 226] width 557 height 20
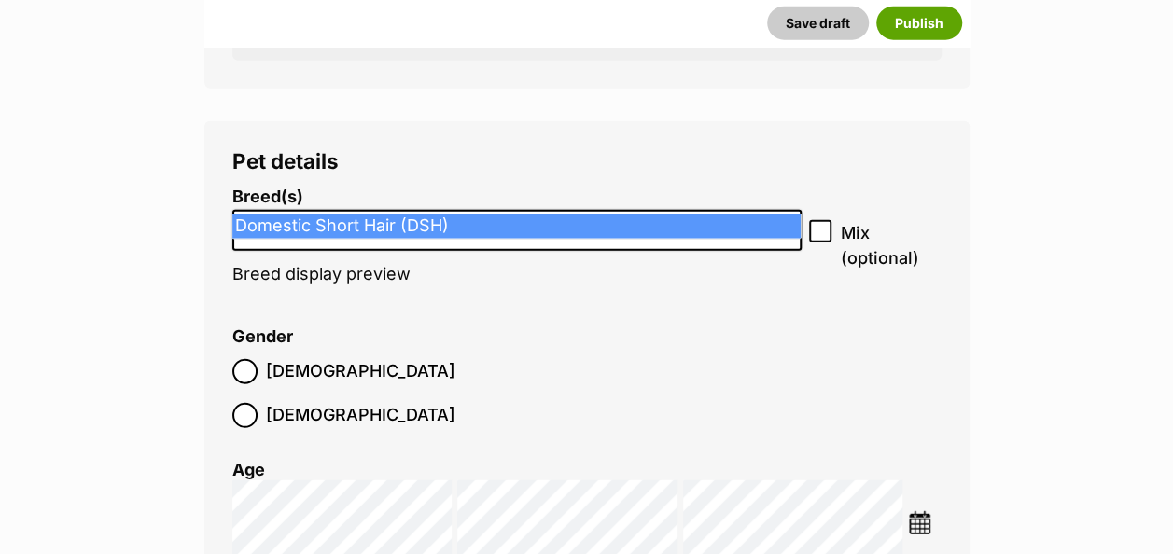
type input "dsh"
select select "252102"
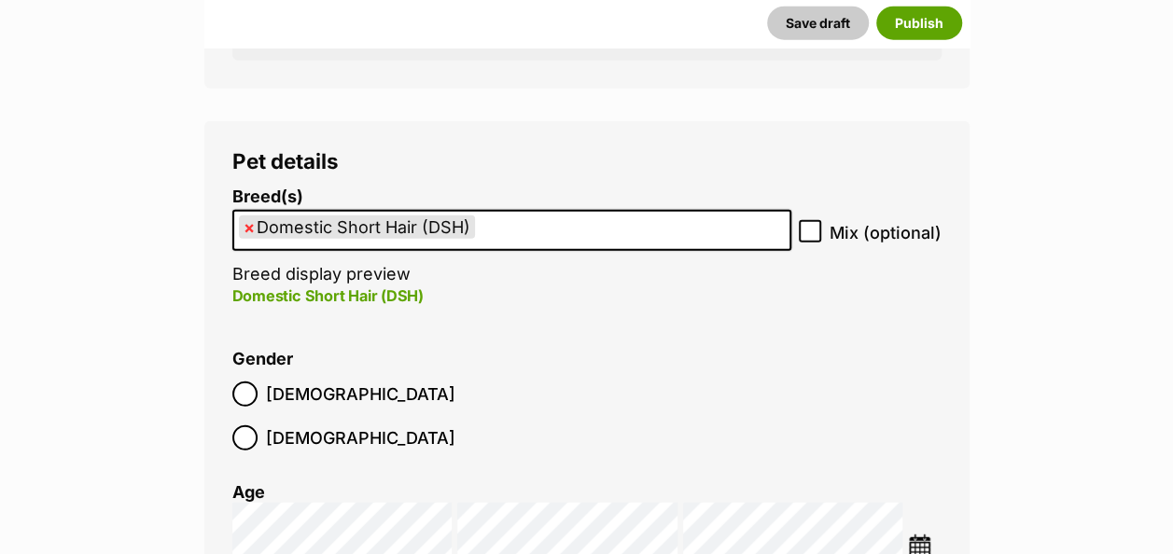
click at [926, 535] on img at bounding box center [919, 546] width 23 height 23
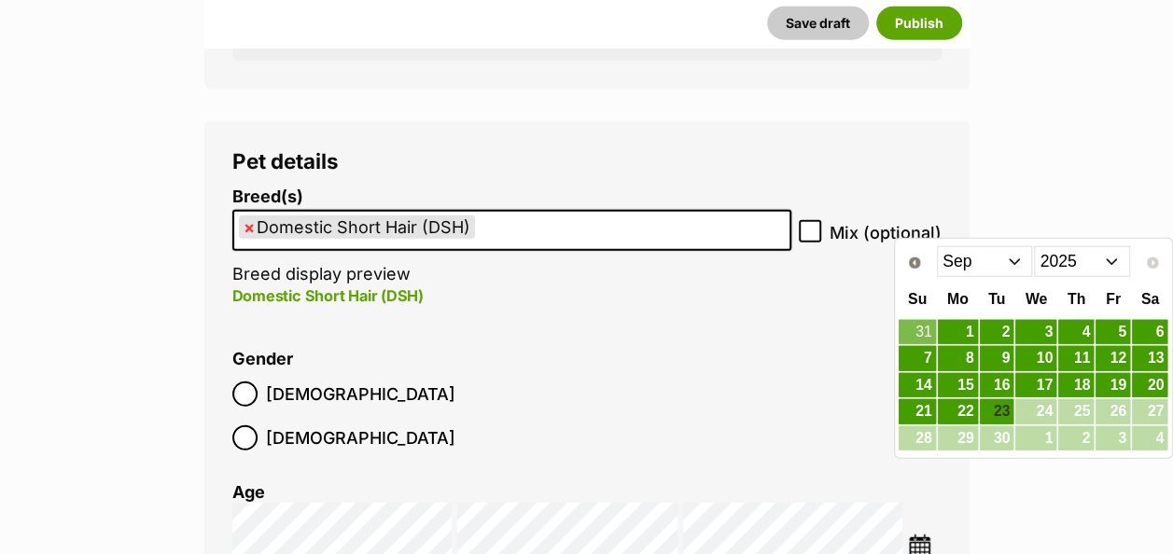
click at [1020, 261] on select "Jan Feb Mar Apr May Jun Jul Aug Sep" at bounding box center [985, 261] width 96 height 30
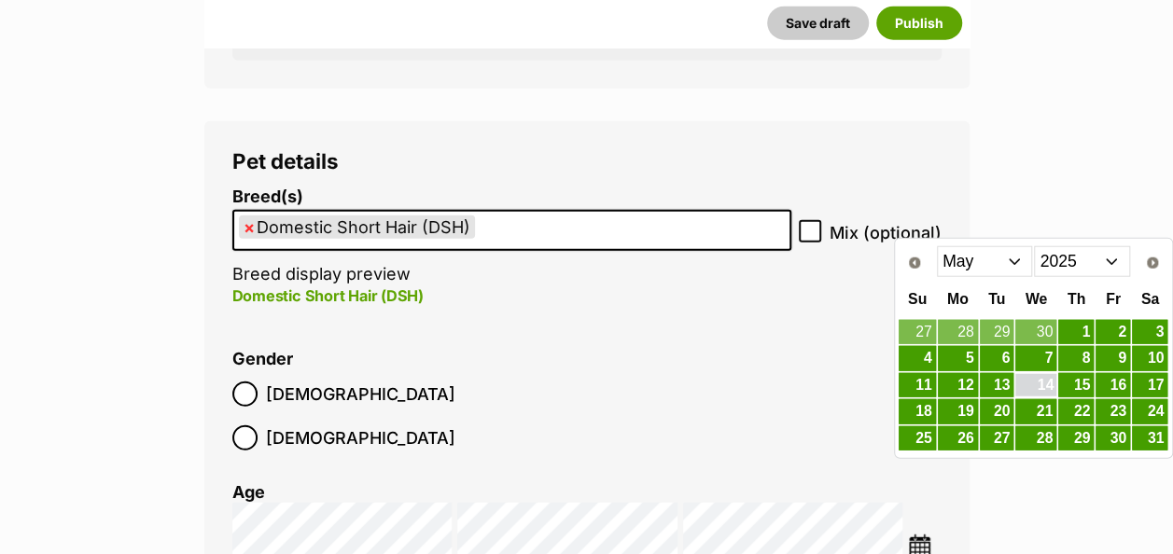
click at [1041, 381] on link "14" at bounding box center [1035, 385] width 41 height 23
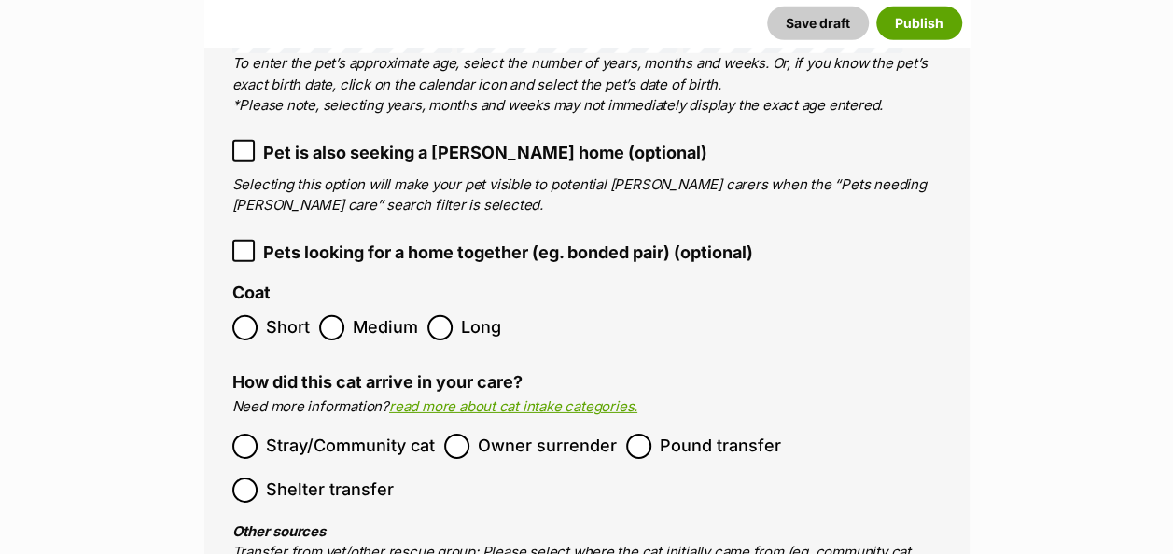
scroll to position [2753, 0]
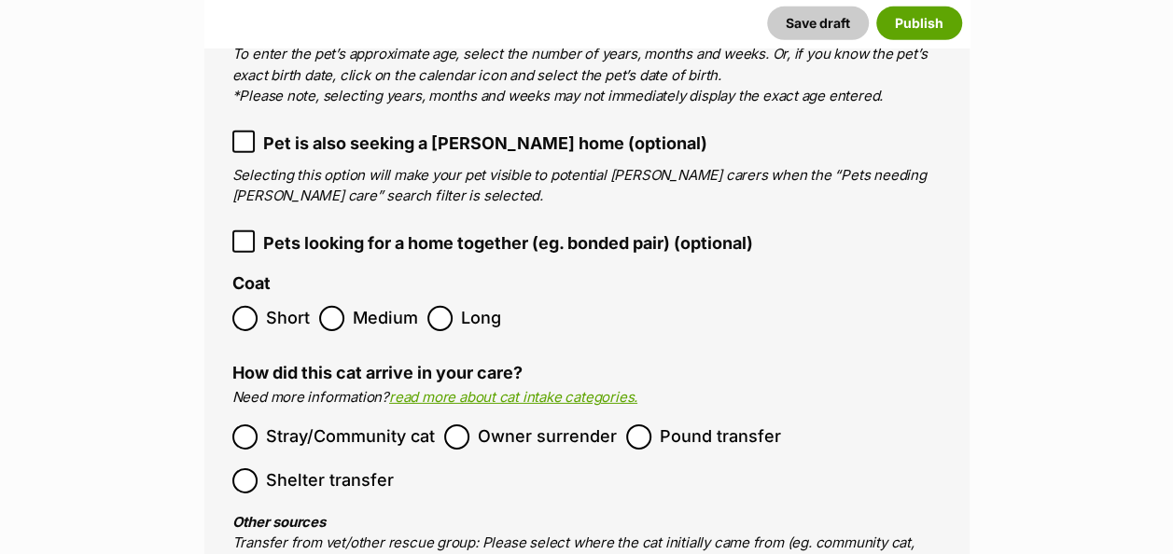
click at [253, 297] on ol "Short Medium Long" at bounding box center [586, 319] width 709 height 44
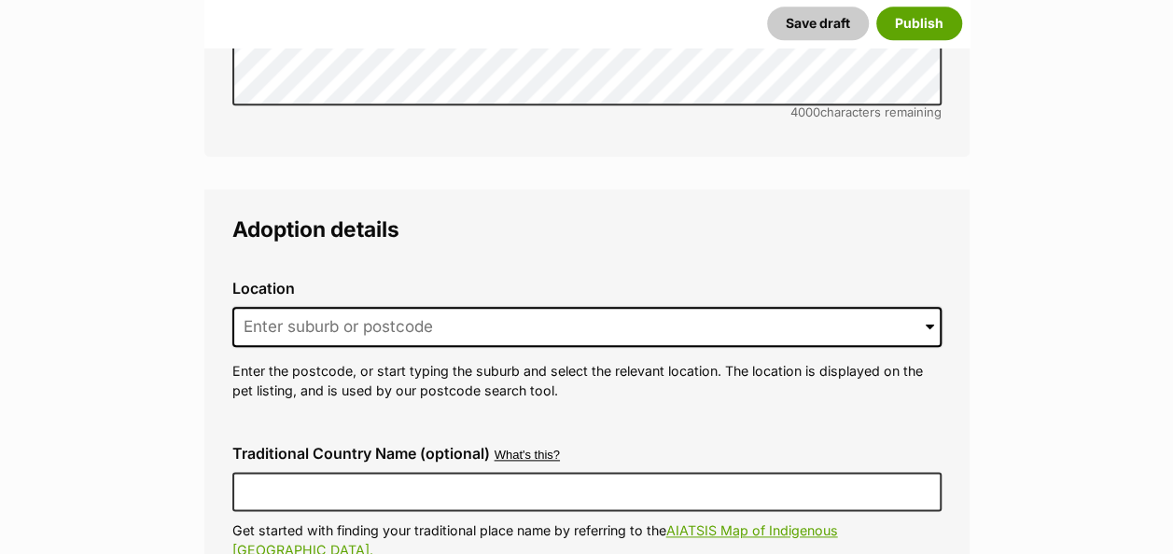
scroll to position [4403, 0]
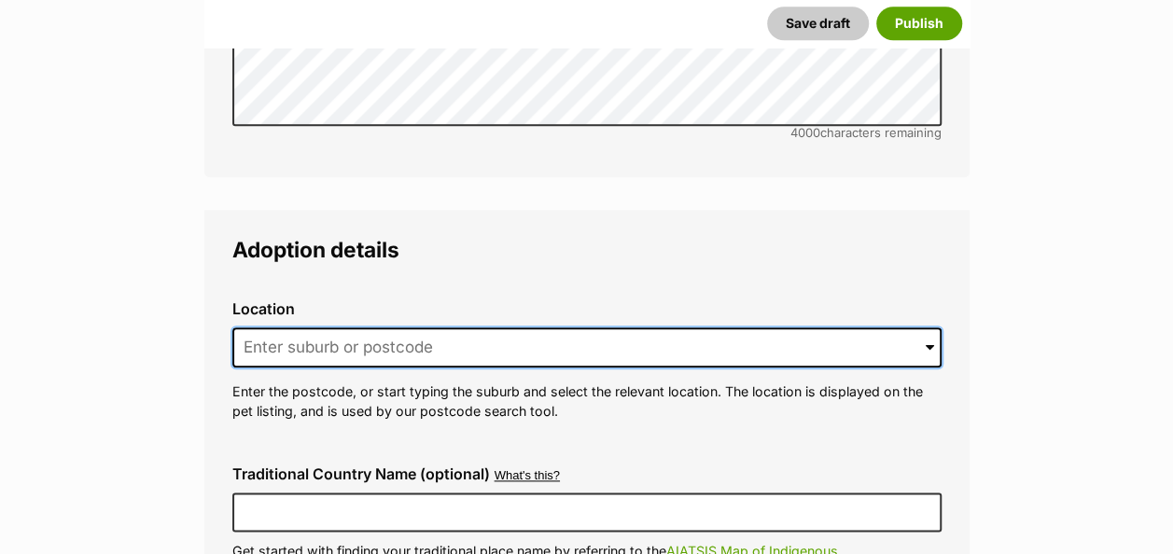
click at [388, 328] on input at bounding box center [586, 348] width 709 height 41
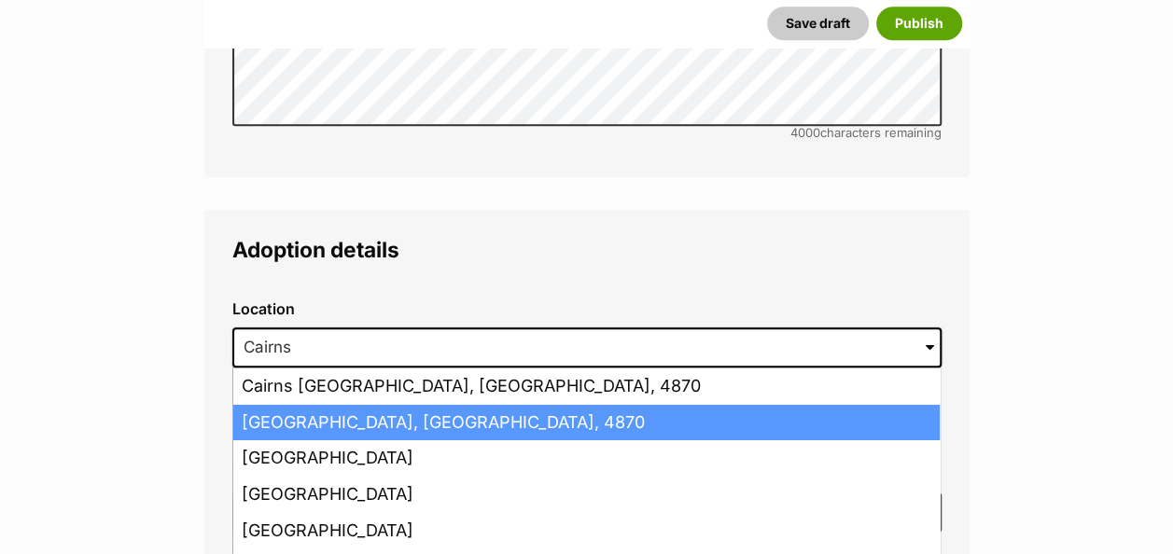
click at [341, 405] on li "Cairns, Queensland, 4870" at bounding box center [586, 423] width 706 height 36
type input "Cairns, Queensland, 4870"
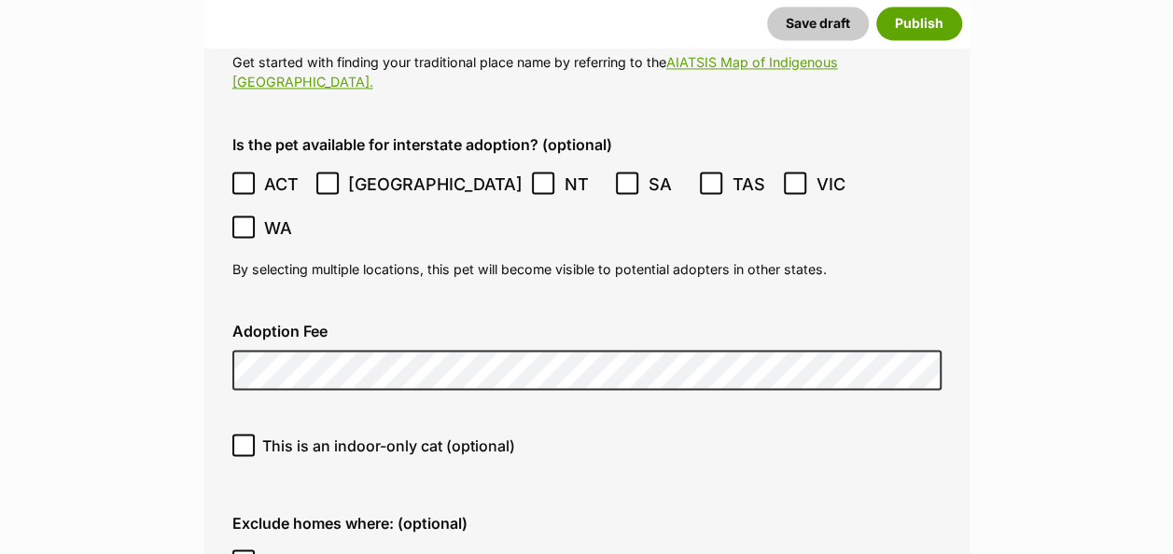
scroll to position [4935, 0]
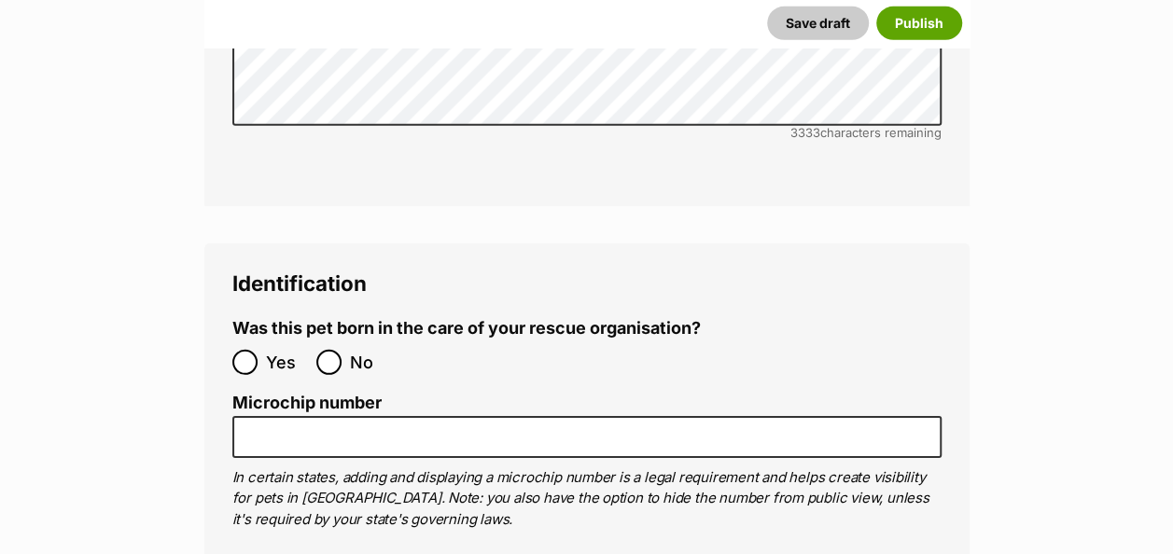
scroll to position [6232, 0]
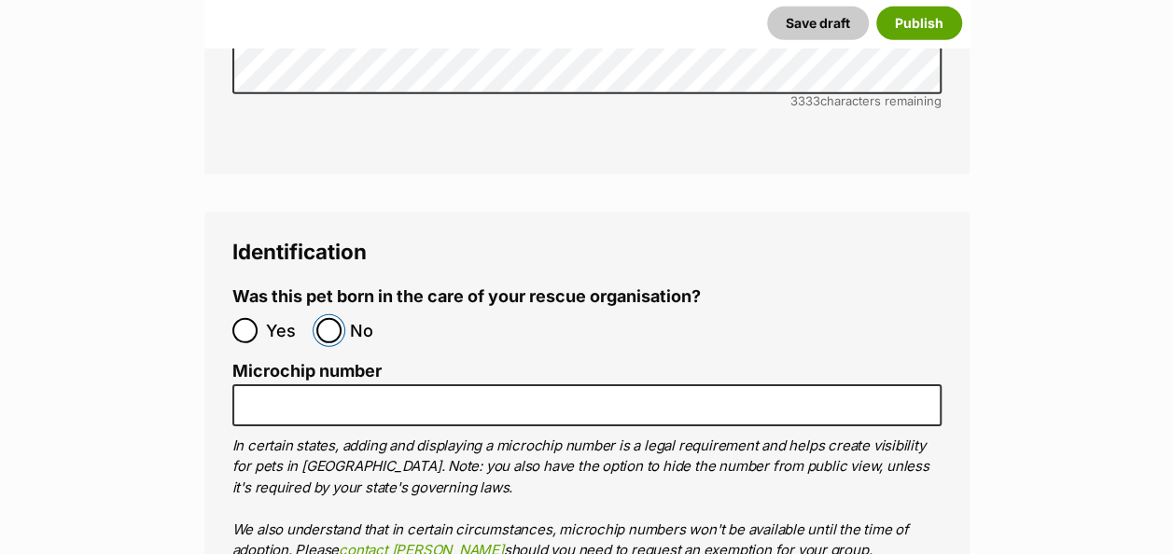
click at [328, 318] on input "No" at bounding box center [328, 330] width 25 height 25
radio input "true"
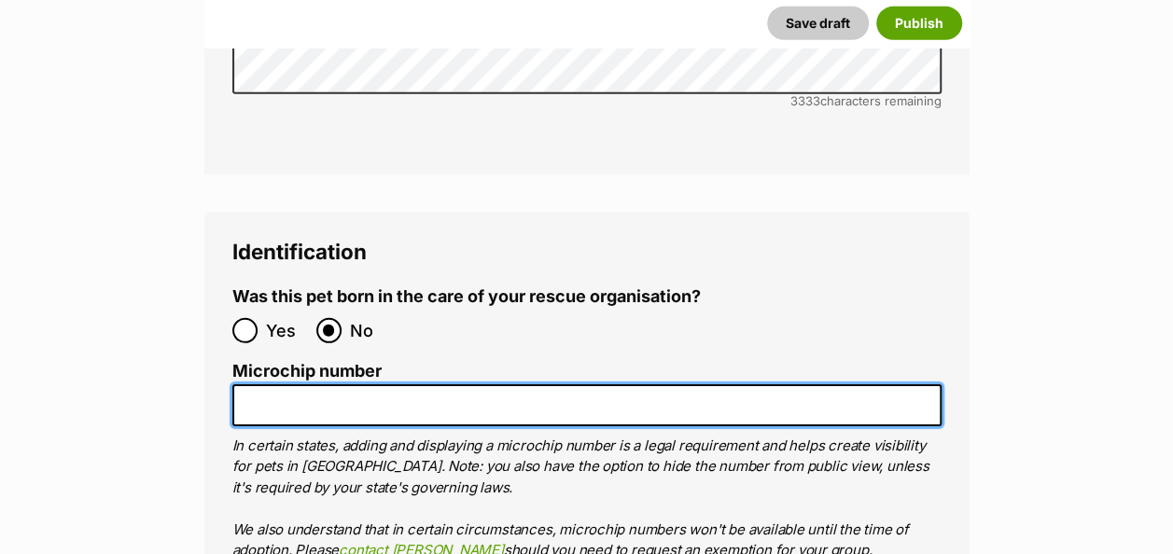
click at [316, 384] on input "Microchip number" at bounding box center [586, 405] width 709 height 42
paste input "991003001063510"
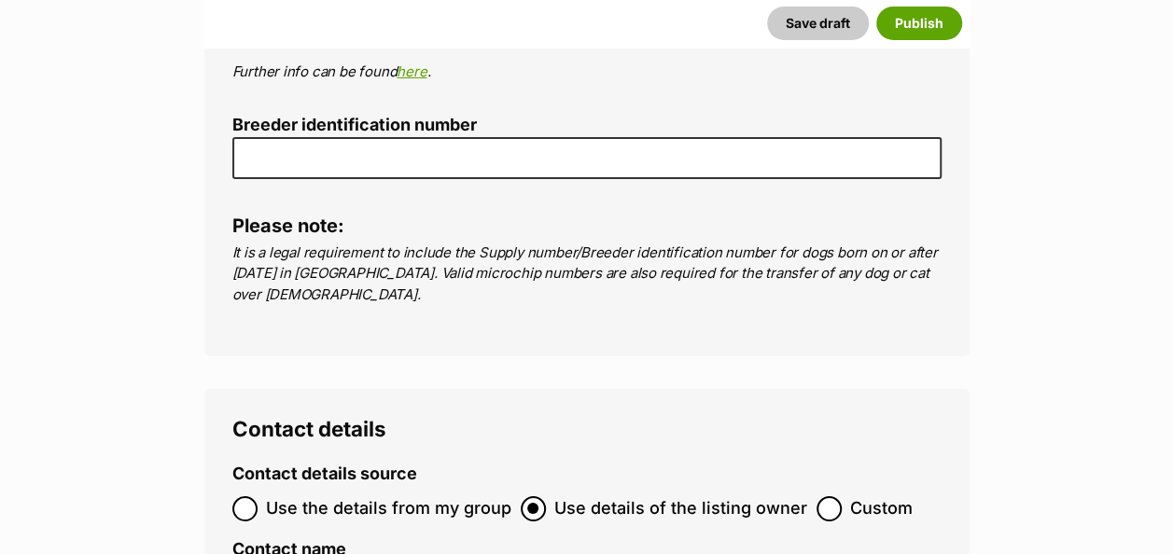
scroll to position [6817, 0]
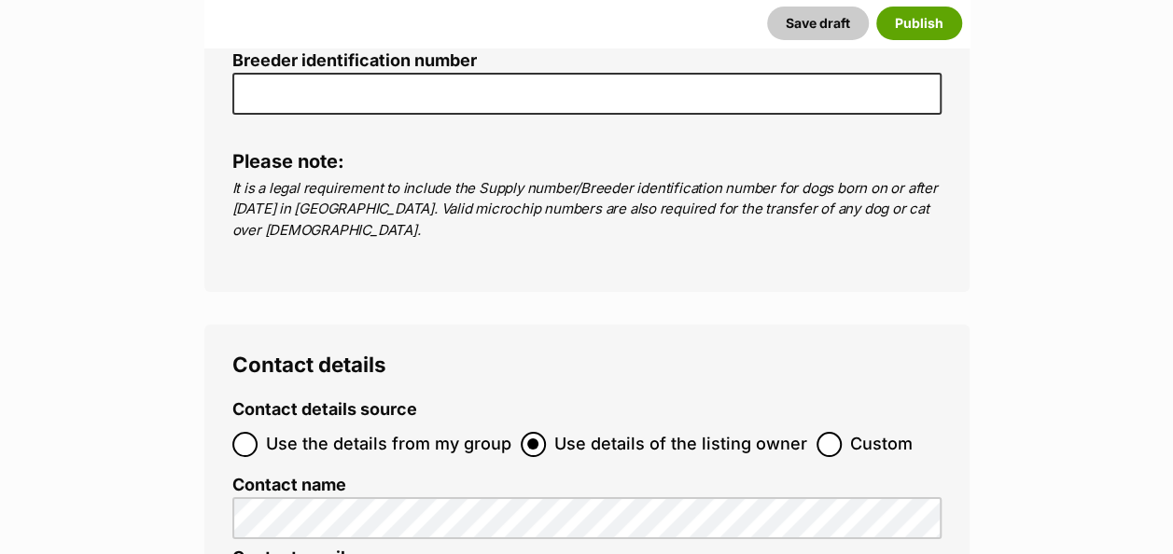
type input "991003001063510"
click at [256, 432] on input "Use the details from my group" at bounding box center [244, 444] width 25 height 25
radio input "true"
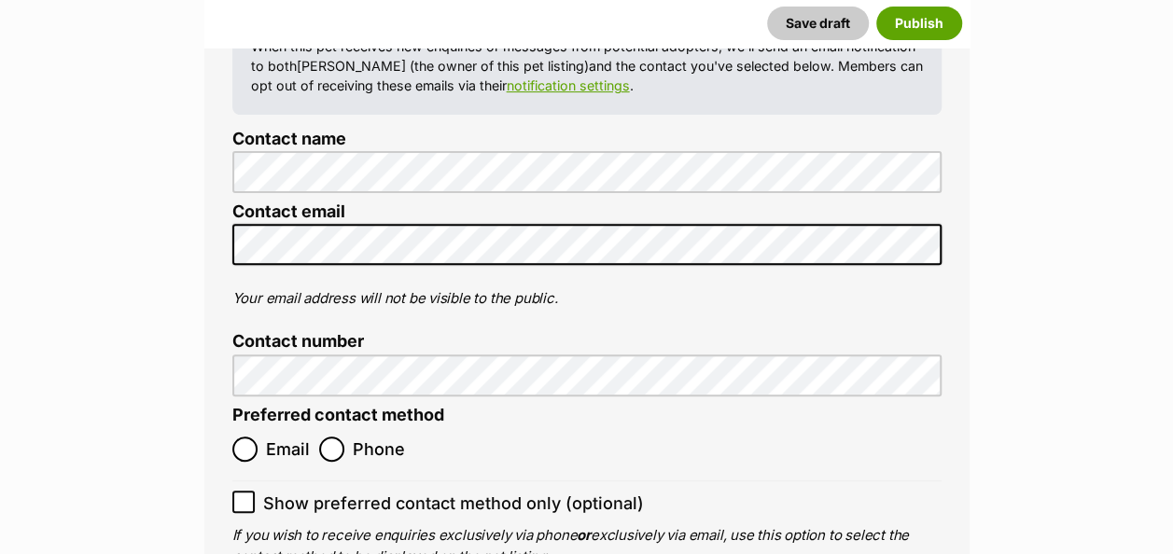
scroll to position [7258, 0]
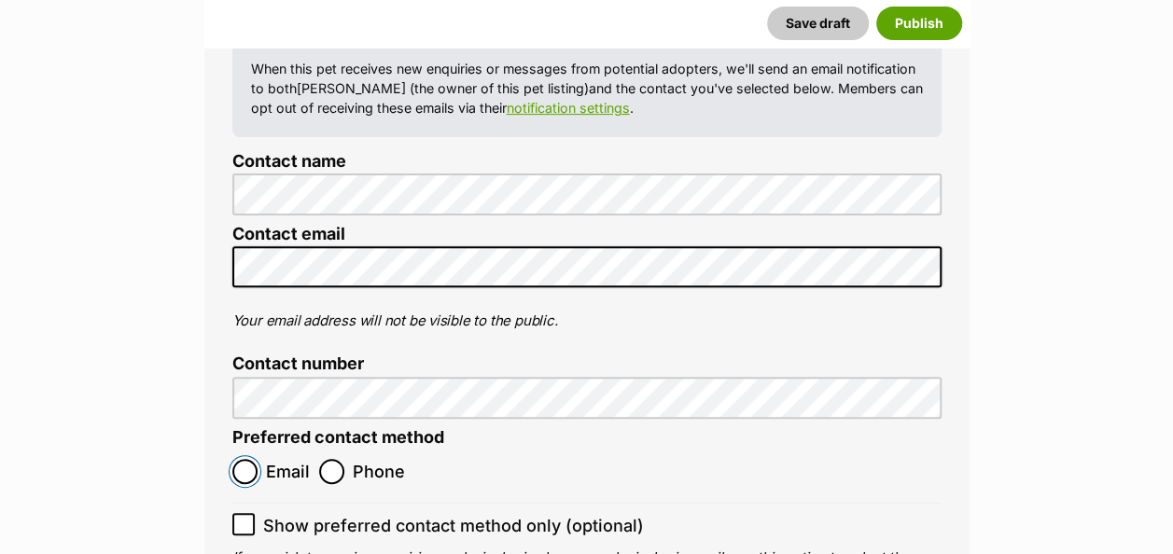
click at [247, 459] on input "Email" at bounding box center [244, 471] width 25 height 25
radio input "true"
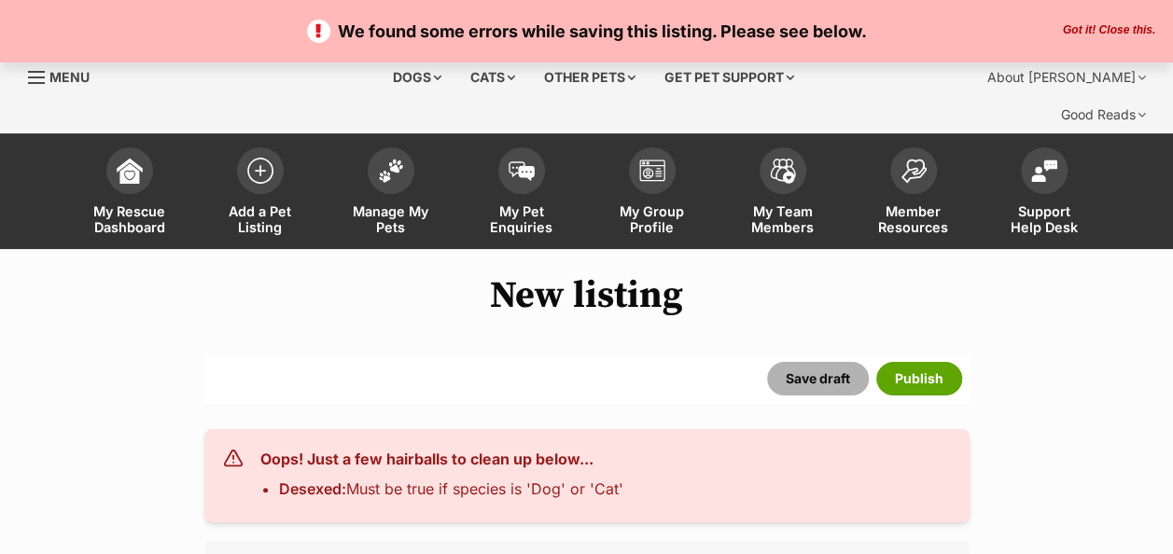
click at [825, 362] on button "Save draft" at bounding box center [818, 379] width 102 height 34
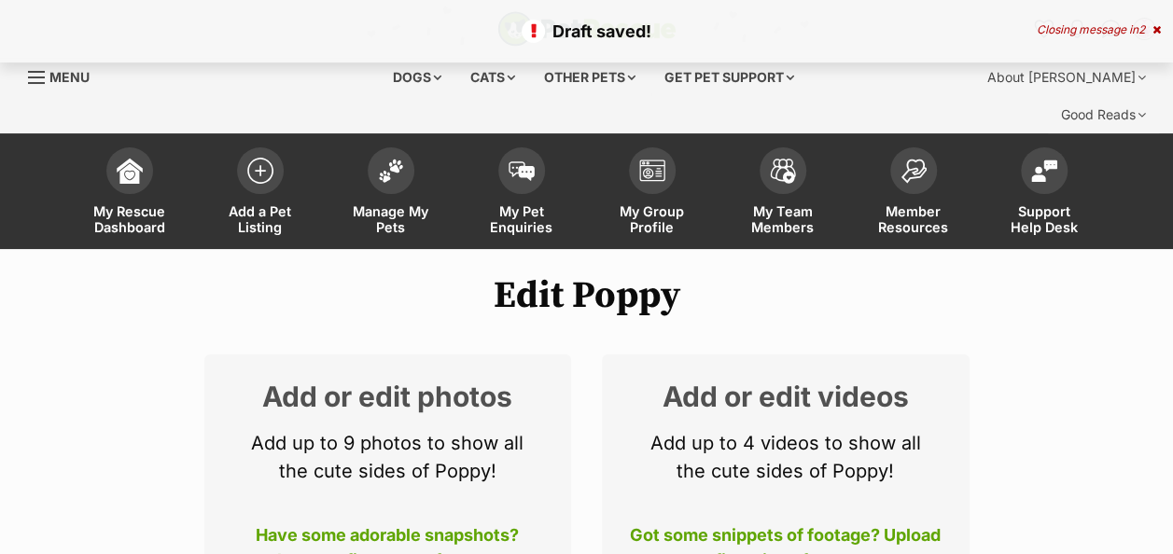
drag, startPoint x: 1172, startPoint y: 41, endPoint x: 1180, endPoint y: 61, distance: 21.0
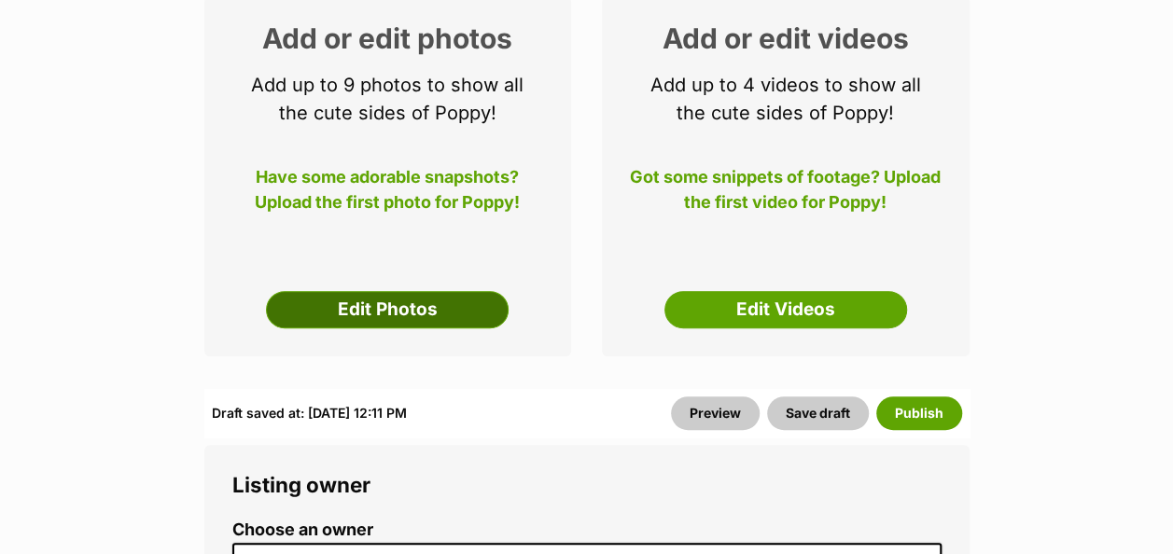
click at [381, 291] on link "Edit Photos" at bounding box center [387, 309] width 243 height 37
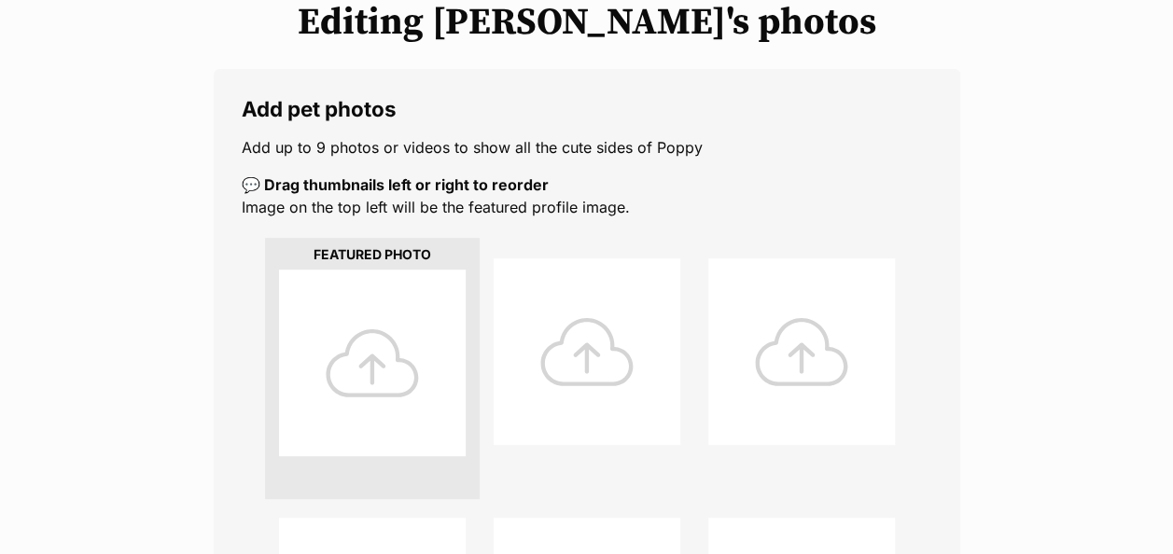
scroll to position [321, 0]
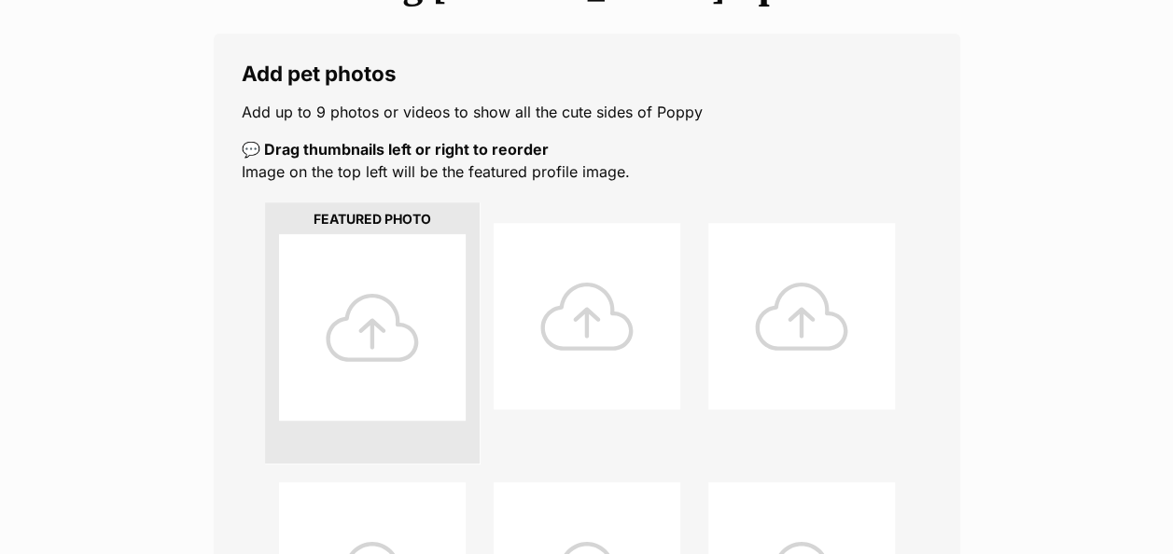
click at [364, 307] on div at bounding box center [372, 327] width 187 height 187
click at [370, 287] on div at bounding box center [372, 327] width 187 height 187
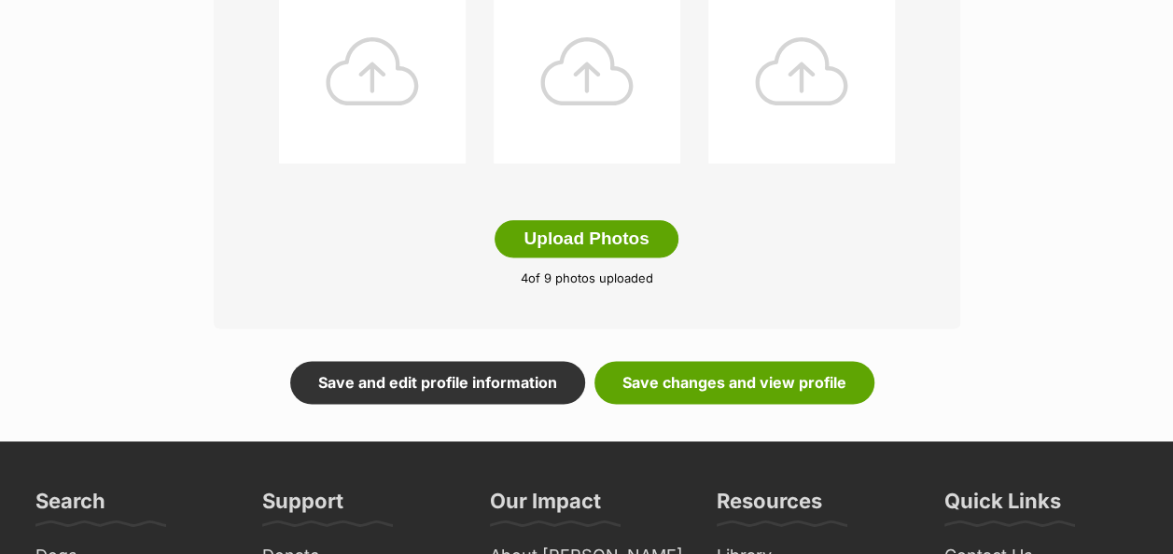
scroll to position [1073, 0]
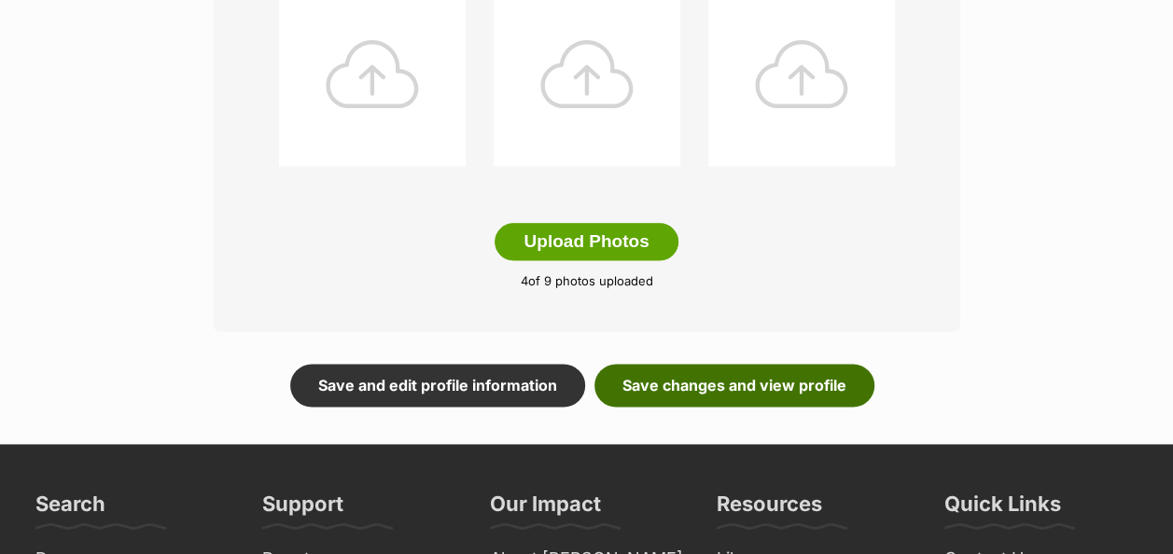
click at [813, 364] on link "Save changes and view profile" at bounding box center [734, 385] width 280 height 43
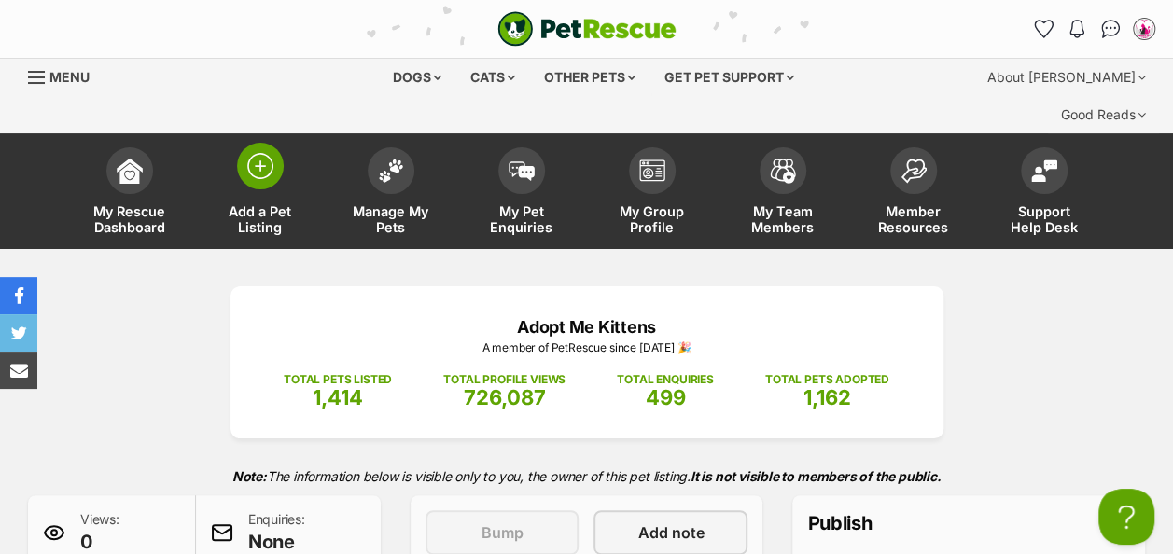
click at [269, 153] on img at bounding box center [260, 166] width 26 height 26
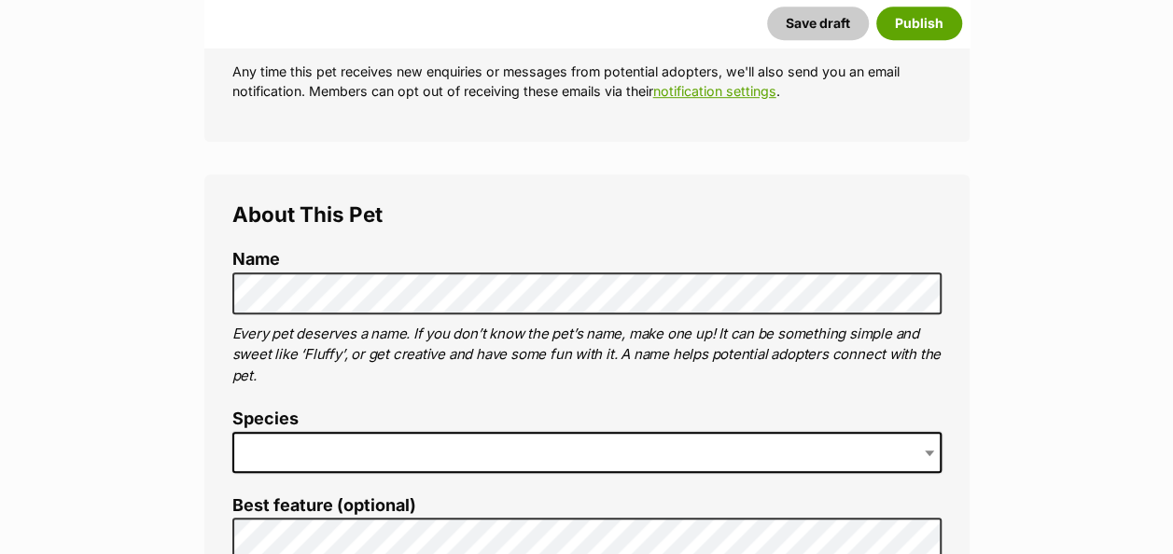
scroll to position [635, 0]
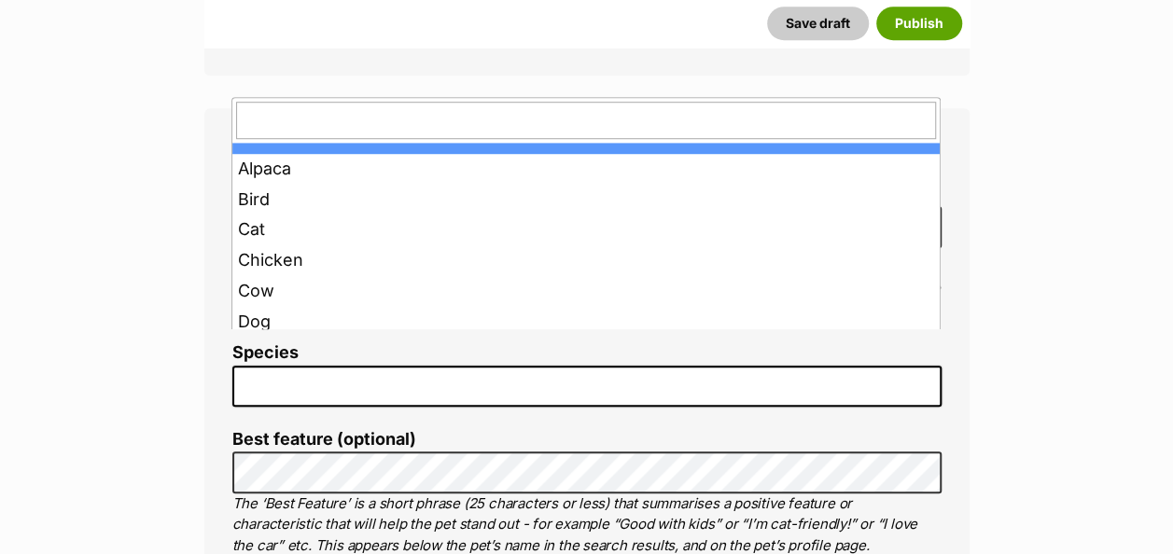
click at [340, 366] on span at bounding box center [586, 386] width 709 height 41
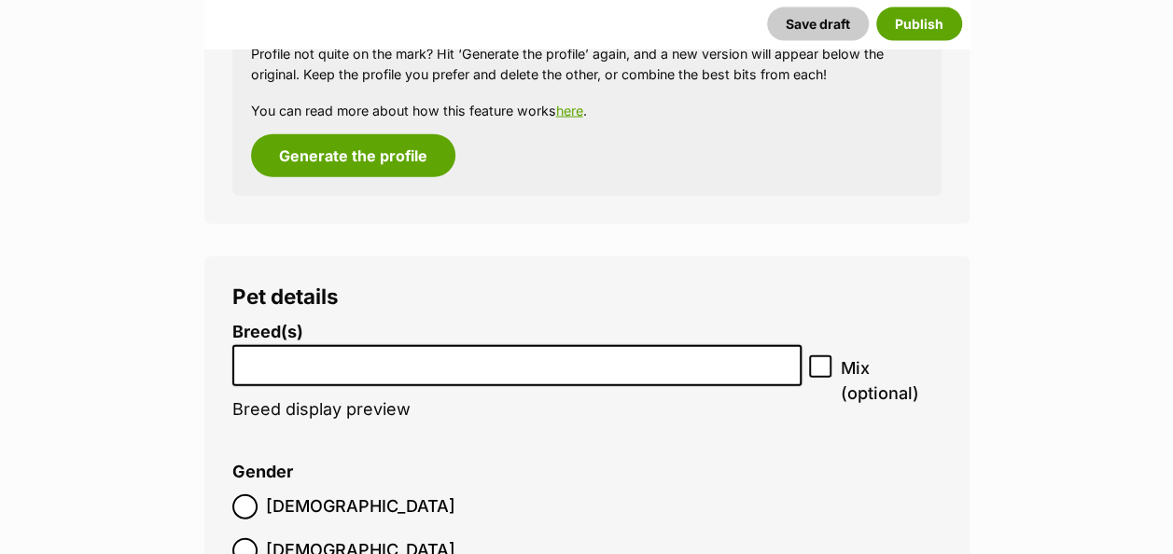
scroll to position [2094, 0]
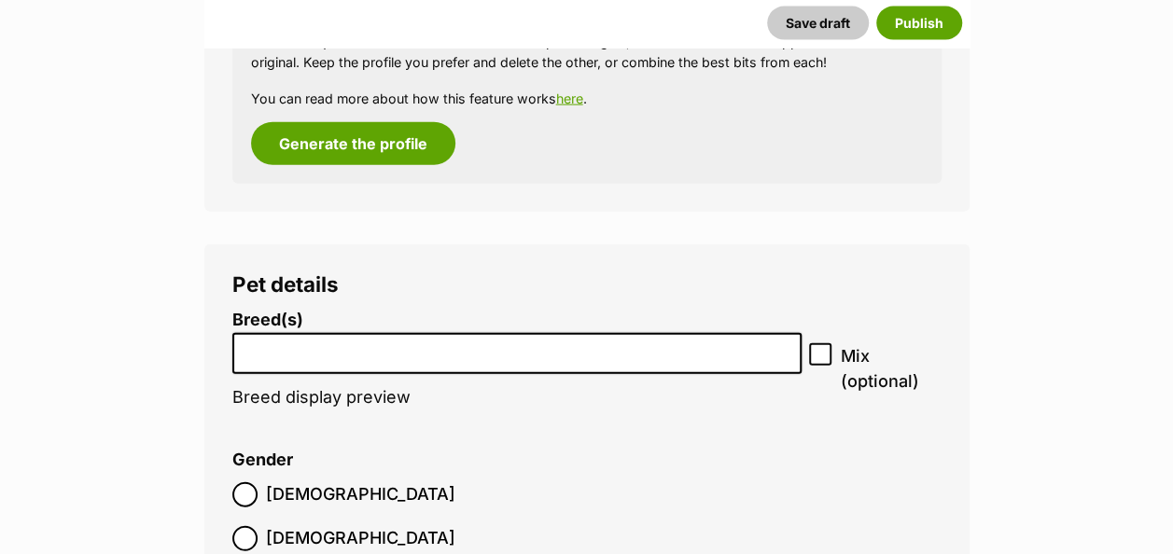
click at [576, 340] on input "search" at bounding box center [517, 350] width 557 height 20
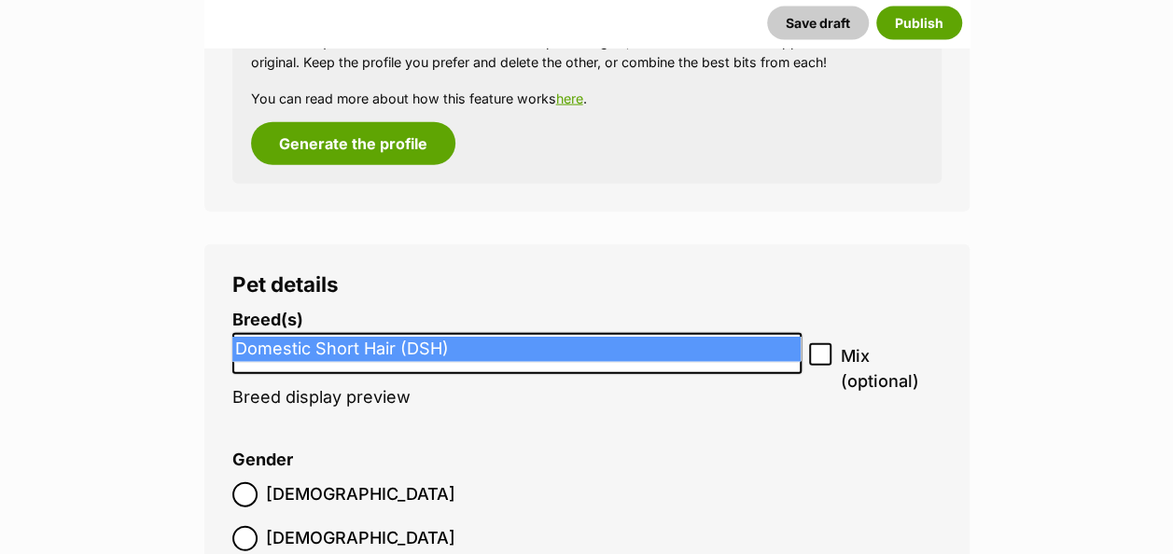
type input "dsh"
select select "252102"
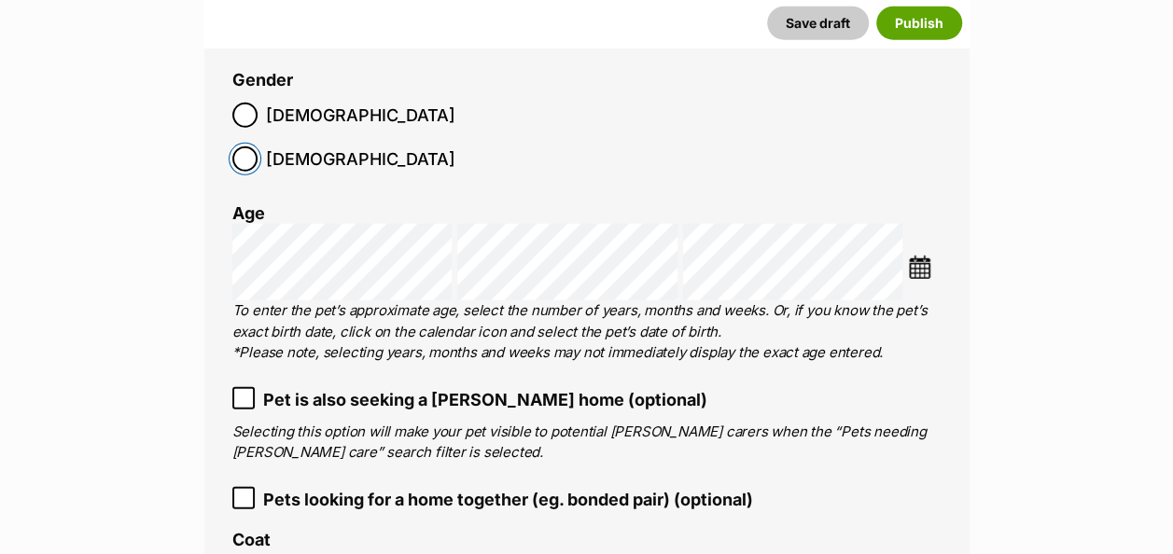
scroll to position [2506, 0]
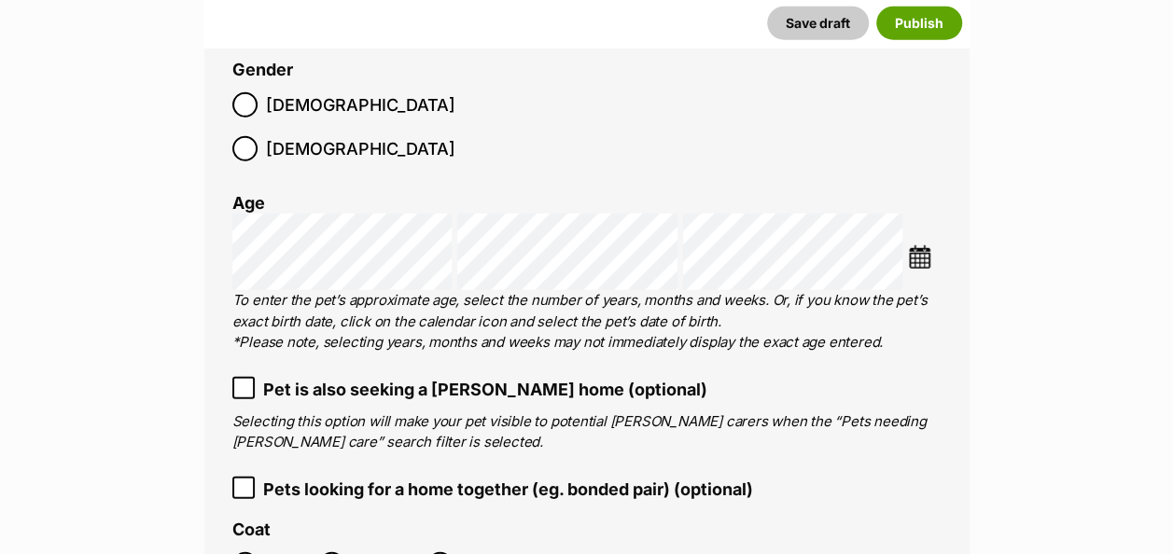
click at [925, 245] on img at bounding box center [919, 256] width 23 height 23
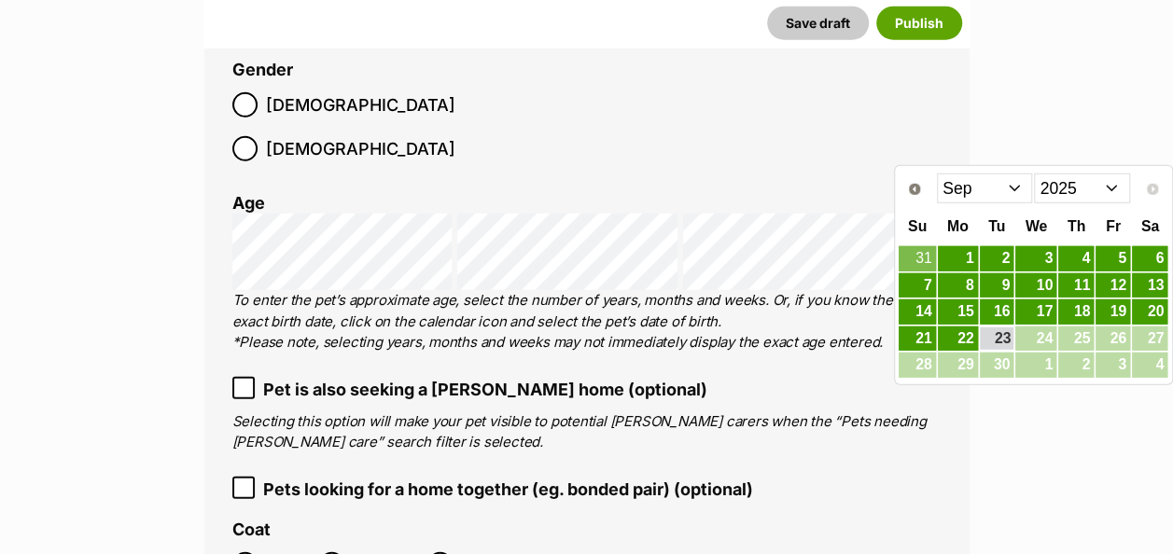
click at [1019, 183] on select "Jan Feb Mar Apr May Jun Jul Aug Sep" at bounding box center [985, 189] width 96 height 30
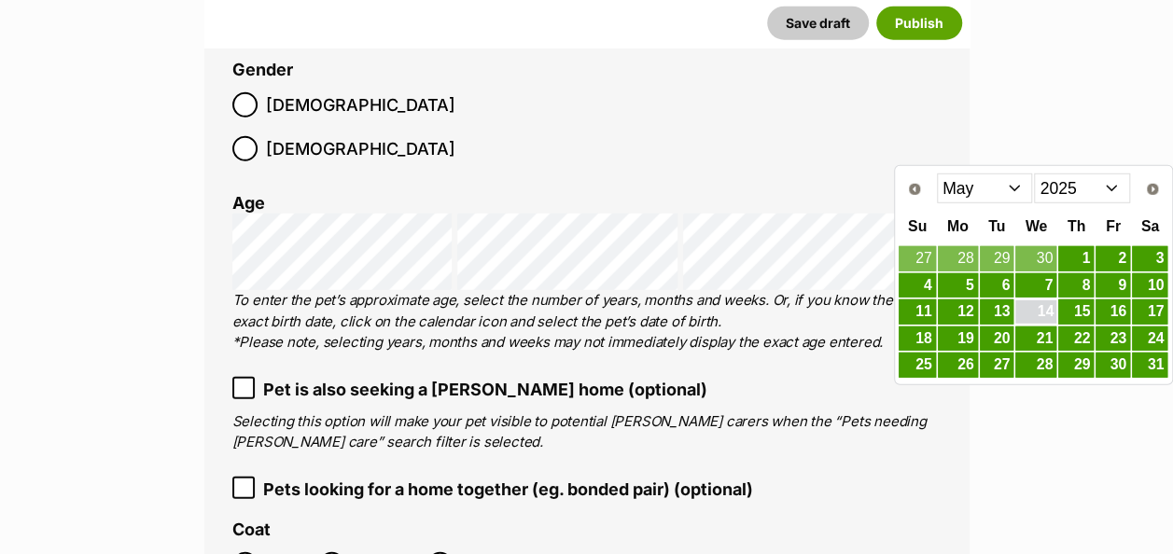
click at [1051, 306] on link "14" at bounding box center [1035, 311] width 41 height 23
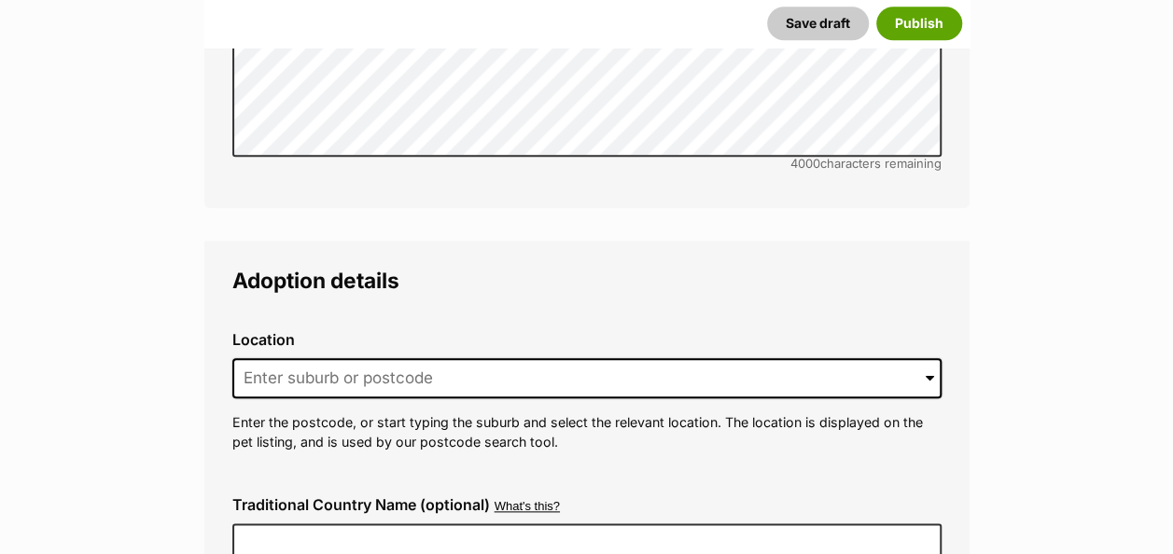
scroll to position [4382, 0]
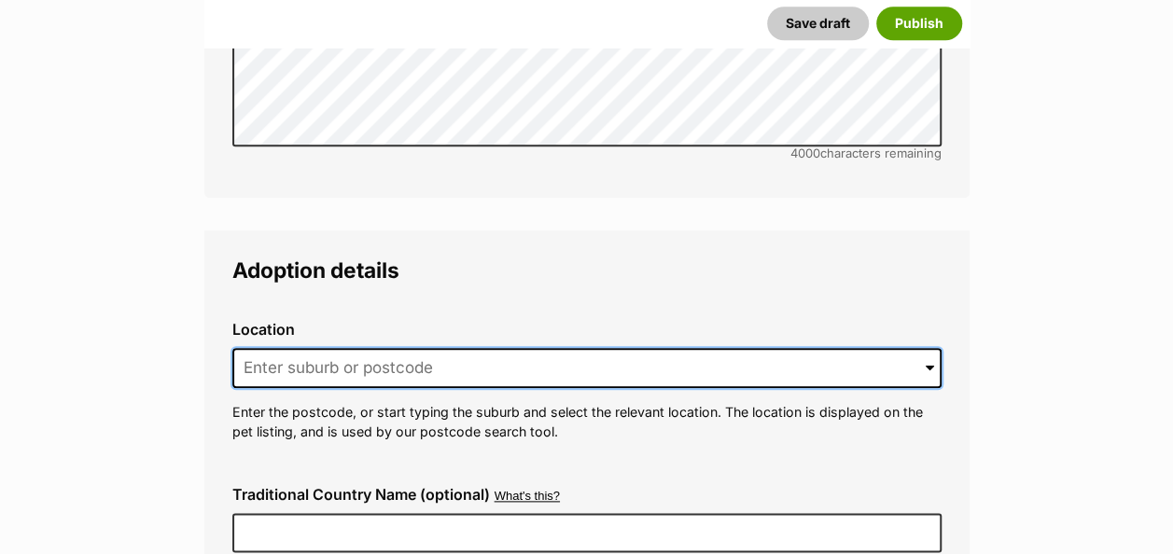
click at [533, 348] on input at bounding box center [586, 368] width 709 height 41
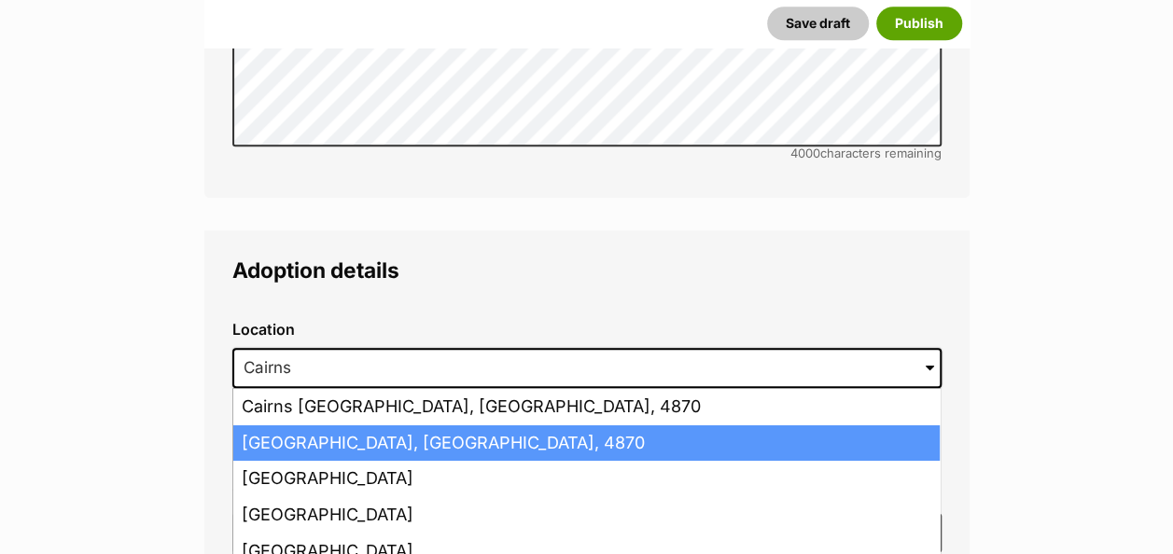
click at [475, 426] on li "Cairns, Queensland, 4870" at bounding box center [586, 444] width 706 height 36
type input "Cairns, Queensland, 4870"
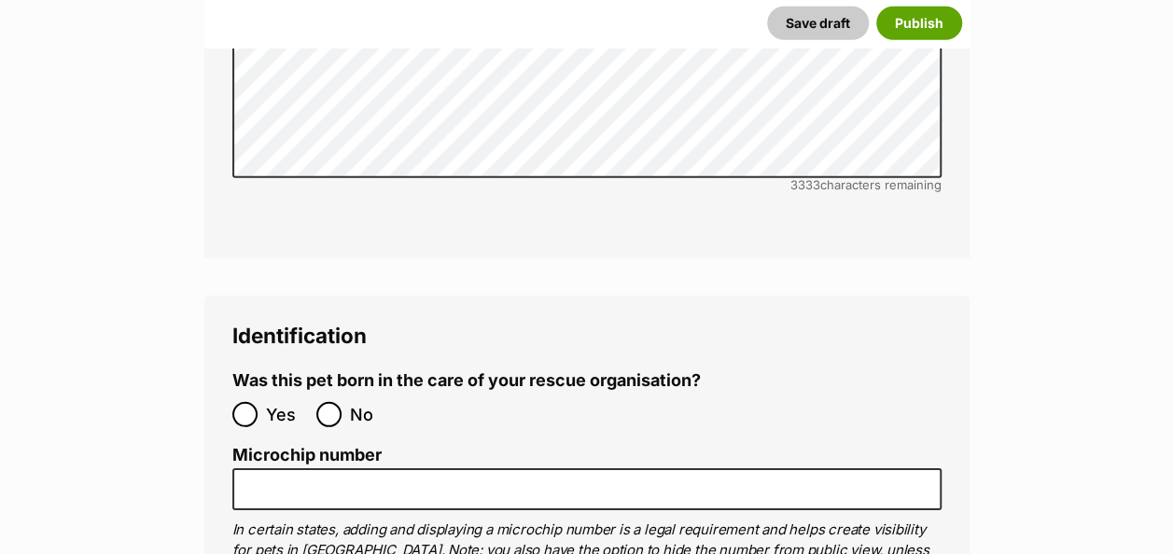
scroll to position [6158, 0]
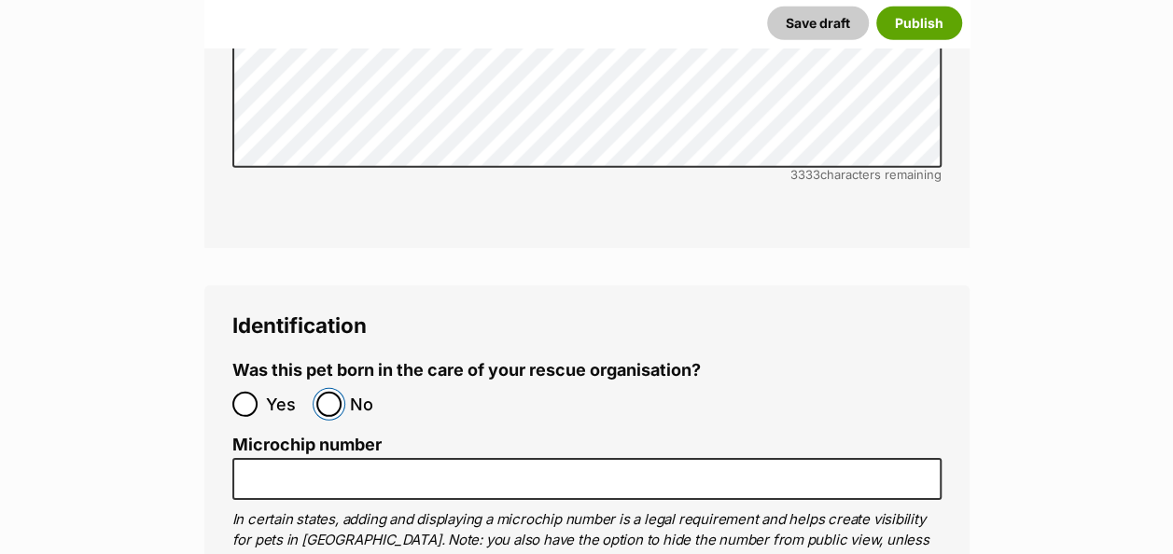
click at [332, 392] on input "No" at bounding box center [328, 404] width 25 height 25
radio input "true"
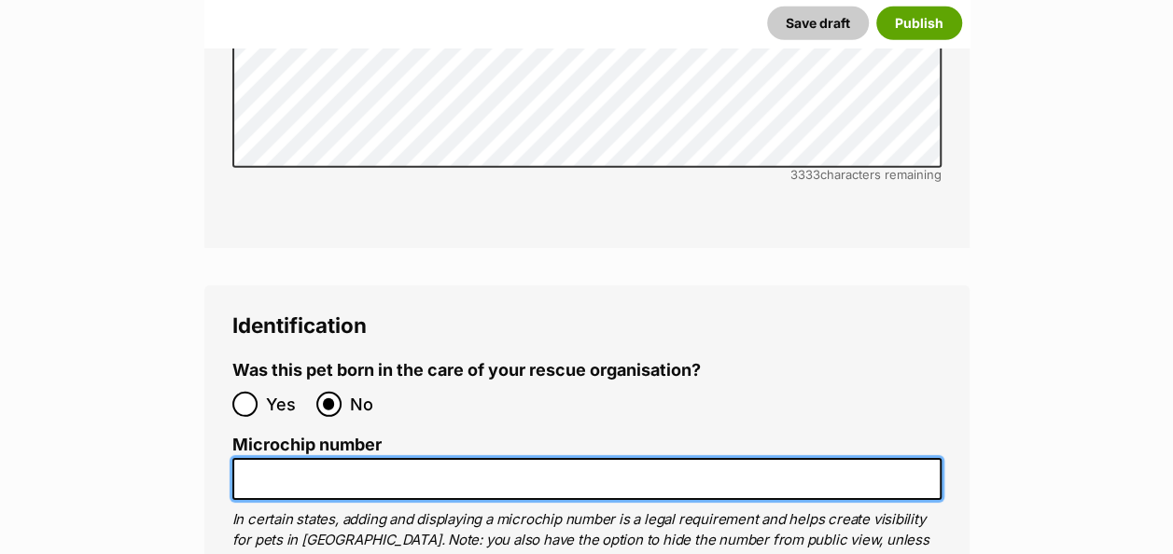
click at [325, 458] on input "Microchip number" at bounding box center [586, 479] width 709 height 42
paste input "991003001063059"
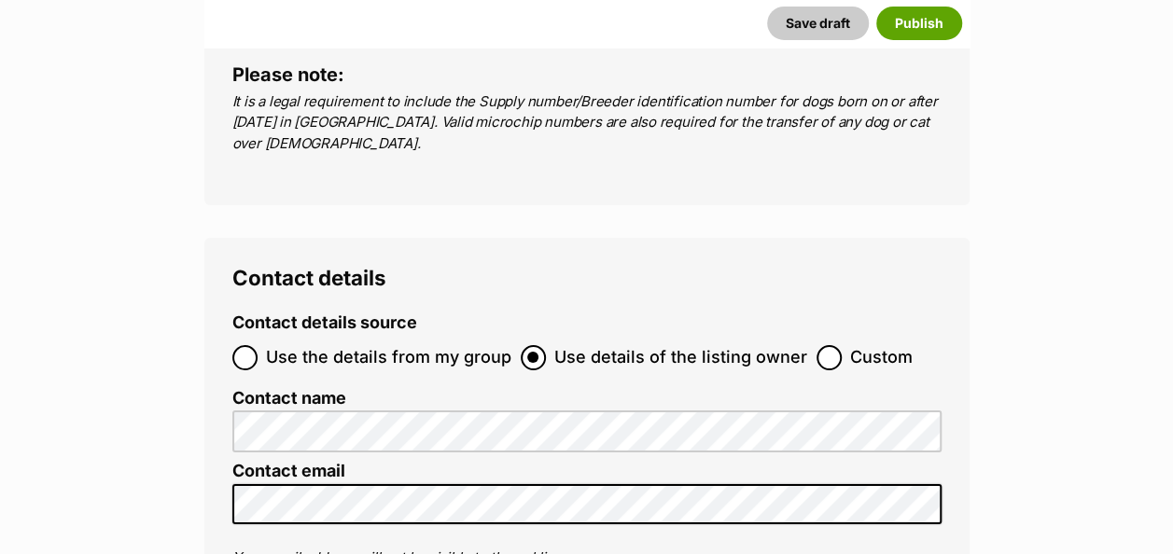
scroll to position [6904, 0]
type input "991003001063059"
click at [251, 344] on input "Use the details from my group" at bounding box center [244, 356] width 25 height 25
radio input "true"
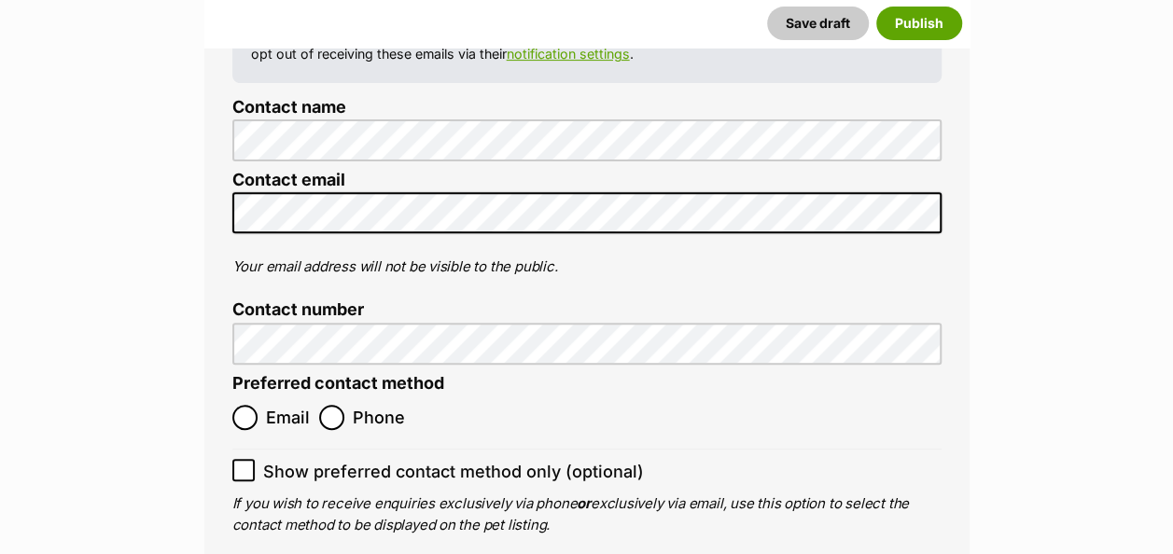
scroll to position [7315, 0]
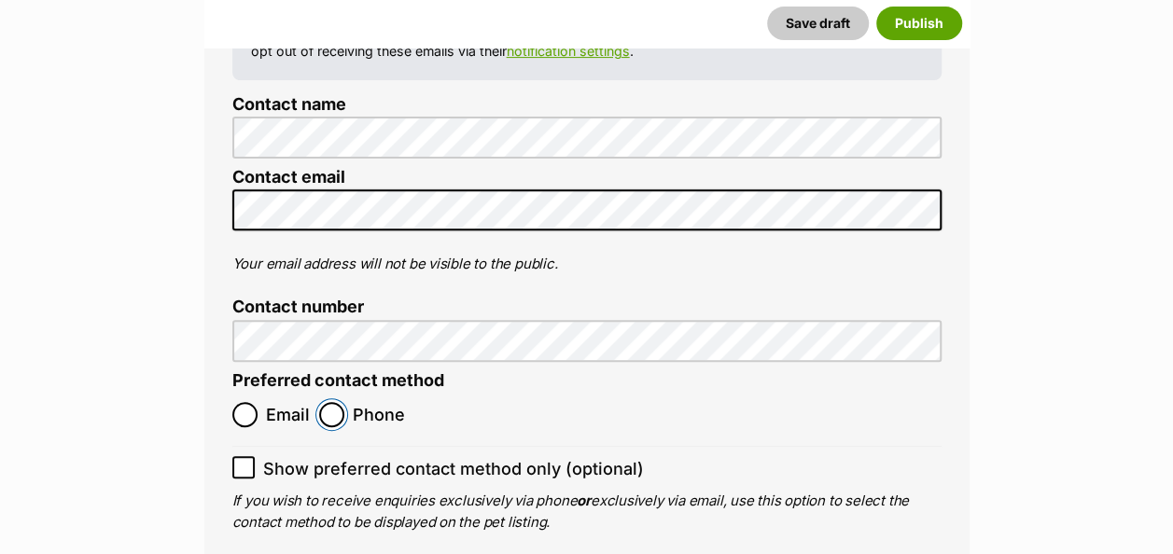
click at [336, 402] on input "Phone" at bounding box center [331, 414] width 25 height 25
radio input "true"
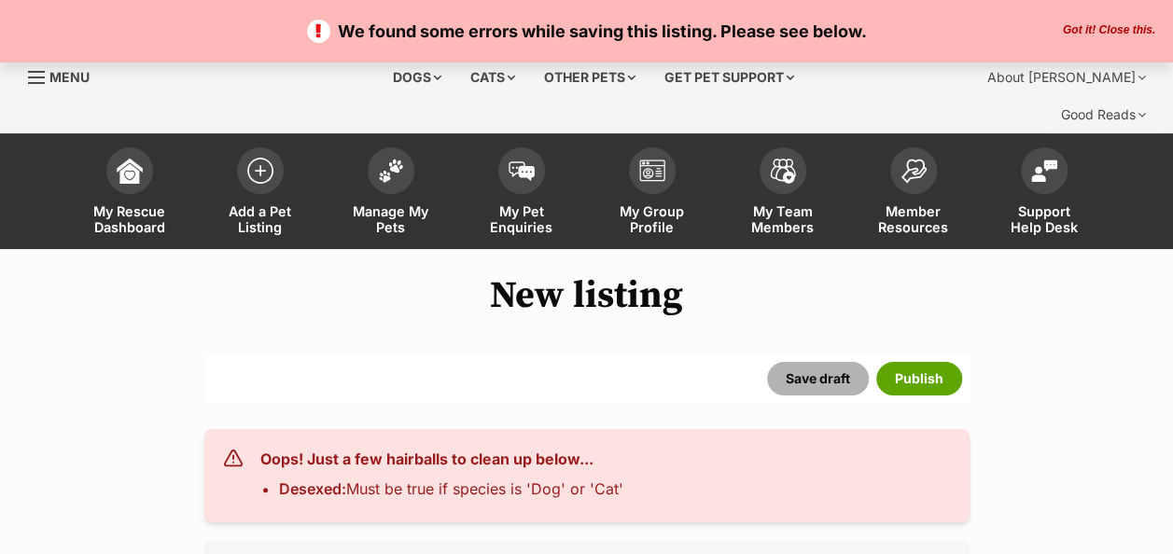
click at [827, 362] on button "Save draft" at bounding box center [818, 379] width 102 height 34
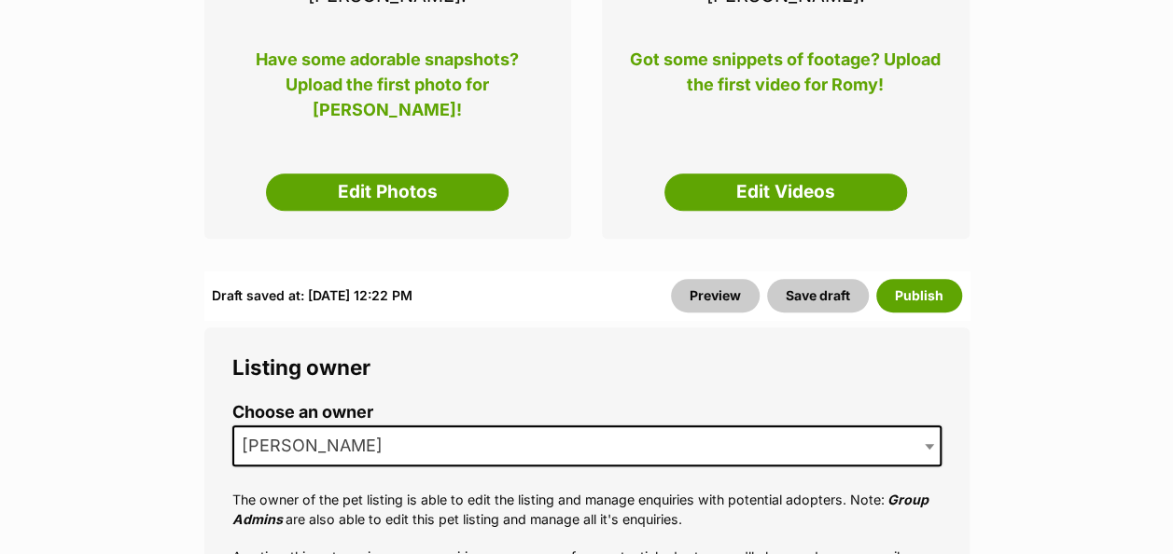
scroll to position [526, 0]
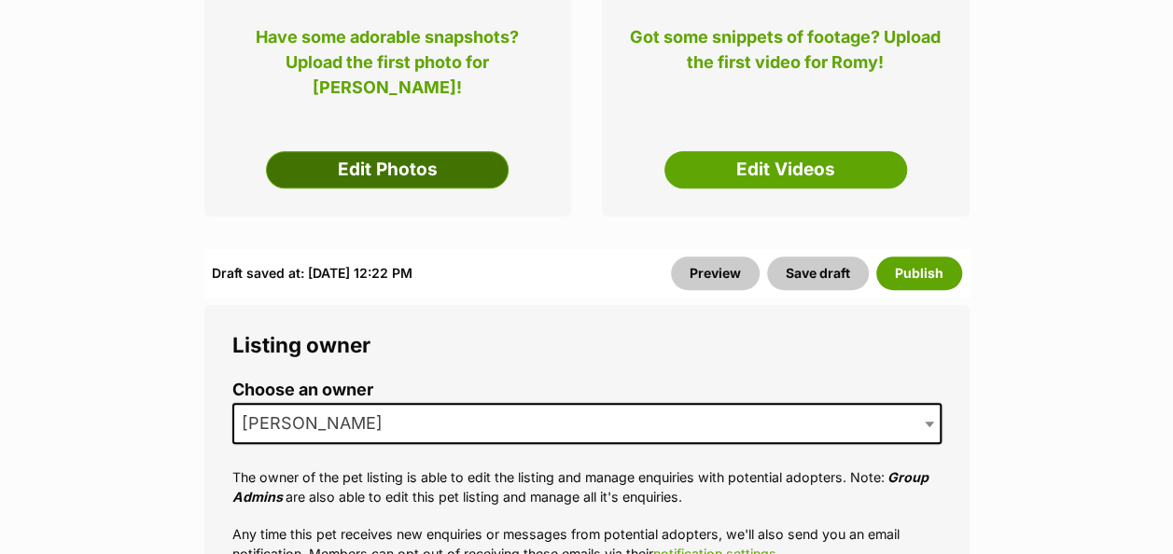
click at [386, 151] on link "Edit Photos" at bounding box center [387, 169] width 243 height 37
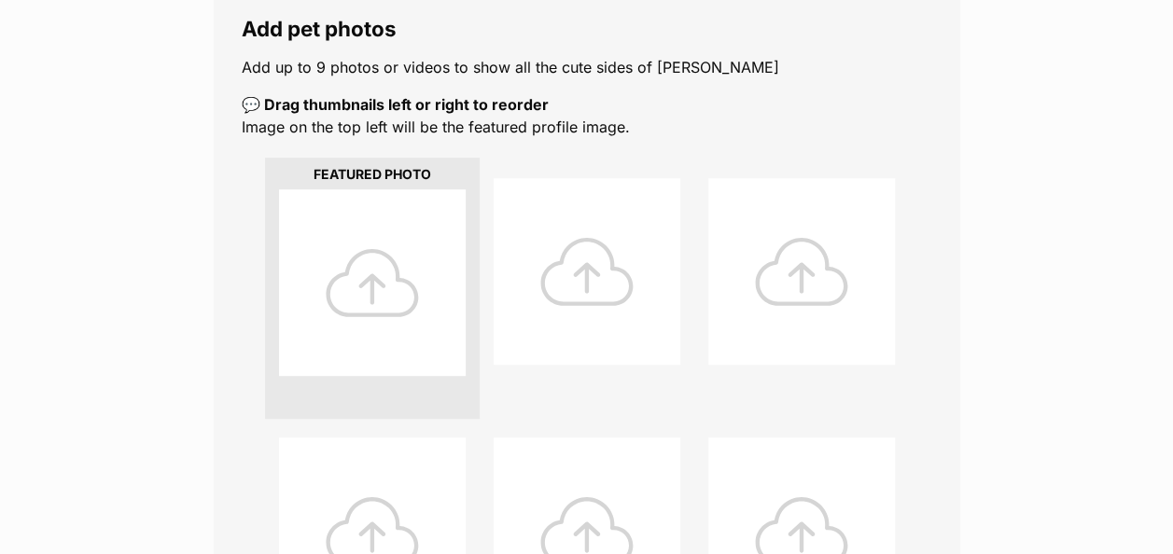
scroll to position [375, 0]
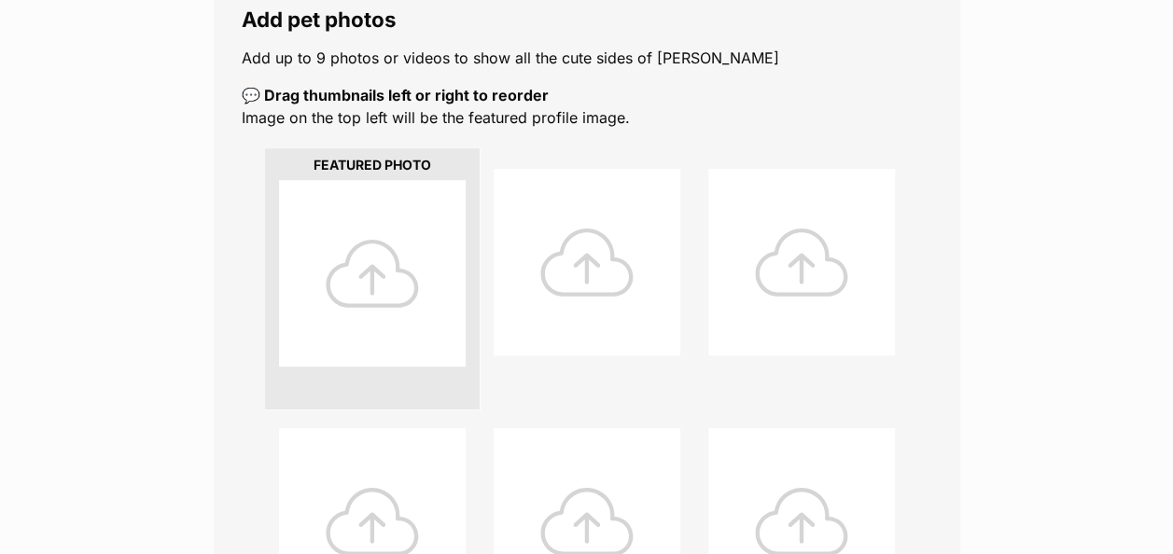
click at [375, 256] on div at bounding box center [372, 273] width 187 height 187
click at [379, 239] on div at bounding box center [372, 273] width 187 height 187
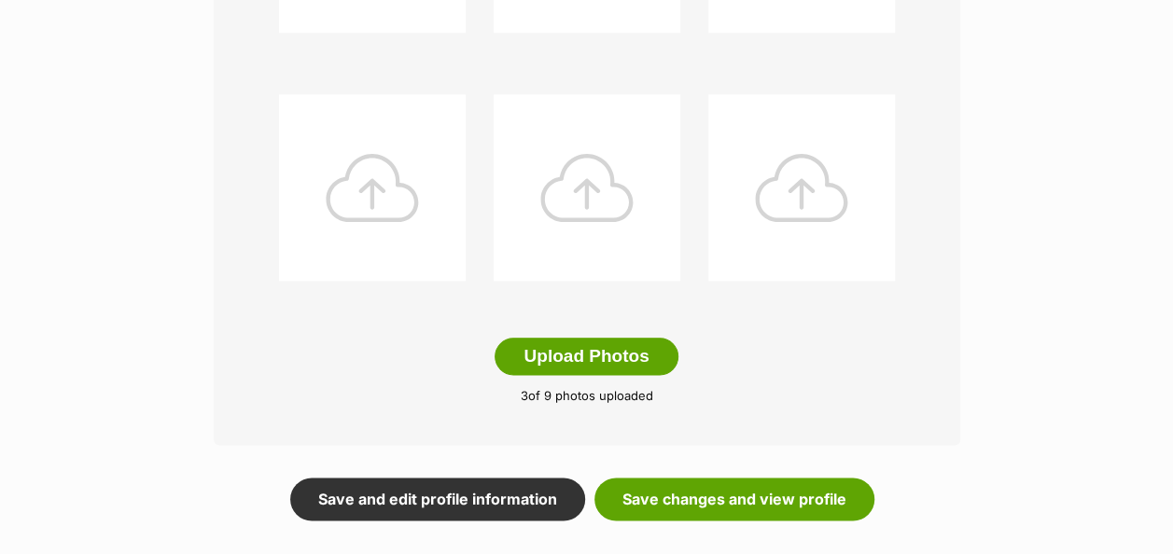
scroll to position [995, 0]
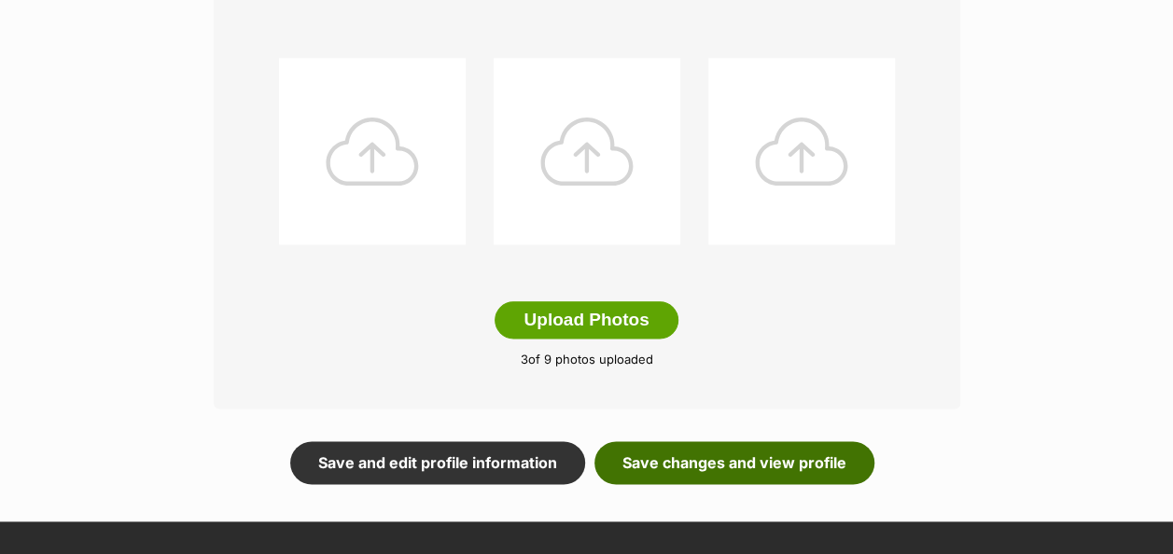
click at [773, 441] on link "Save changes and view profile" at bounding box center [734, 462] width 280 height 43
